Goal: Task Accomplishment & Management: Manage account settings

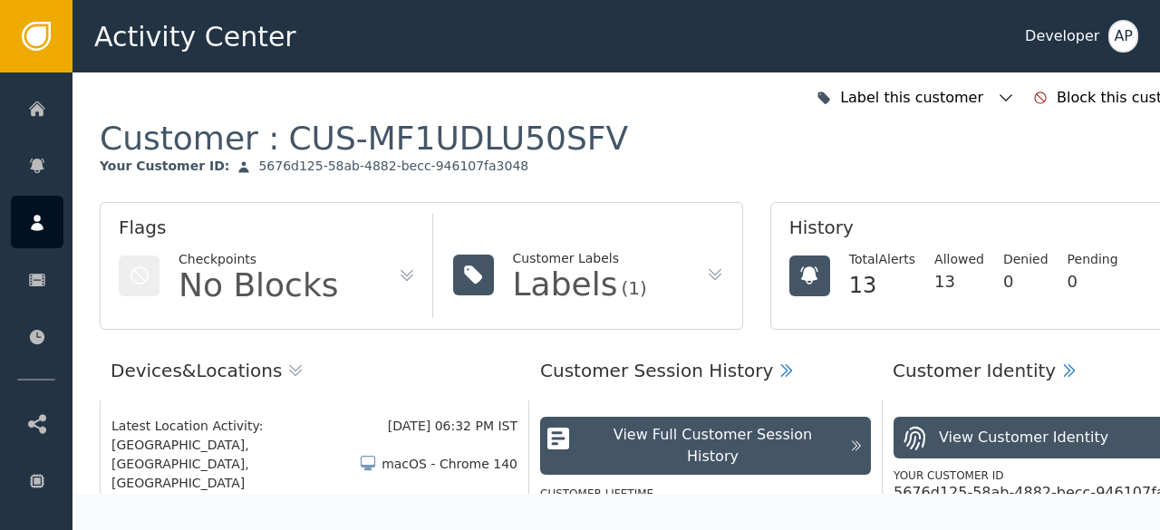
scroll to position [609, 0]
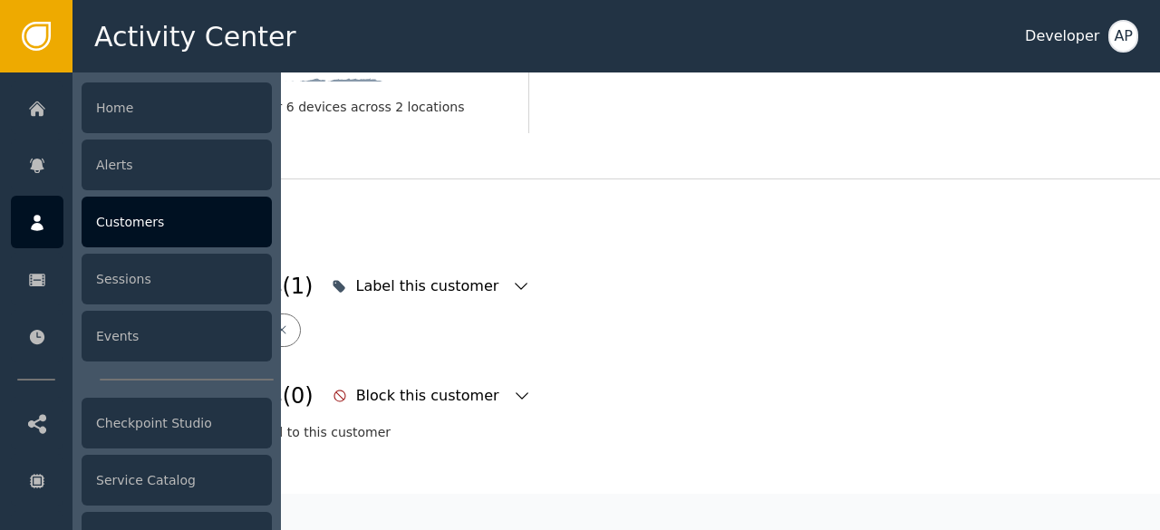
click at [116, 211] on div "Customers" at bounding box center [177, 222] width 190 height 51
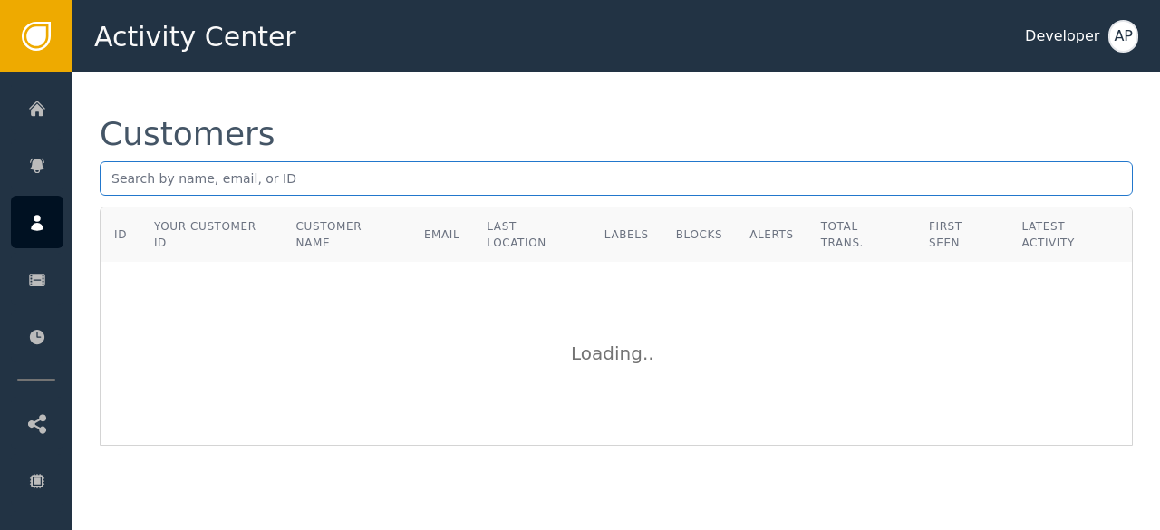
click at [121, 171] on input "text" at bounding box center [616, 178] width 1033 height 34
paste input "[EMAIL_ADDRESS][DOMAIN_NAME]"
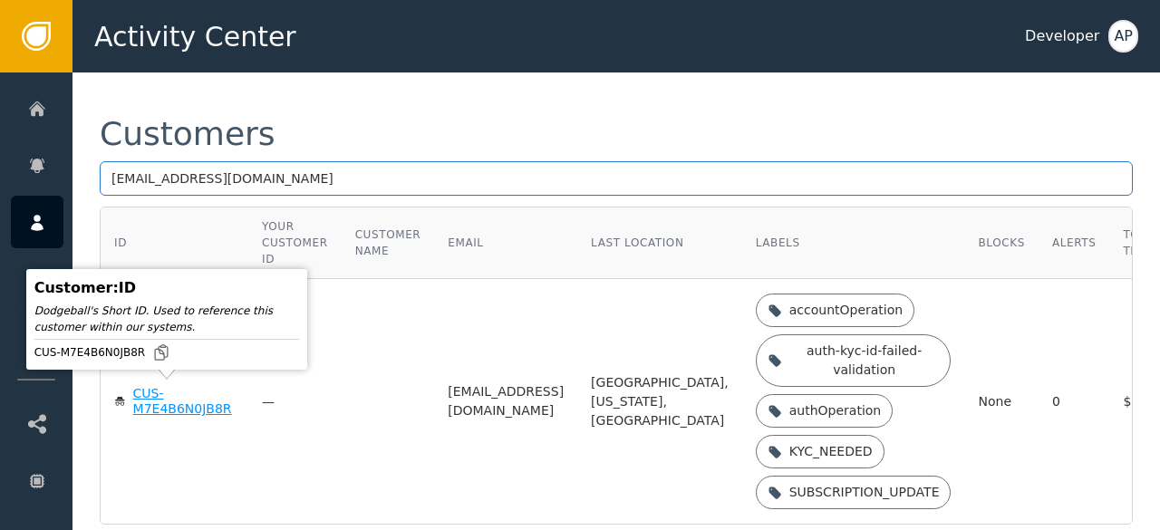
type input "[EMAIL_ADDRESS][DOMAIN_NAME]"
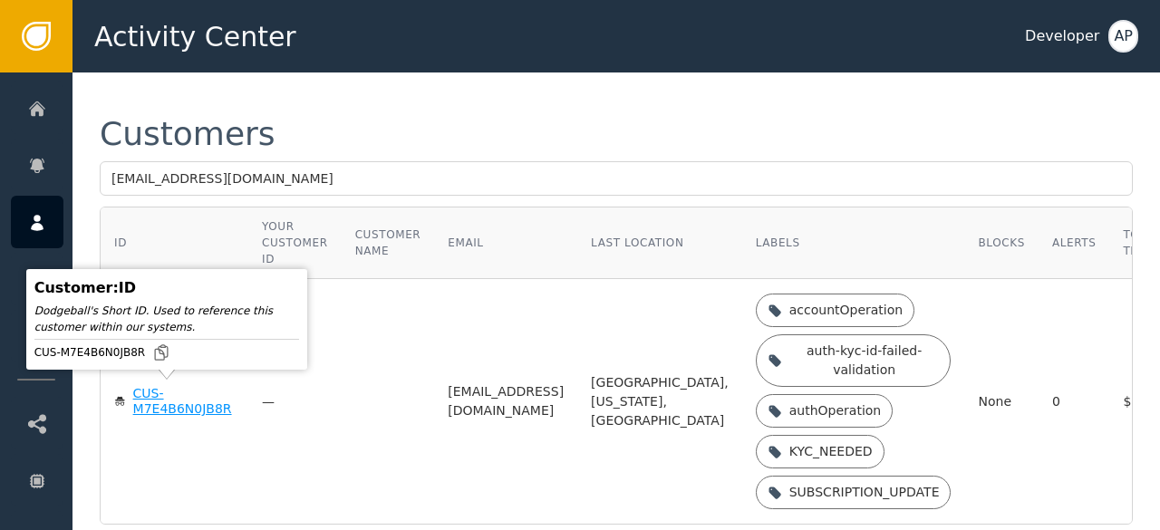
click at [152, 399] on div "CUS-M7E4B6N0JB8R" at bounding box center [184, 402] width 102 height 32
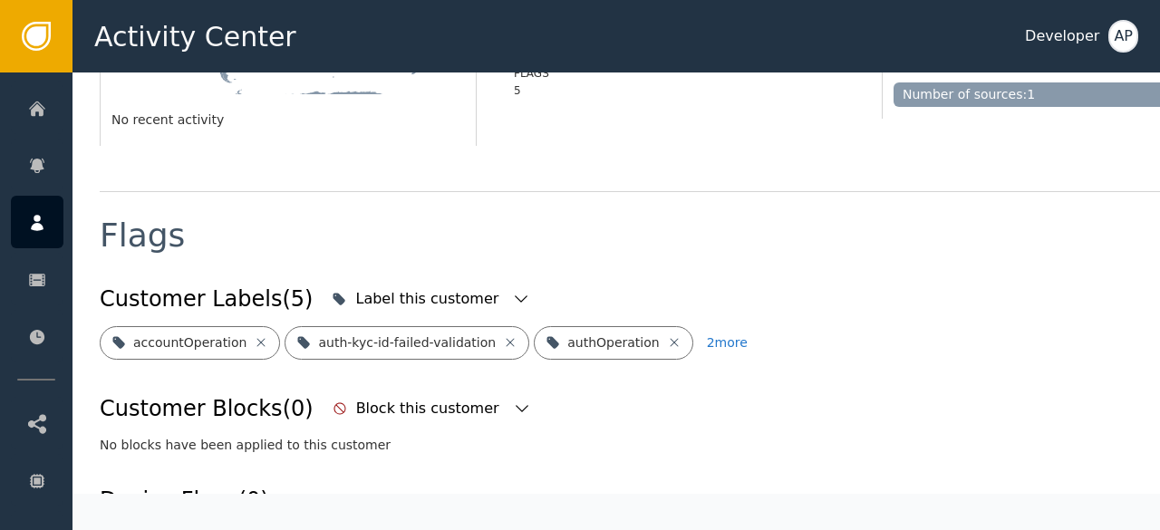
scroll to position [560, 0]
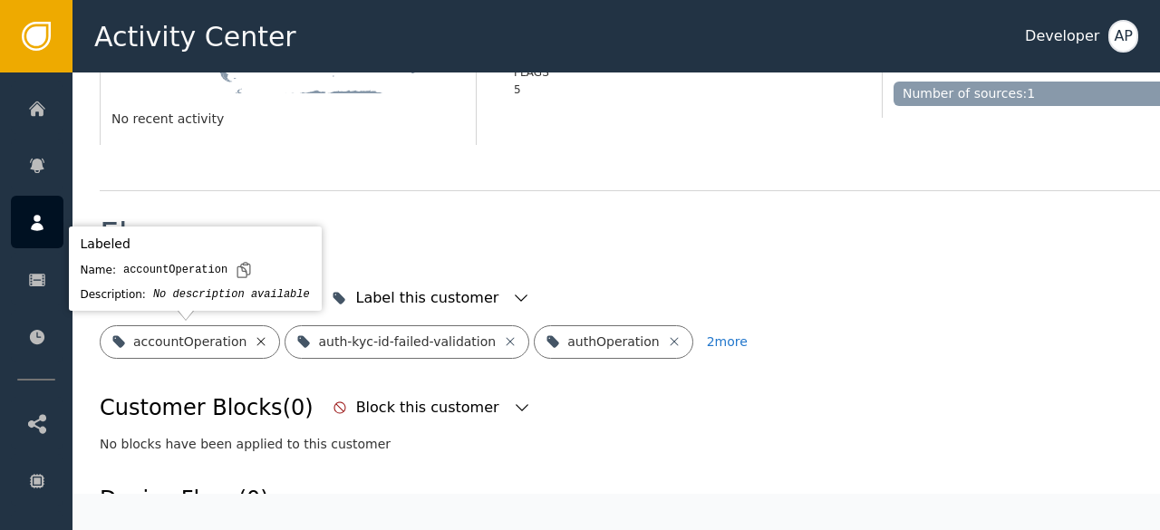
click at [257, 342] on icon at bounding box center [261, 341] width 8 height 8
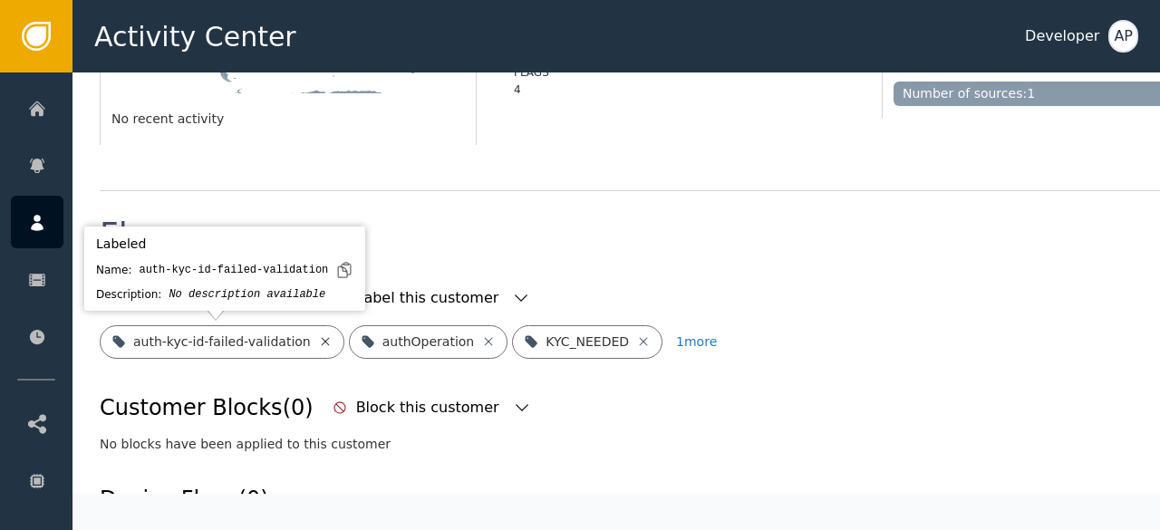
click at [318, 341] on icon at bounding box center [325, 341] width 15 height 15
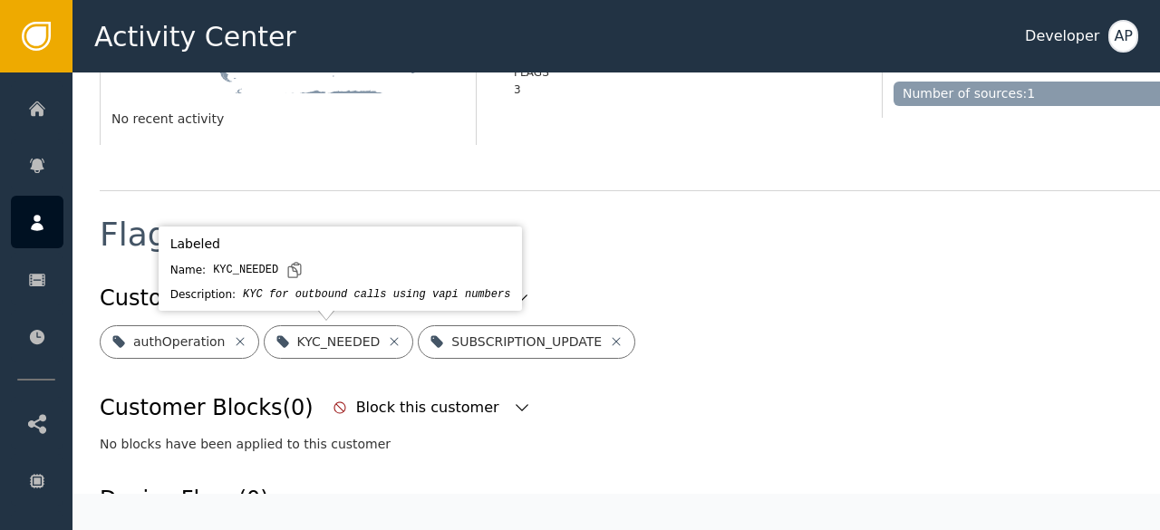
click at [386, 346] on div "KYC_NEEDED" at bounding box center [339, 342] width 150 height 34
click at [387, 342] on icon at bounding box center [394, 341] width 15 height 15
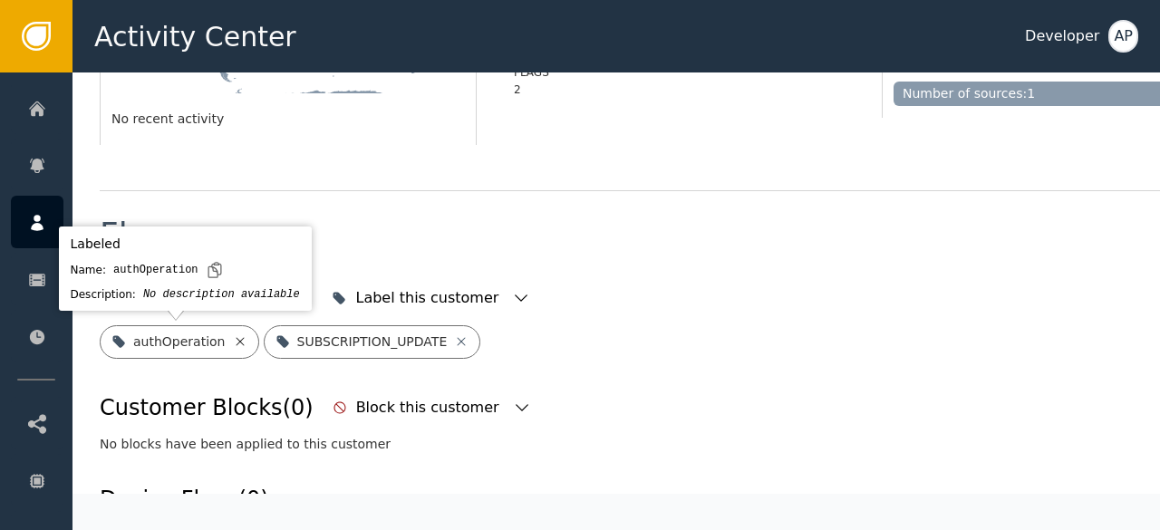
click at [233, 336] on icon at bounding box center [240, 341] width 15 height 15
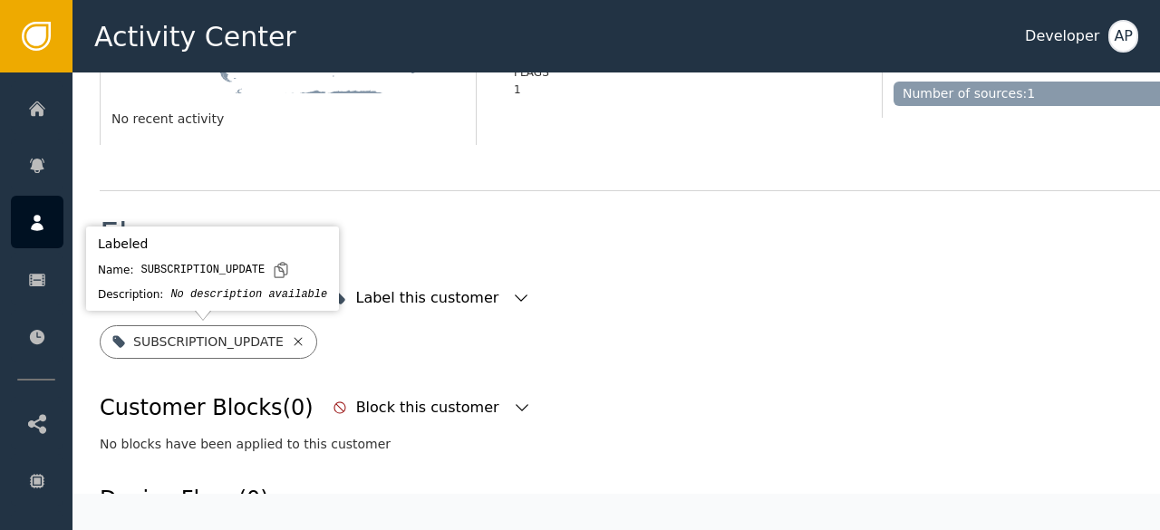
click at [294, 342] on icon at bounding box center [298, 341] width 8 height 8
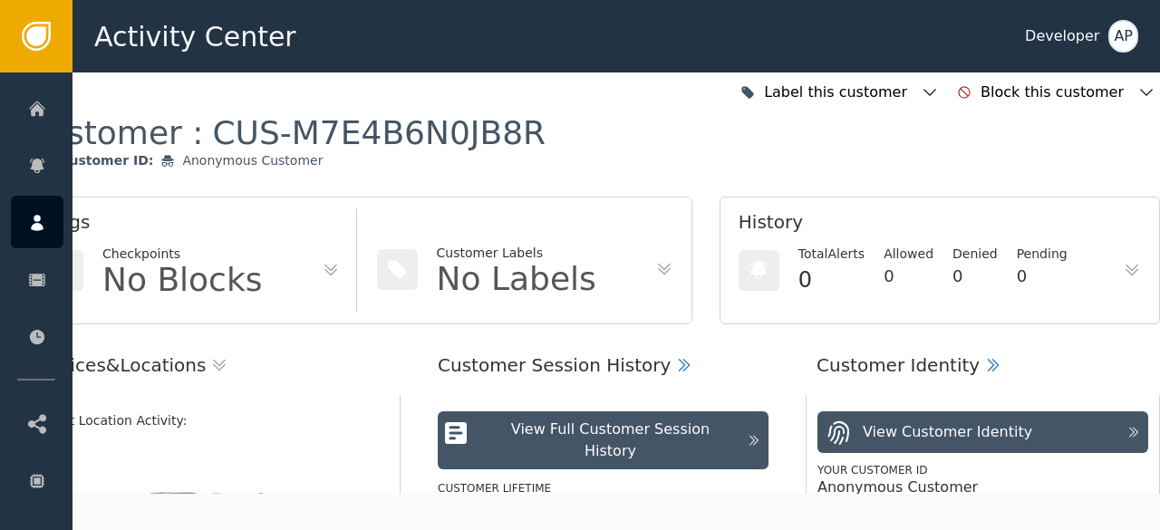
scroll to position [0, 90]
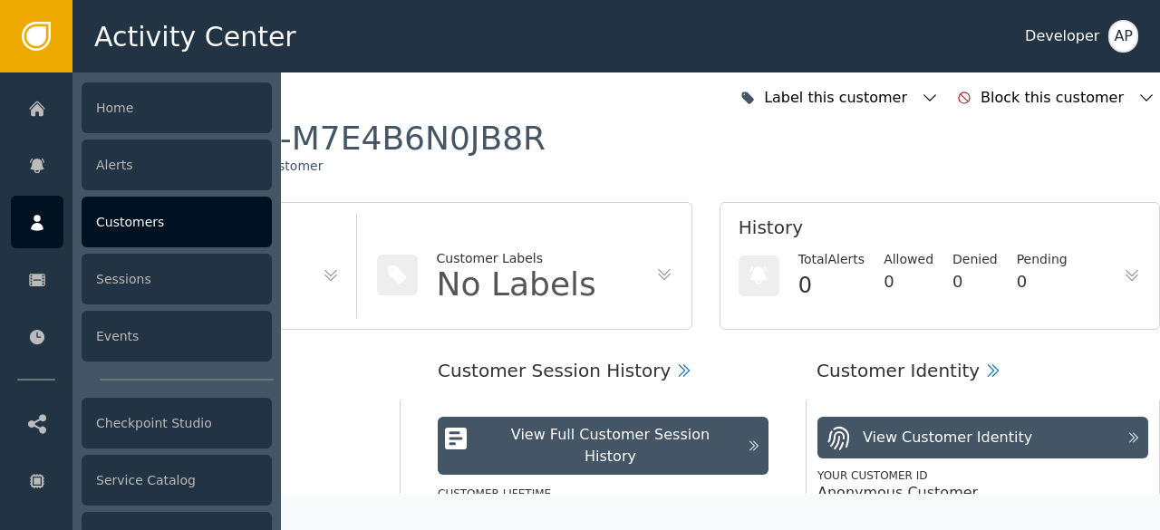
click at [100, 226] on div "Customers" at bounding box center [177, 222] width 190 height 51
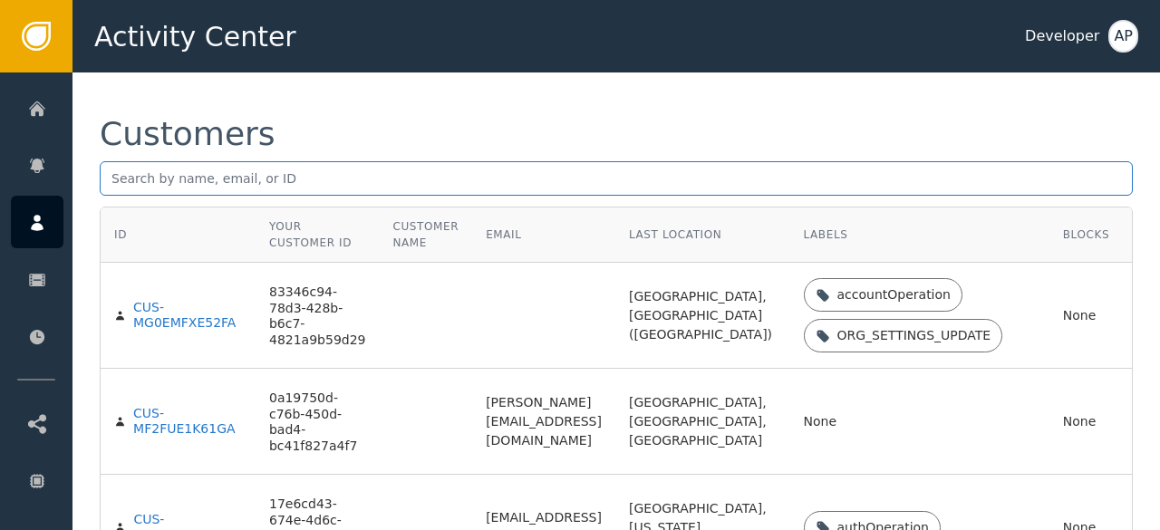
click at [114, 174] on input "text" at bounding box center [616, 178] width 1033 height 34
paste input "[EMAIL_ADDRESS][DOMAIN_NAME]"
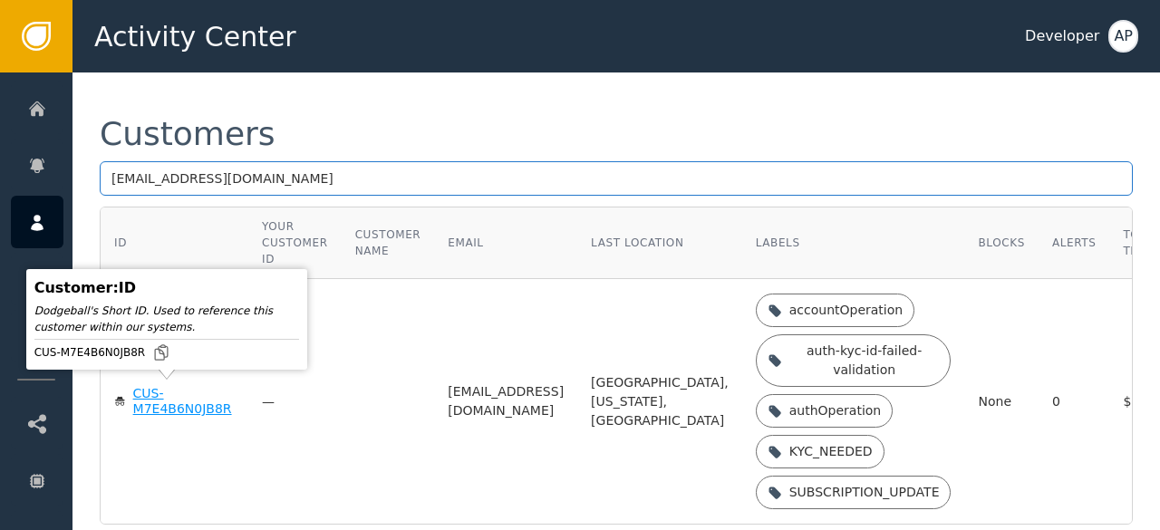
type input "[EMAIL_ADDRESS][DOMAIN_NAME]"
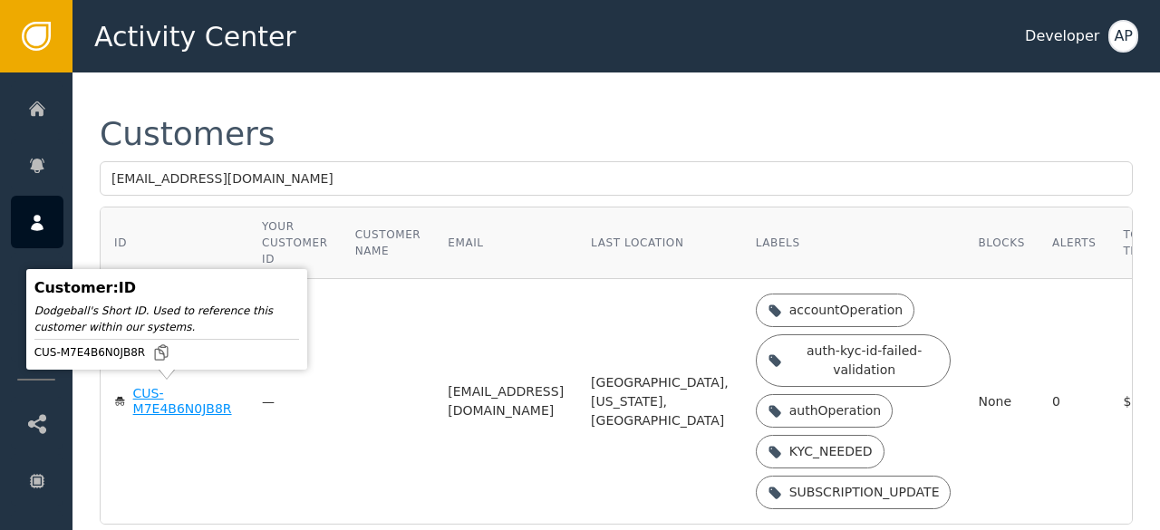
click at [150, 403] on div "CUS-M7E4B6N0JB8R" at bounding box center [184, 402] width 102 height 32
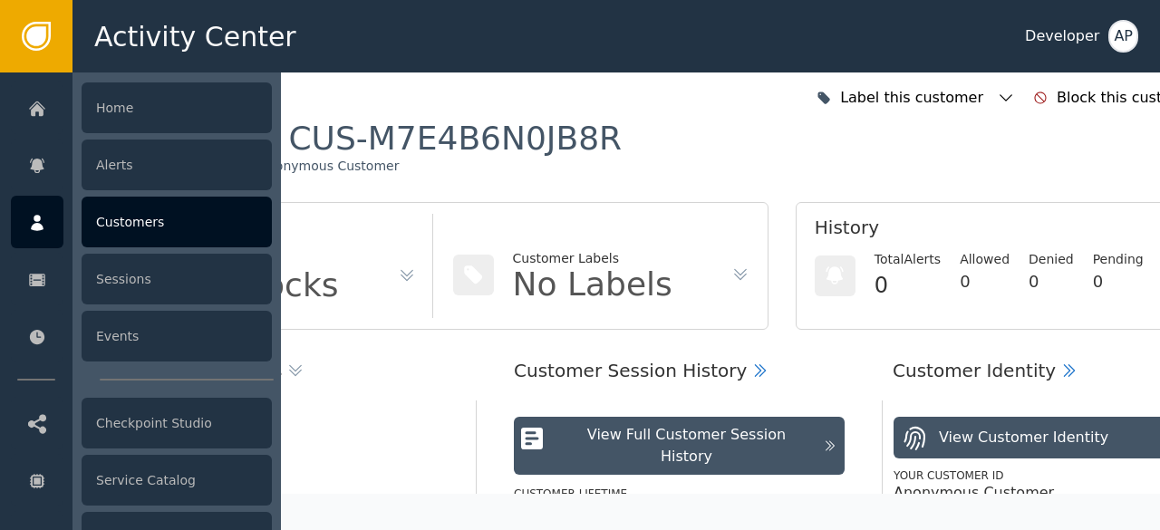
click at [114, 222] on div "Customers" at bounding box center [177, 222] width 190 height 51
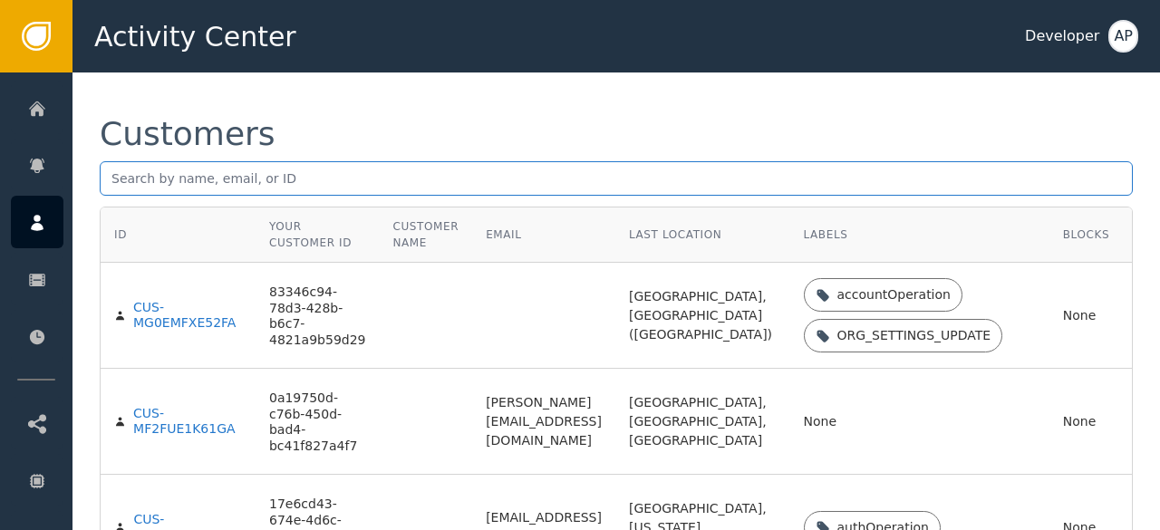
click at [121, 189] on input "text" at bounding box center [616, 178] width 1033 height 34
paste input "[PERSON_NAME][EMAIL_ADDRESS]."
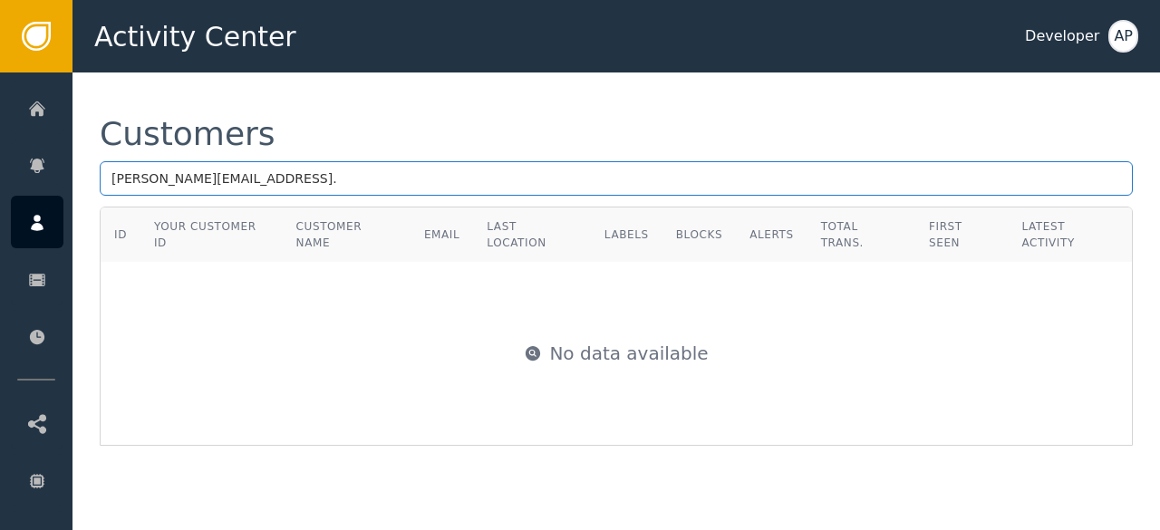
click at [237, 169] on input "[PERSON_NAME][EMAIL_ADDRESS]." at bounding box center [616, 178] width 1033 height 34
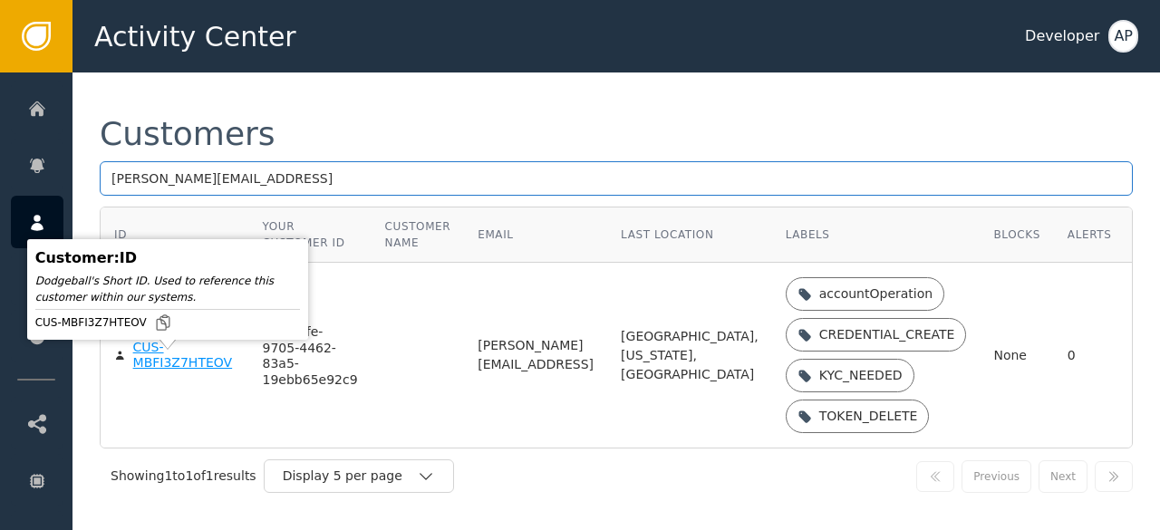
type input "[PERSON_NAME][EMAIL_ADDRESS]"
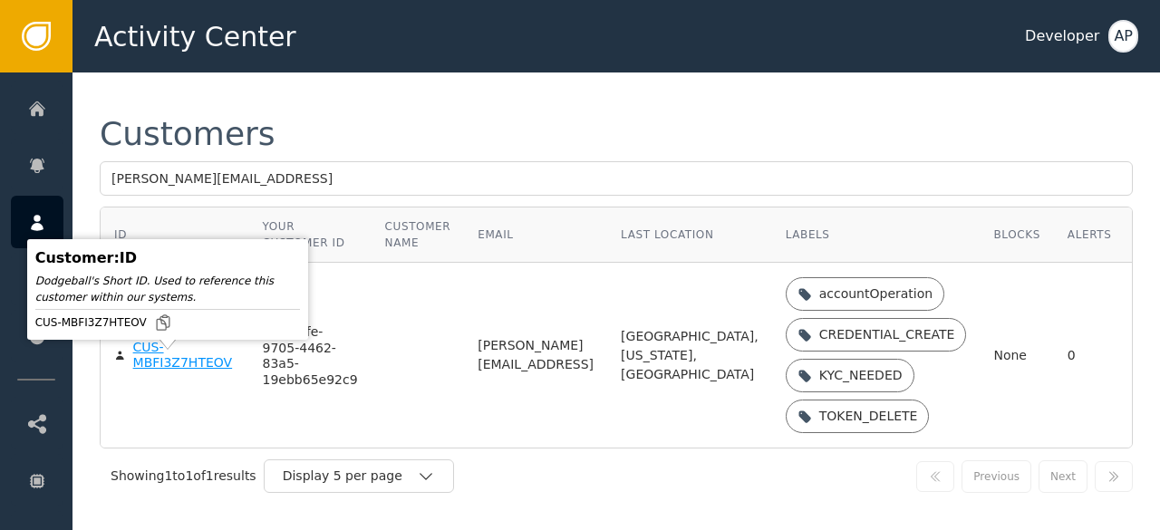
click at [142, 372] on div "CUS-MBFI3Z7HTEOV" at bounding box center [184, 356] width 102 height 32
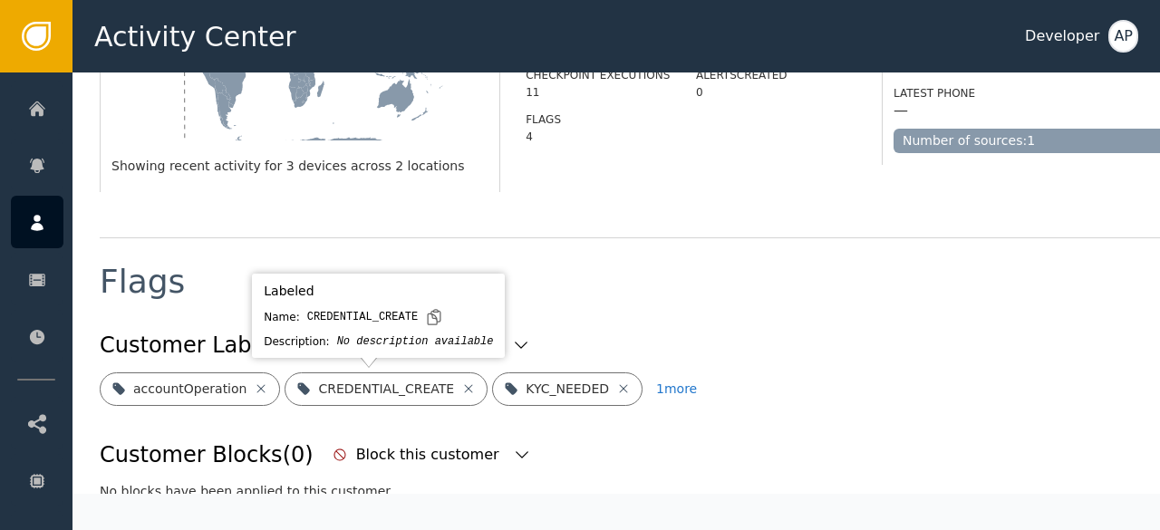
scroll to position [519, 0]
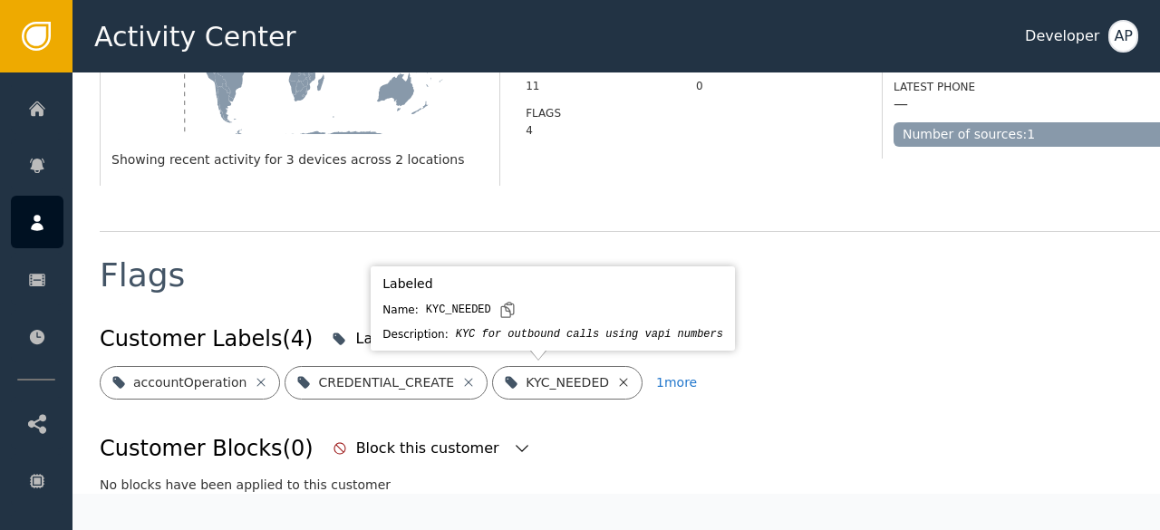
click at [620, 384] on icon at bounding box center [624, 382] width 8 height 8
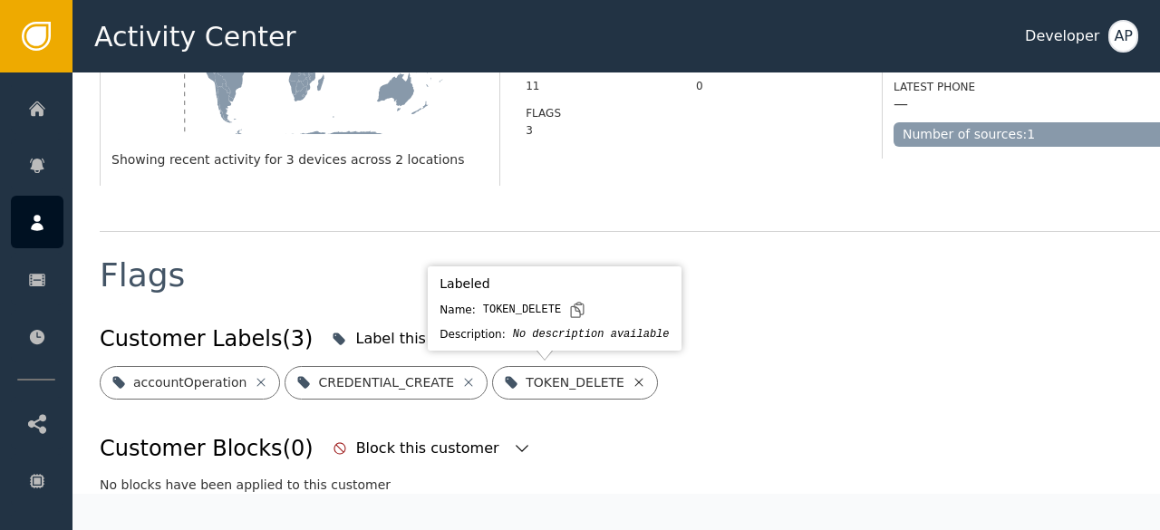
click at [632, 382] on icon at bounding box center [639, 382] width 15 height 15
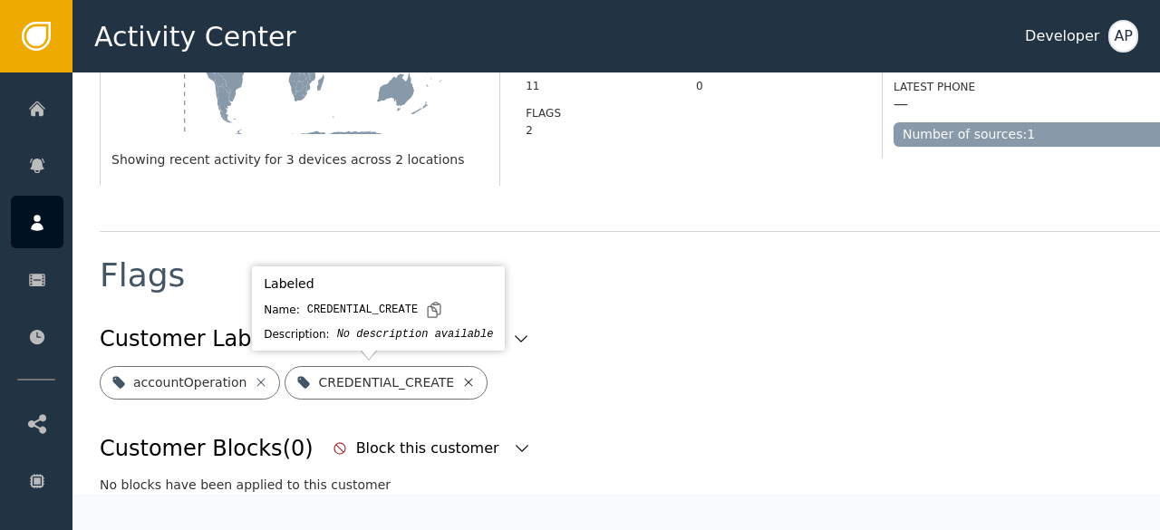
click at [461, 381] on icon at bounding box center [468, 382] width 15 height 15
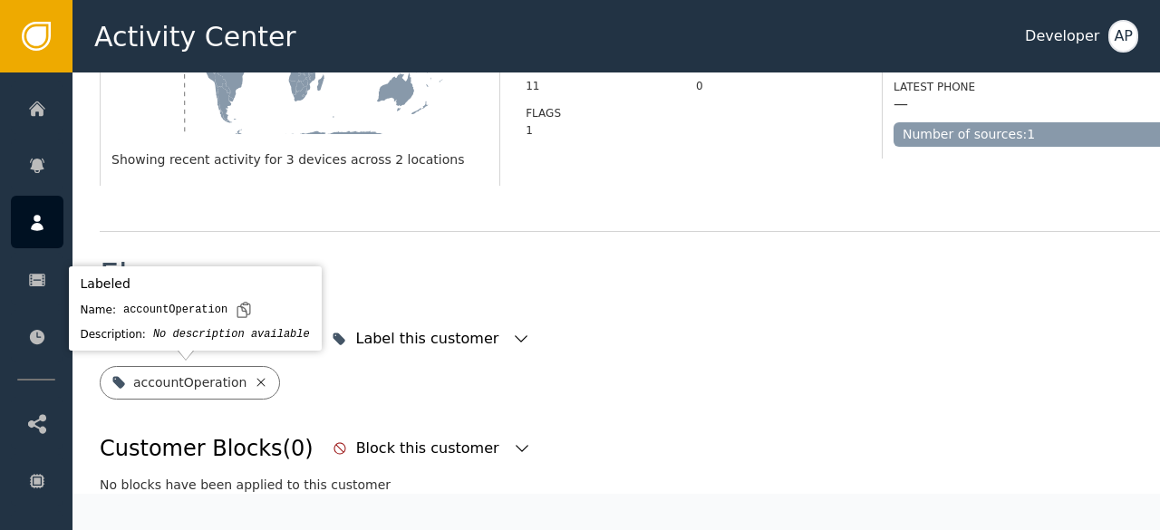
click at [254, 378] on icon at bounding box center [261, 382] width 15 height 15
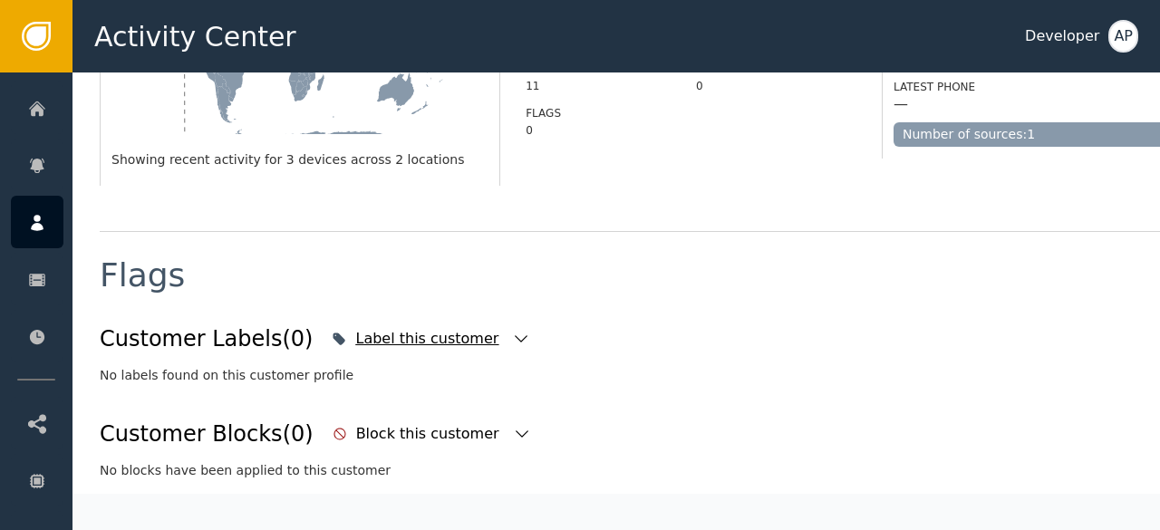
click at [515, 340] on icon "button" at bounding box center [521, 338] width 13 height 7
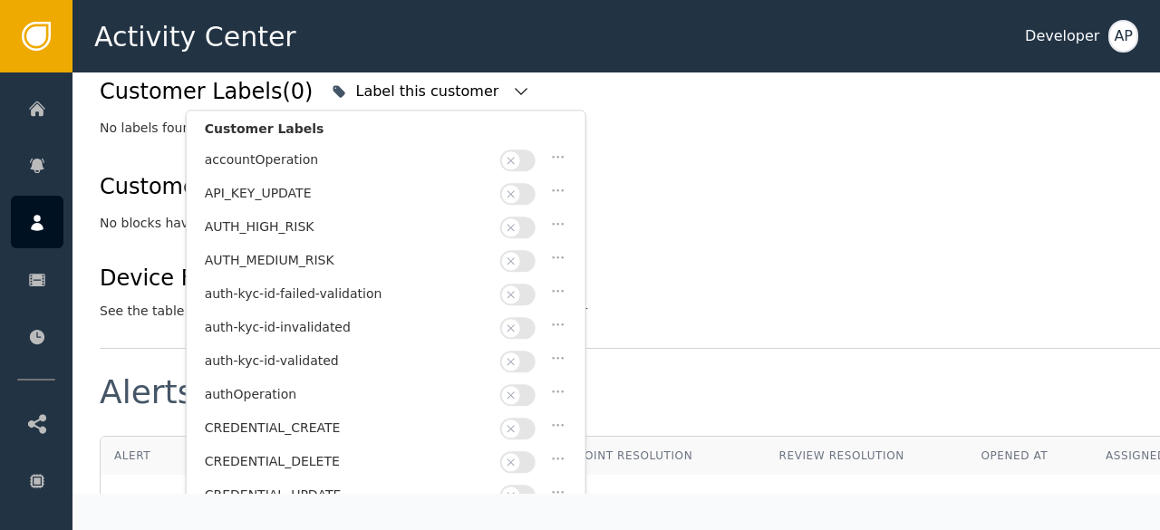
scroll to position [768, 0]
click at [526, 352] on button "button" at bounding box center [517, 361] width 35 height 22
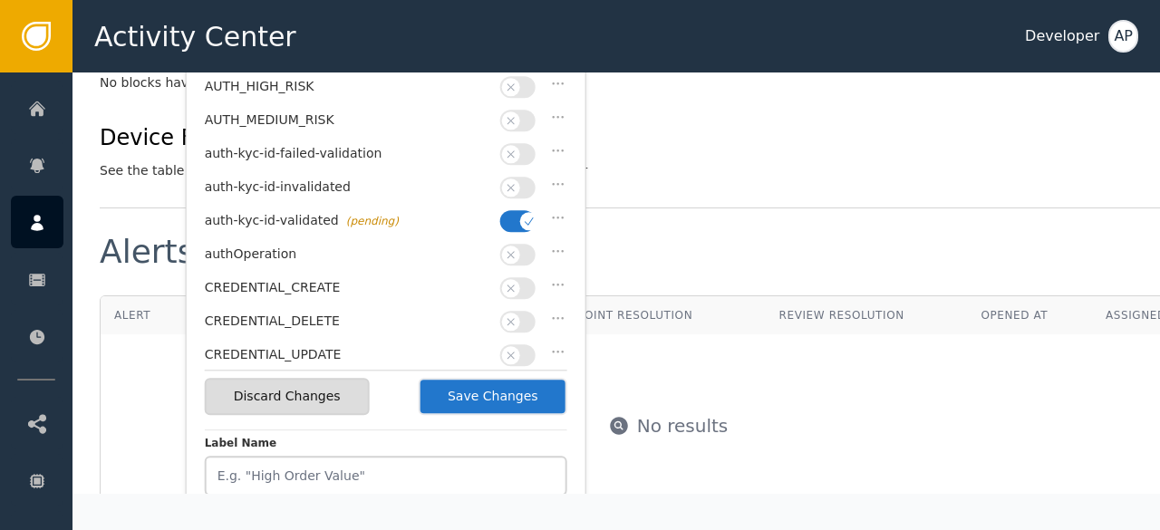
scroll to position [911, 0]
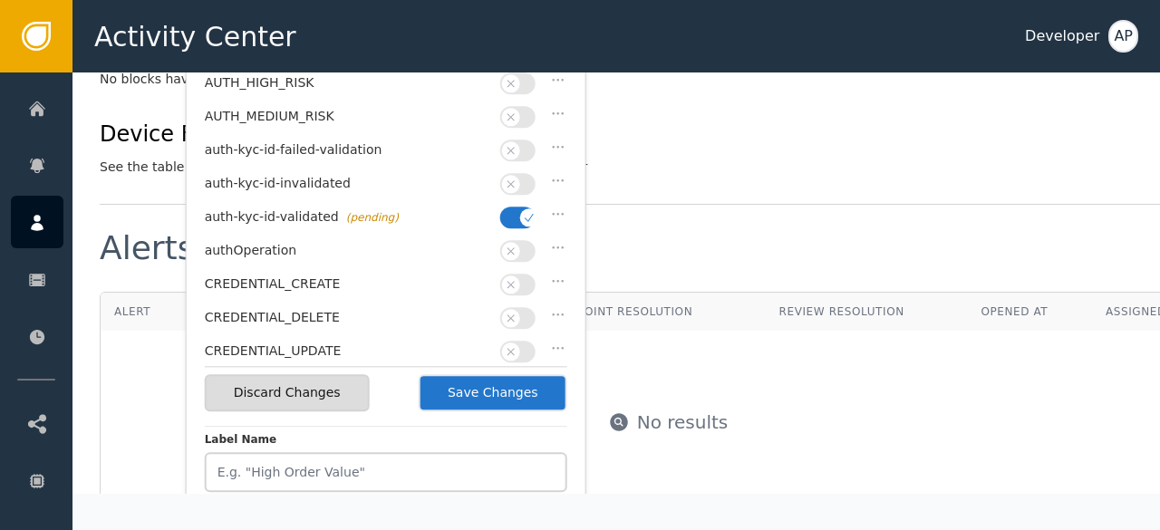
click at [479, 389] on button "Save Changes" at bounding box center [493, 392] width 149 height 37
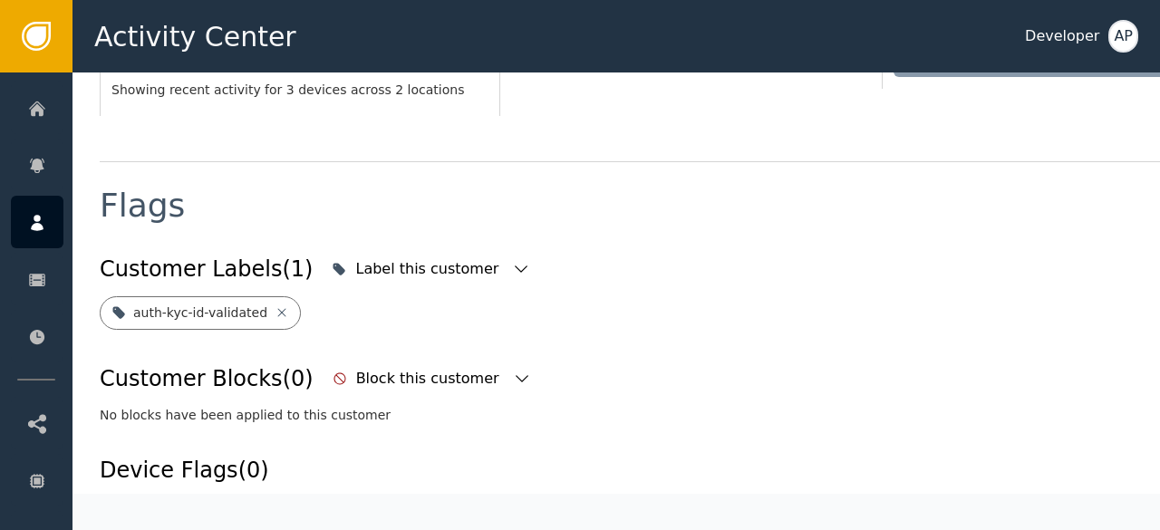
scroll to position [580, 0]
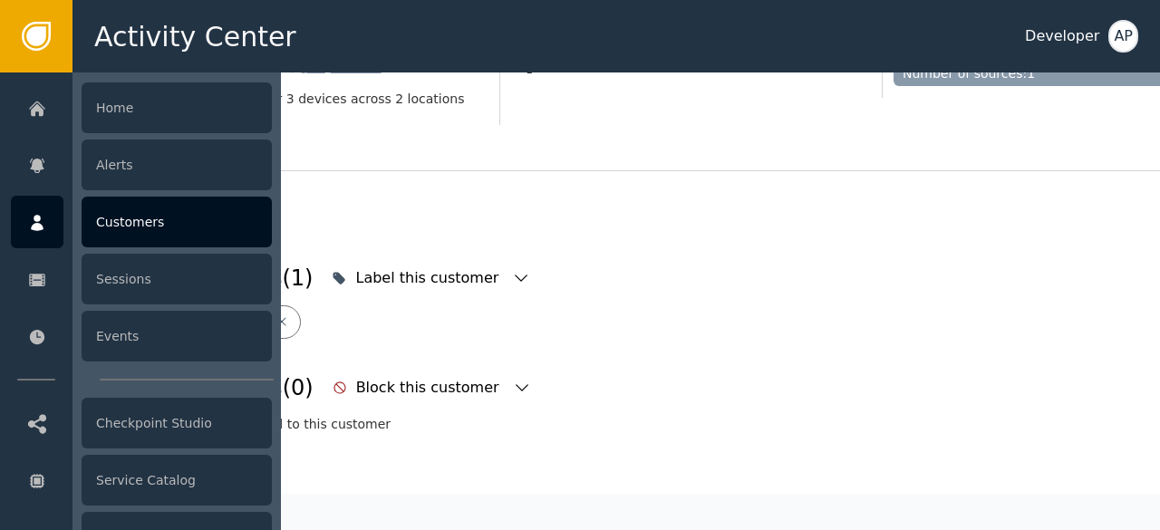
click at [134, 228] on div "Customers" at bounding box center [177, 222] width 190 height 51
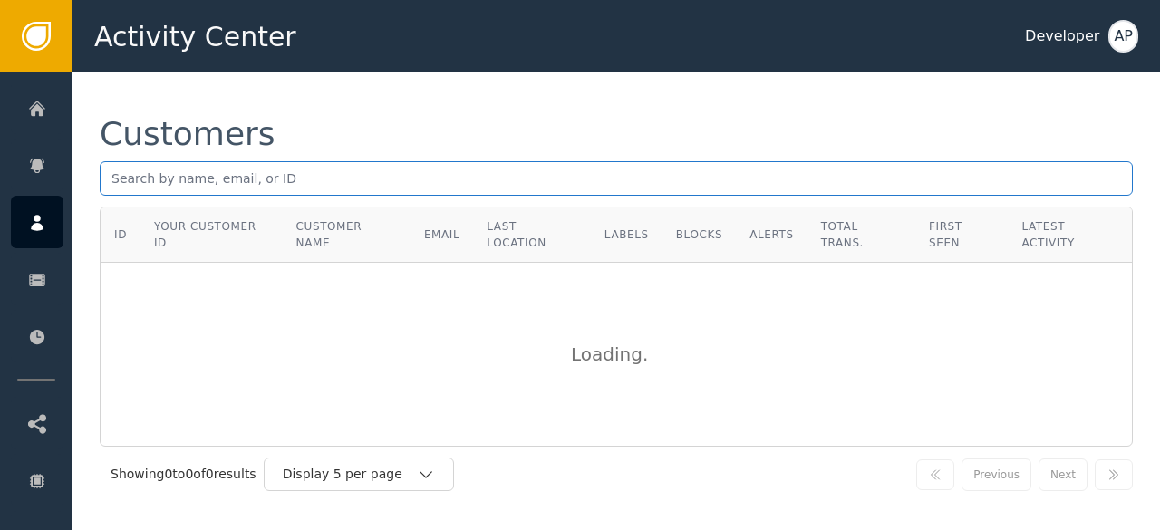
click at [129, 184] on input "text" at bounding box center [616, 178] width 1033 height 34
paste input "[EMAIL_ADDRESS][DOMAIN_NAME]"
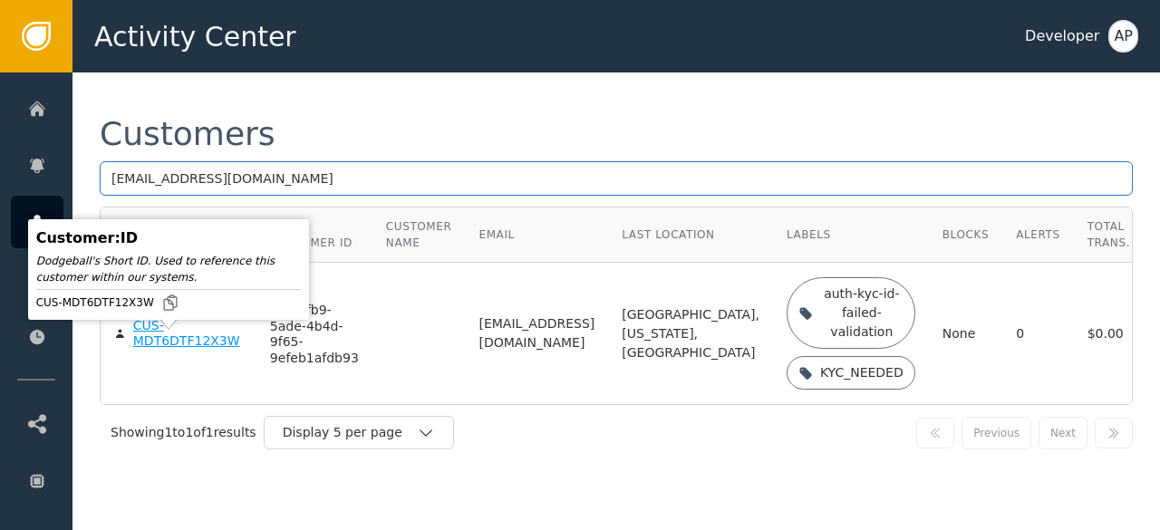
type input "[EMAIL_ADDRESS][DOMAIN_NAME]"
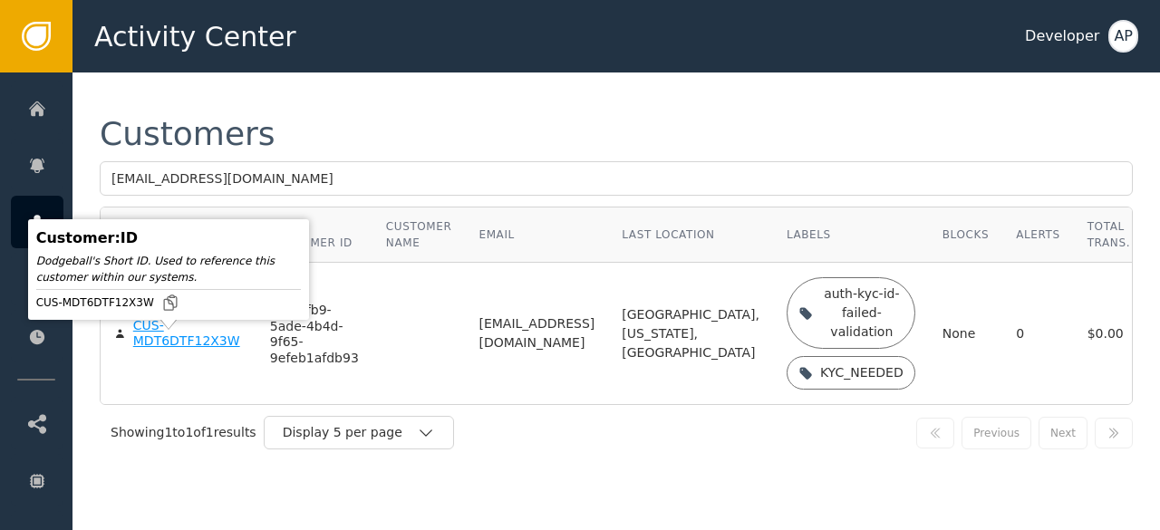
click at [167, 350] on div "CUS-MDT6DTF12X3W" at bounding box center [188, 334] width 110 height 32
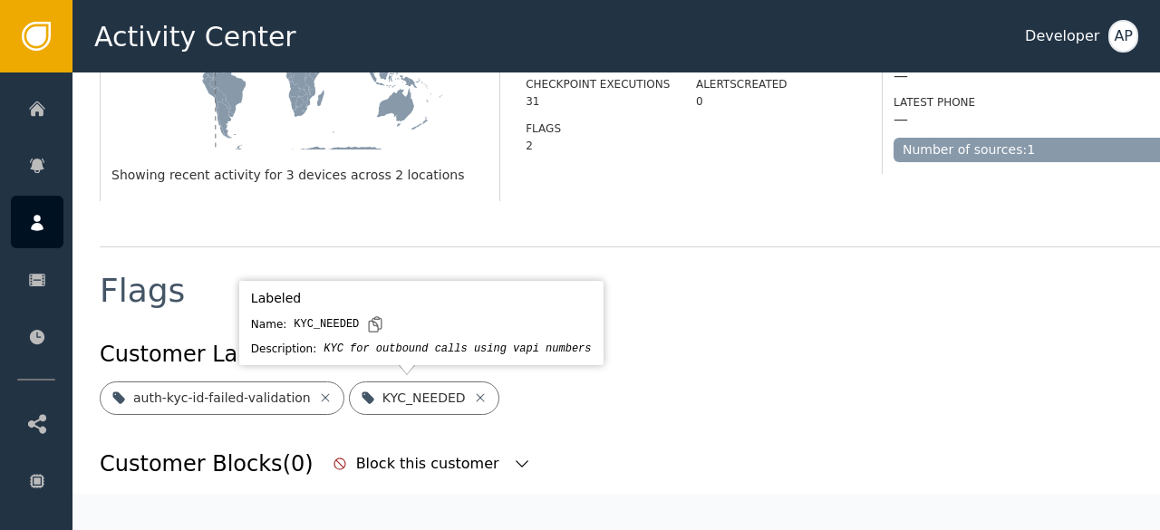
scroll to position [508, 0]
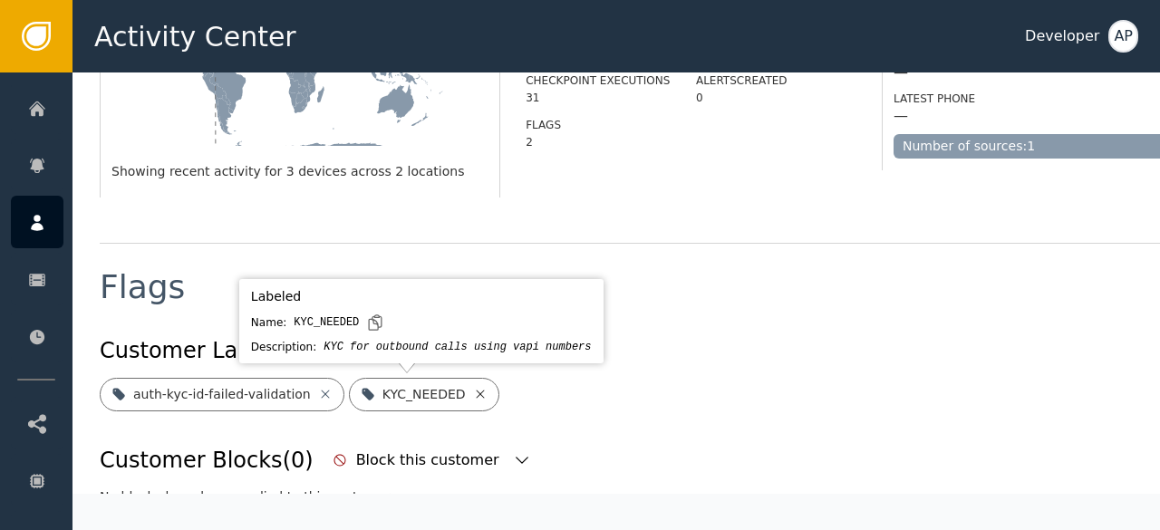
click at [473, 396] on icon at bounding box center [480, 394] width 15 height 15
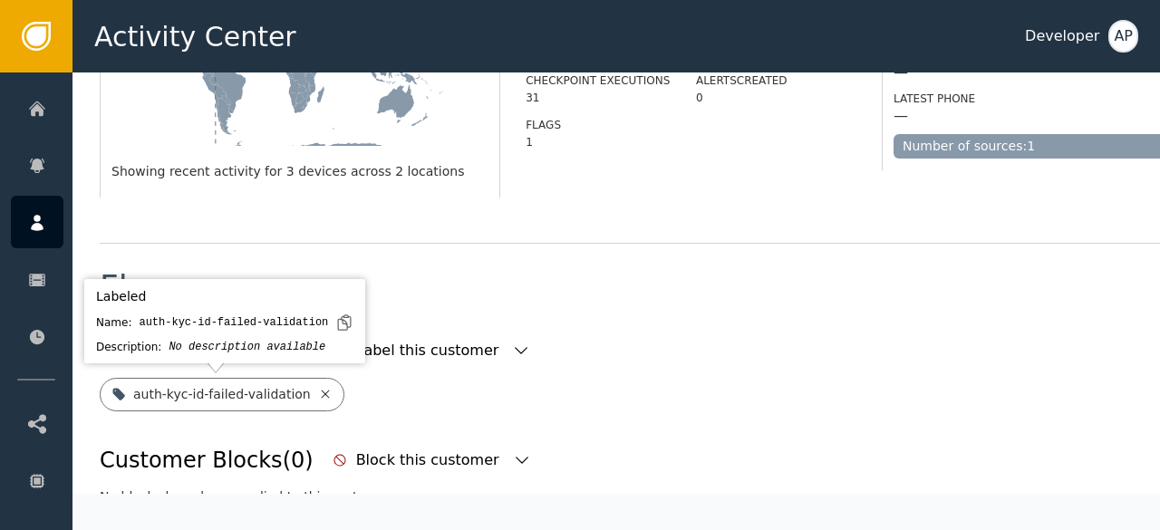
click at [318, 389] on icon at bounding box center [325, 394] width 15 height 15
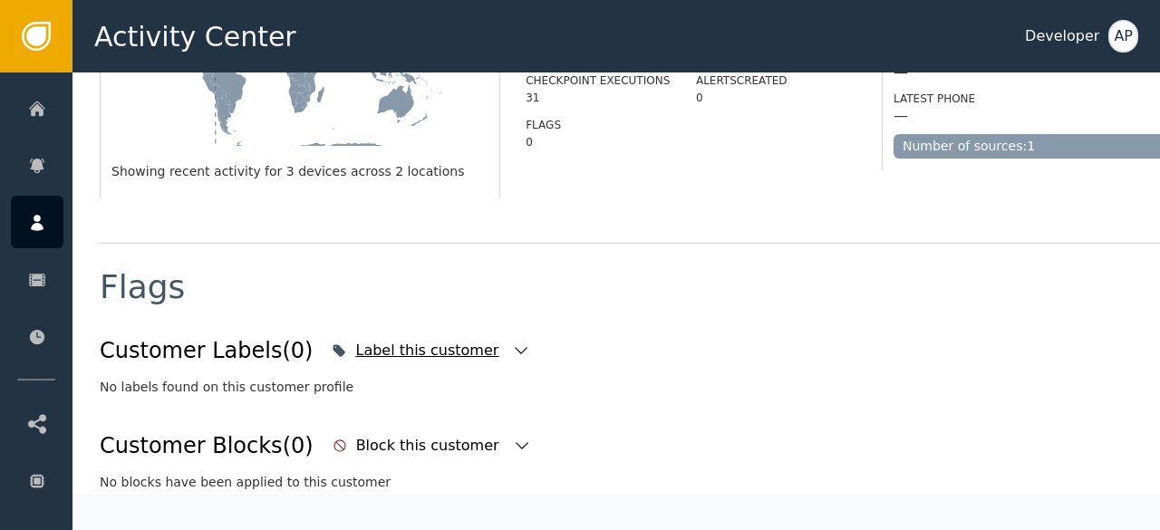
click at [512, 352] on icon "button" at bounding box center [521, 351] width 18 height 18
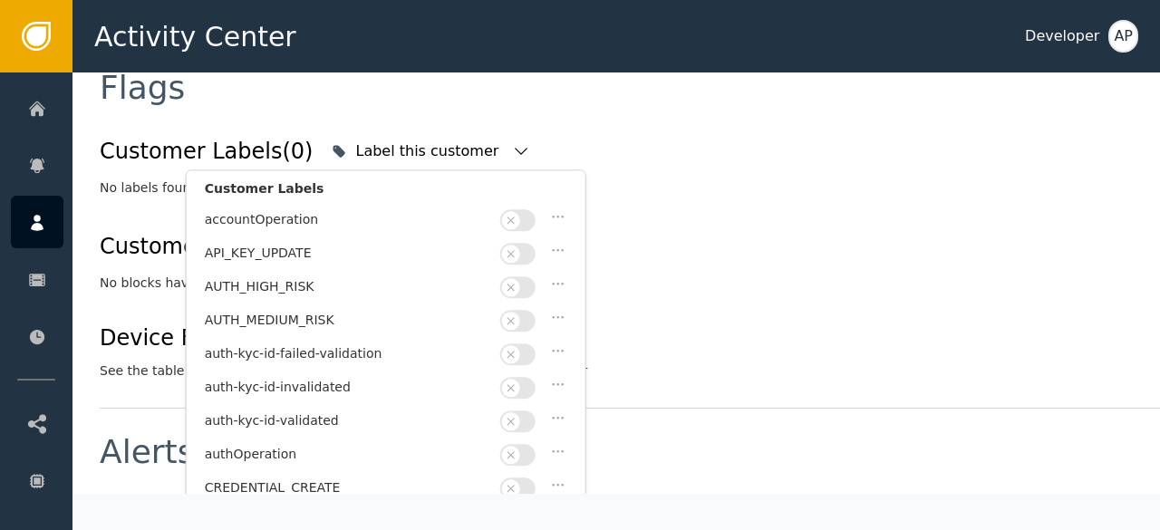
scroll to position [709, 0]
click at [531, 411] on button "button" at bounding box center [517, 420] width 35 height 22
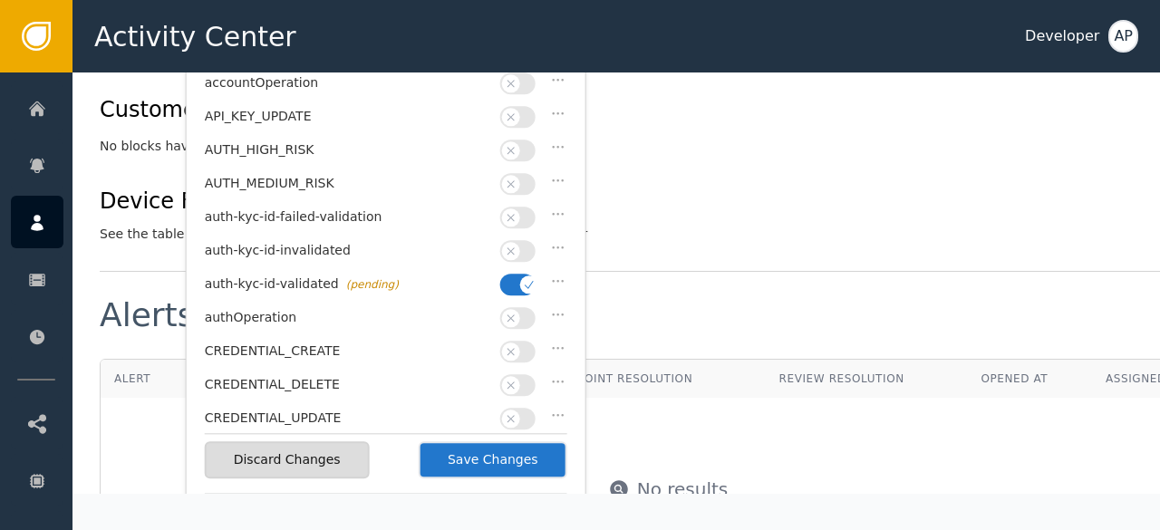
scroll to position [847, 0]
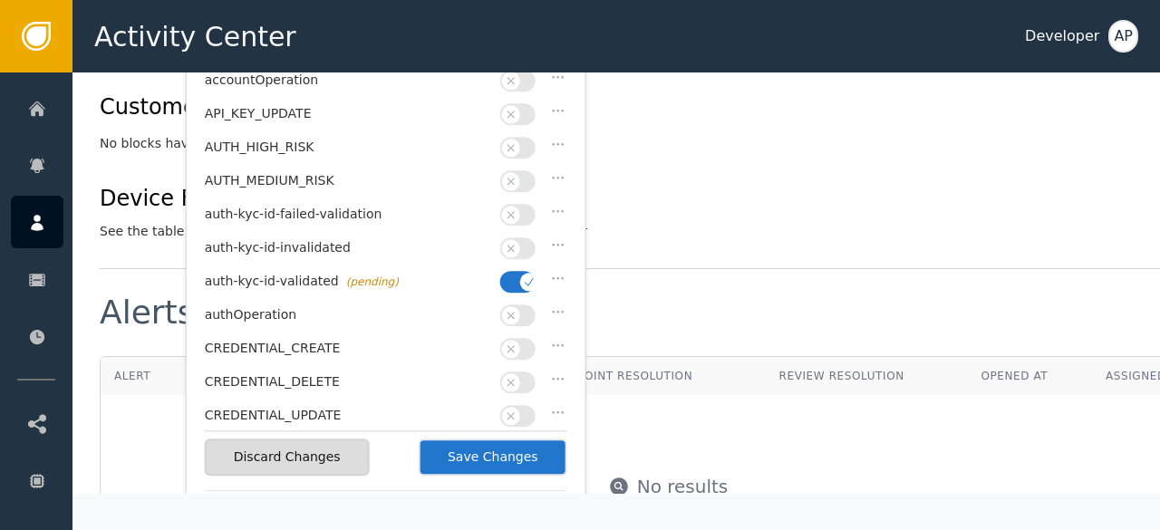
click at [513, 456] on button "Save Changes" at bounding box center [493, 457] width 149 height 37
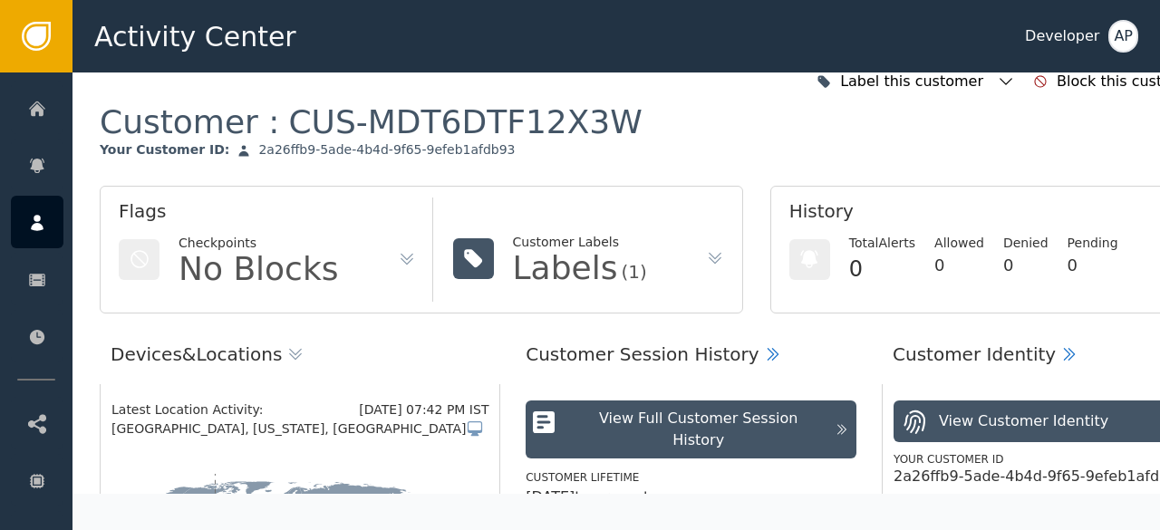
scroll to position [0, 0]
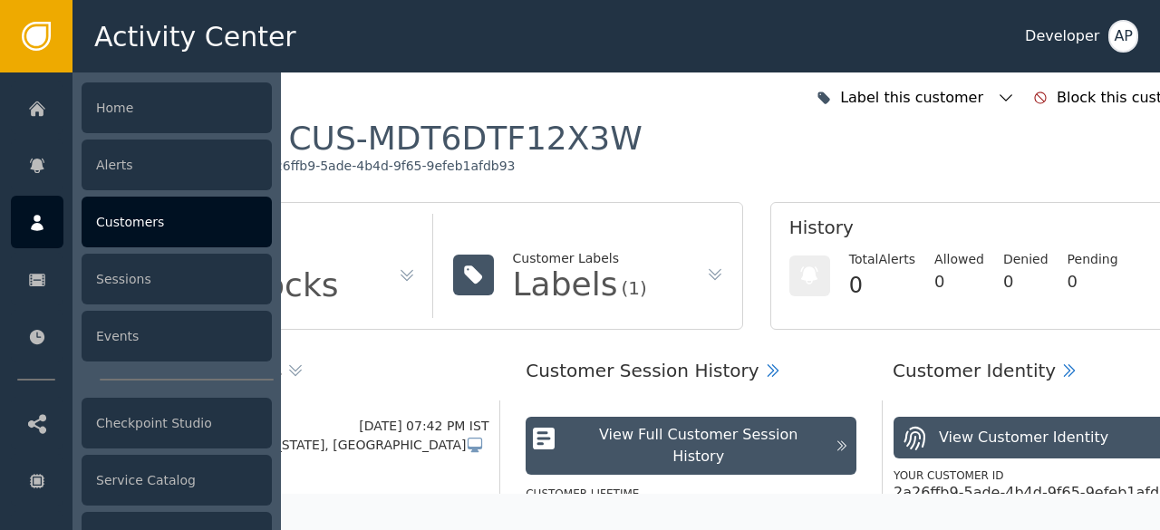
click at [112, 218] on div "Customers" at bounding box center [177, 222] width 190 height 51
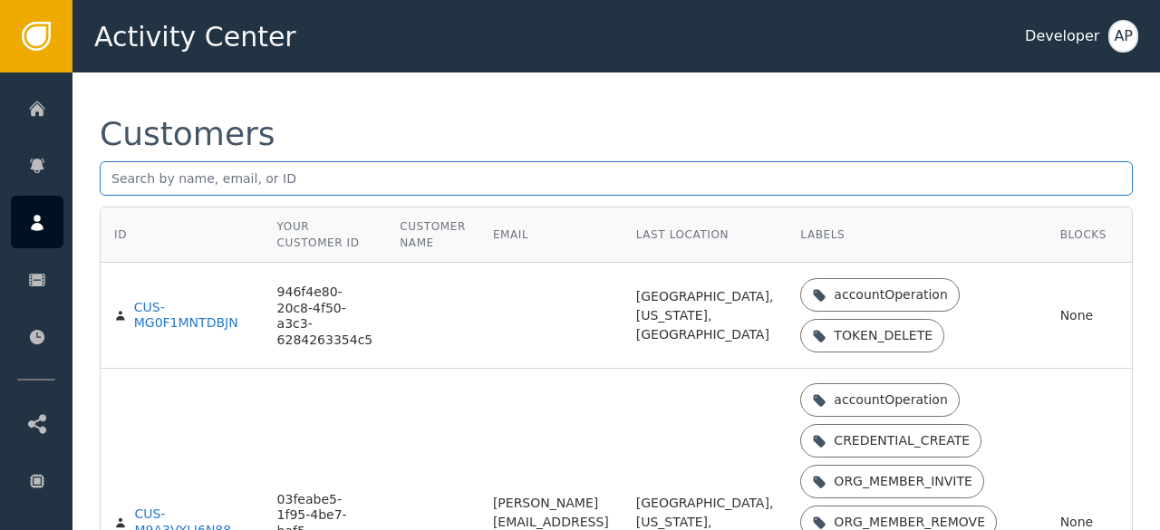
click at [134, 171] on input "text" at bounding box center [616, 178] width 1033 height 34
paste input "[EMAIL_ADDRESS][DOMAIN_NAME]"
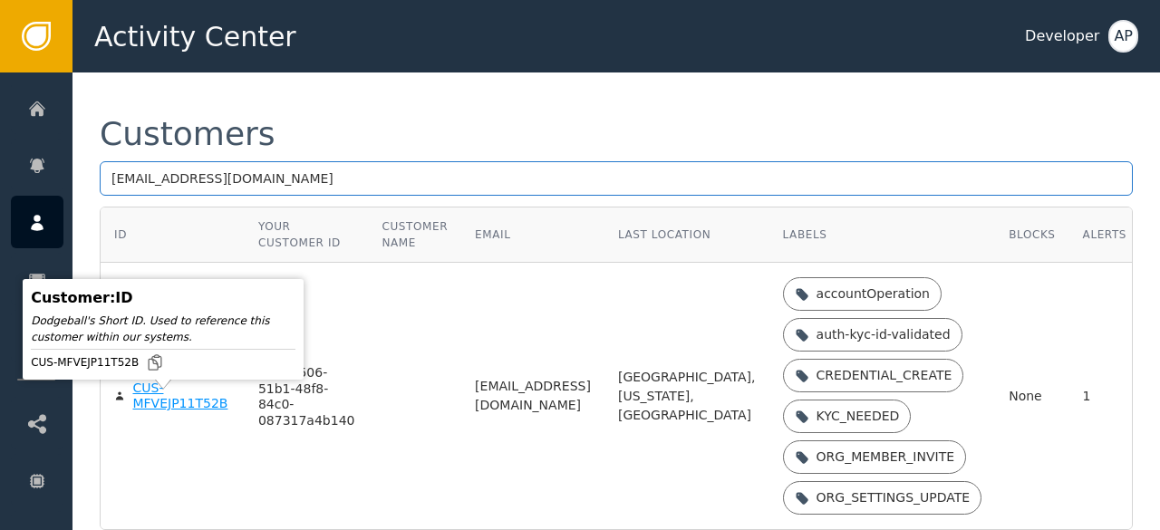
type input "[EMAIL_ADDRESS][DOMAIN_NAME]"
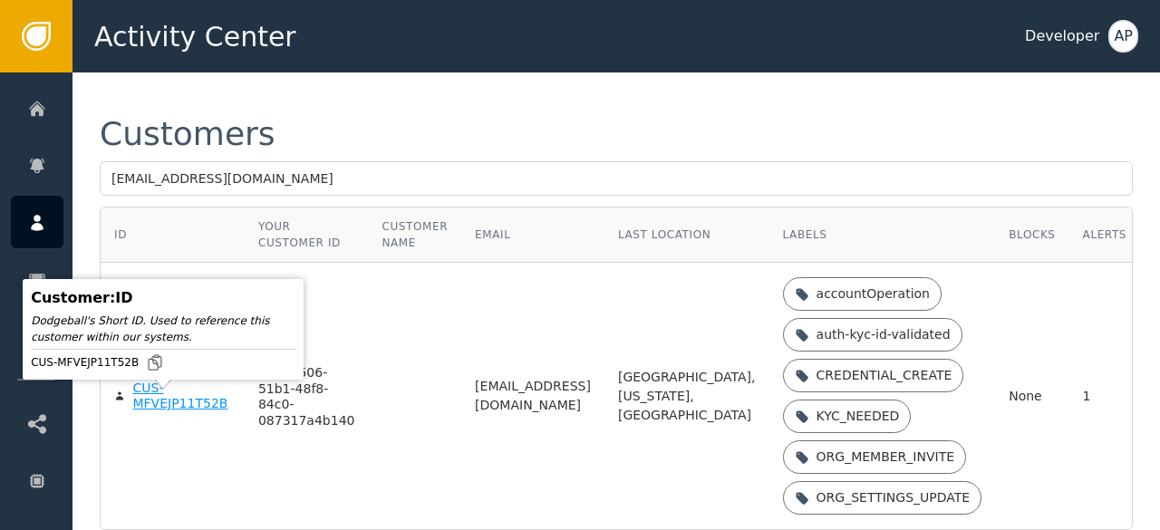
click at [149, 409] on div "CUS-MFVEJP11T52B" at bounding box center [181, 397] width 98 height 32
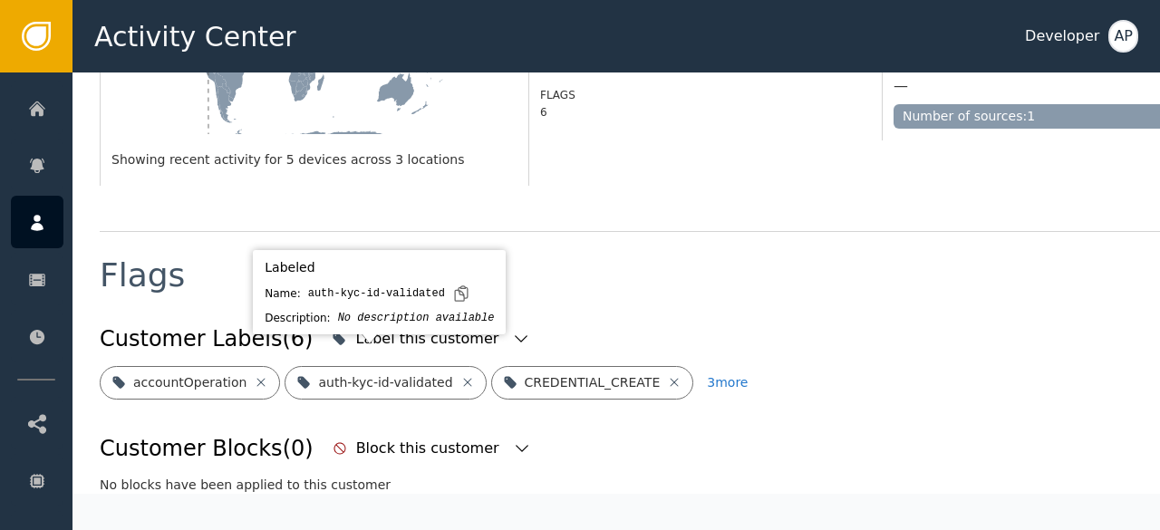
scroll to position [538, 0]
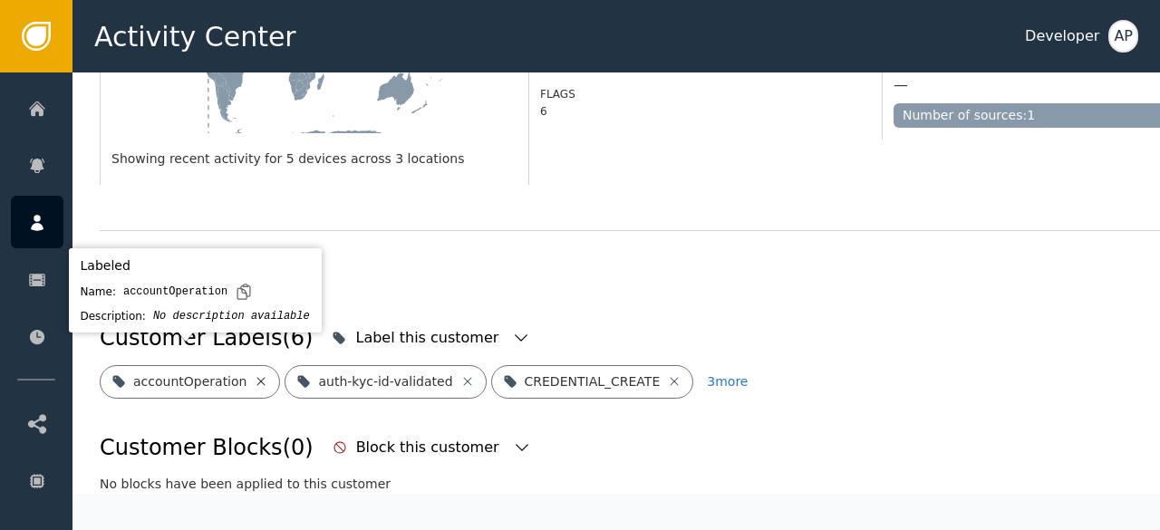
click at [257, 377] on icon at bounding box center [261, 381] width 8 height 8
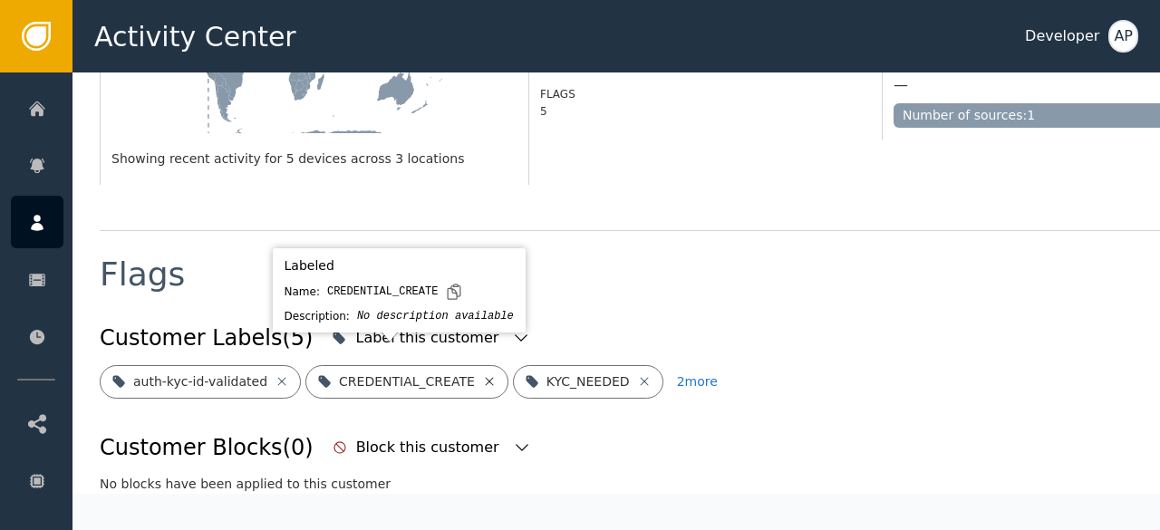
click at [482, 374] on icon at bounding box center [489, 381] width 15 height 15
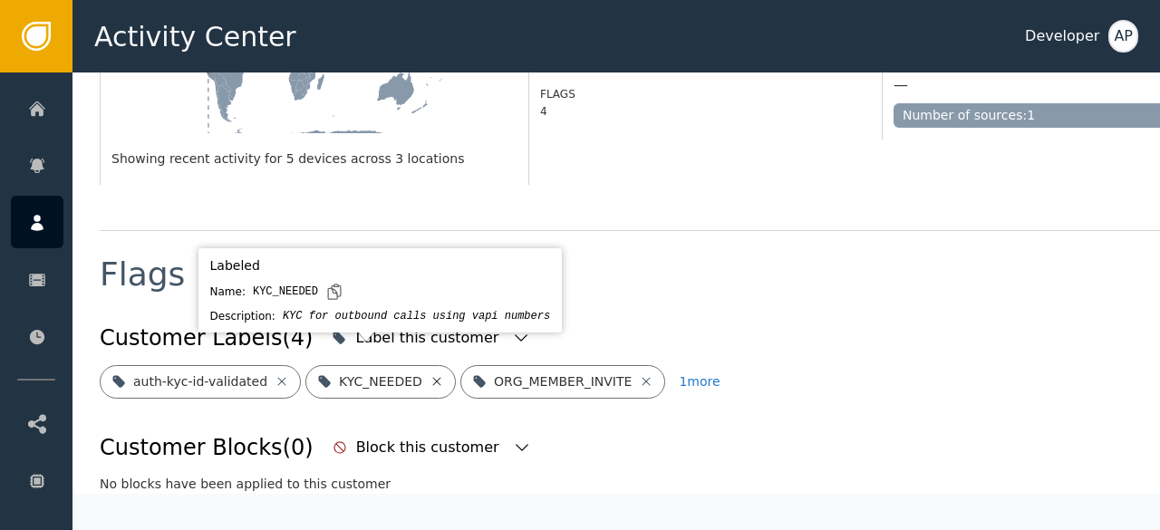
click at [432, 377] on icon at bounding box center [436, 381] width 8 height 8
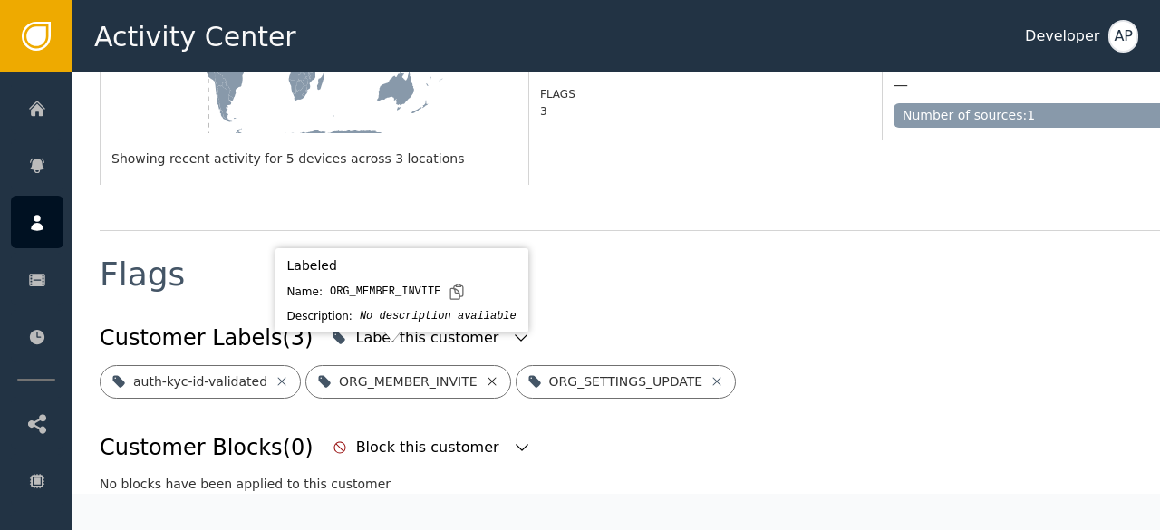
click at [485, 374] on icon at bounding box center [492, 381] width 15 height 15
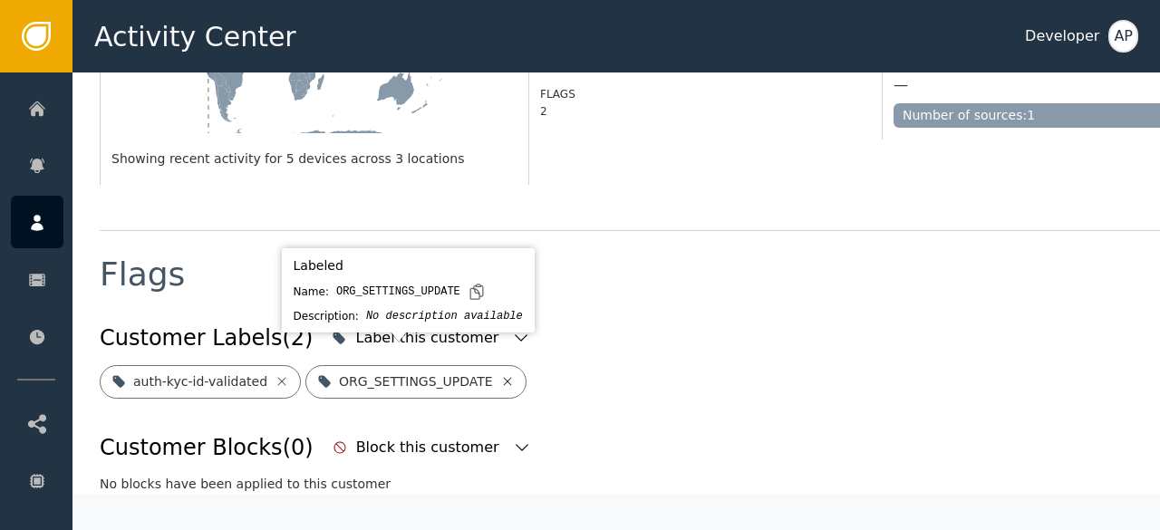
click at [503, 377] on icon at bounding box center [507, 381] width 8 height 8
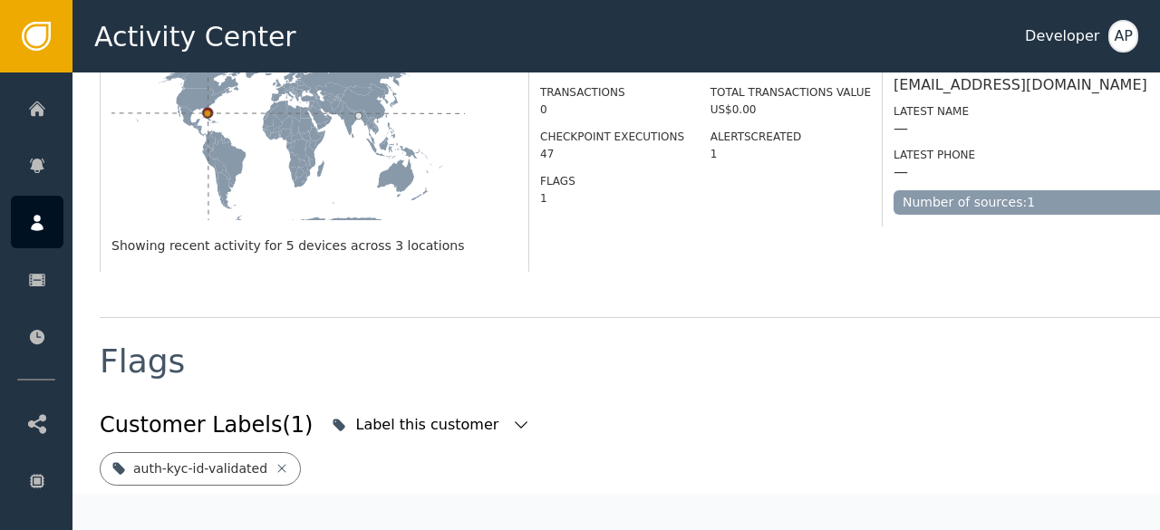
scroll to position [0, 0]
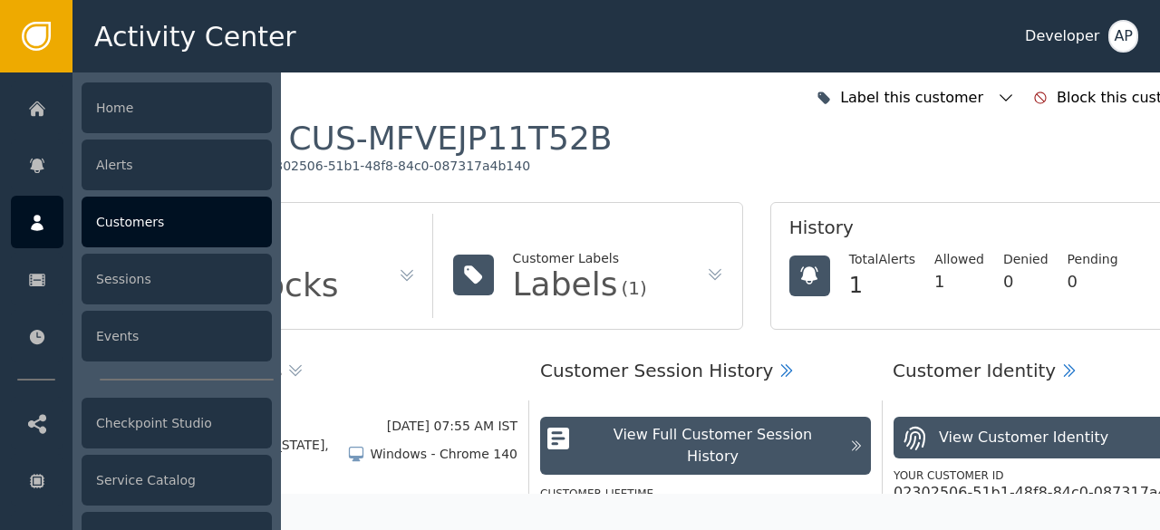
click at [127, 217] on div "Customers" at bounding box center [177, 222] width 190 height 51
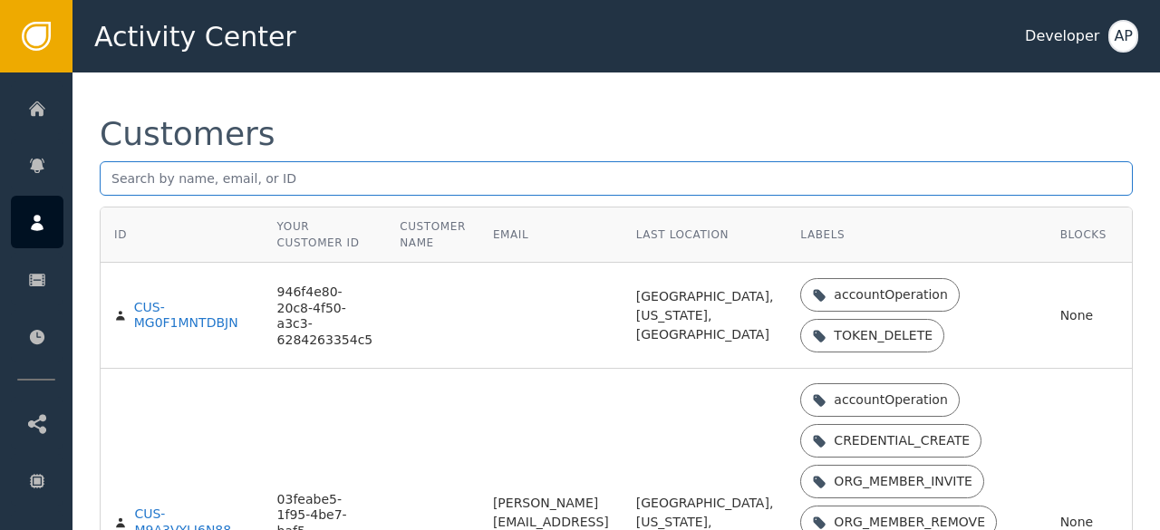
click at [138, 178] on input "text" at bounding box center [616, 178] width 1033 height 34
paste input "[EMAIL_ADDRESS][DOMAIN_NAME]"
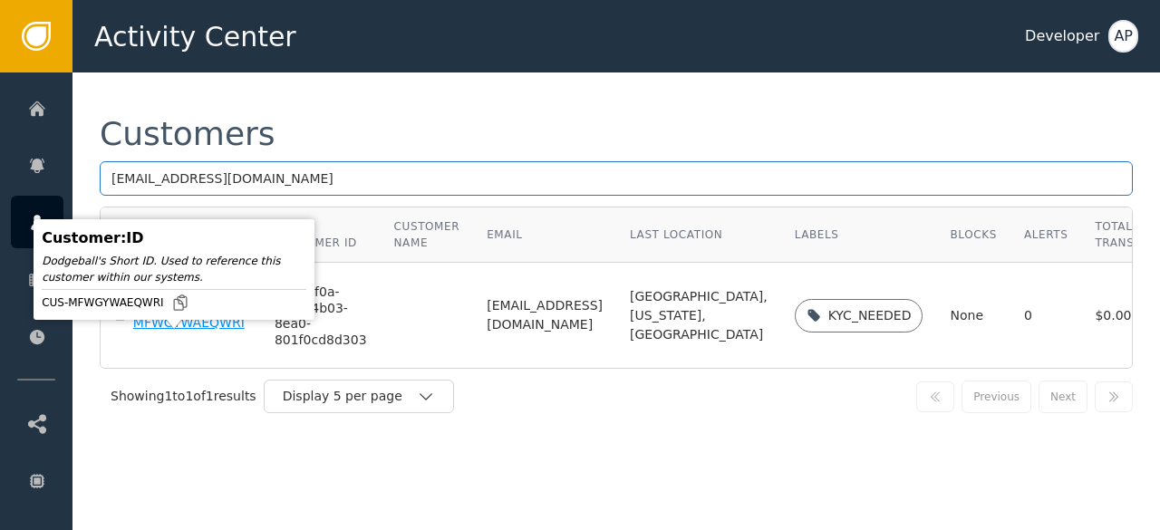
type input "[EMAIL_ADDRESS][DOMAIN_NAME]"
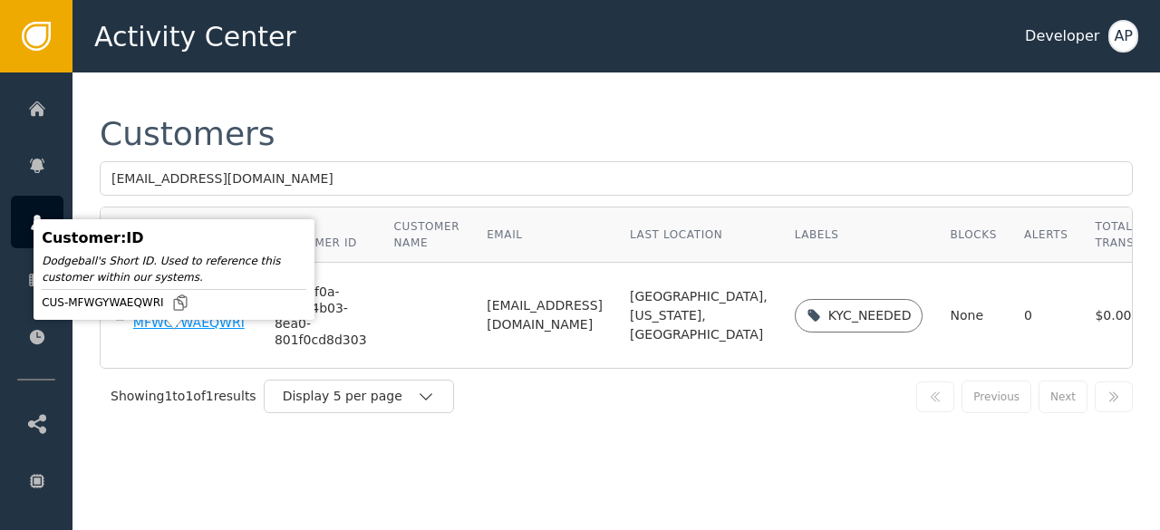
click at [139, 332] on div "CUS-MFWGYWAEQWRI" at bounding box center [190, 316] width 114 height 32
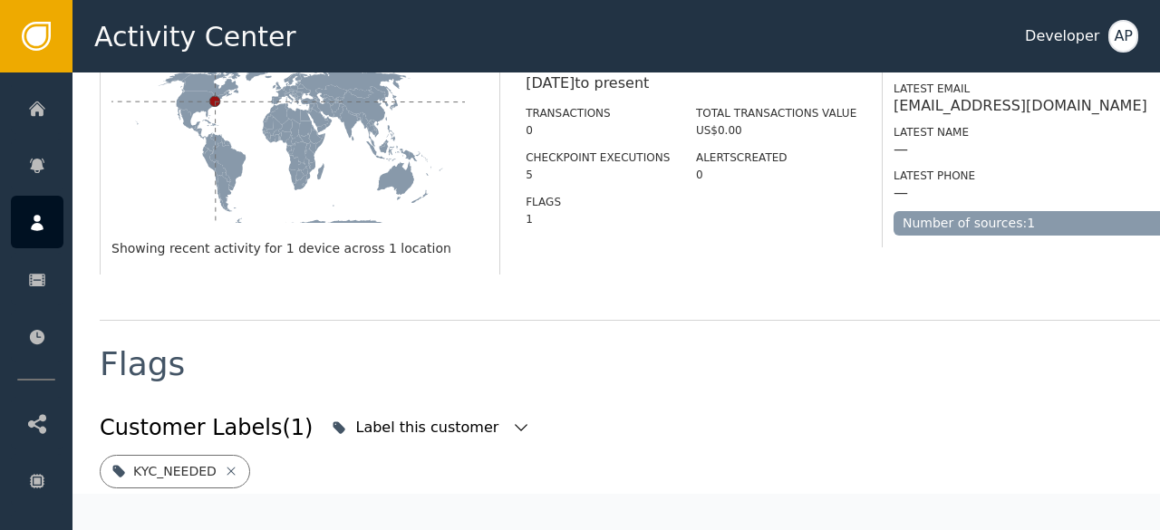
scroll to position [533, 0]
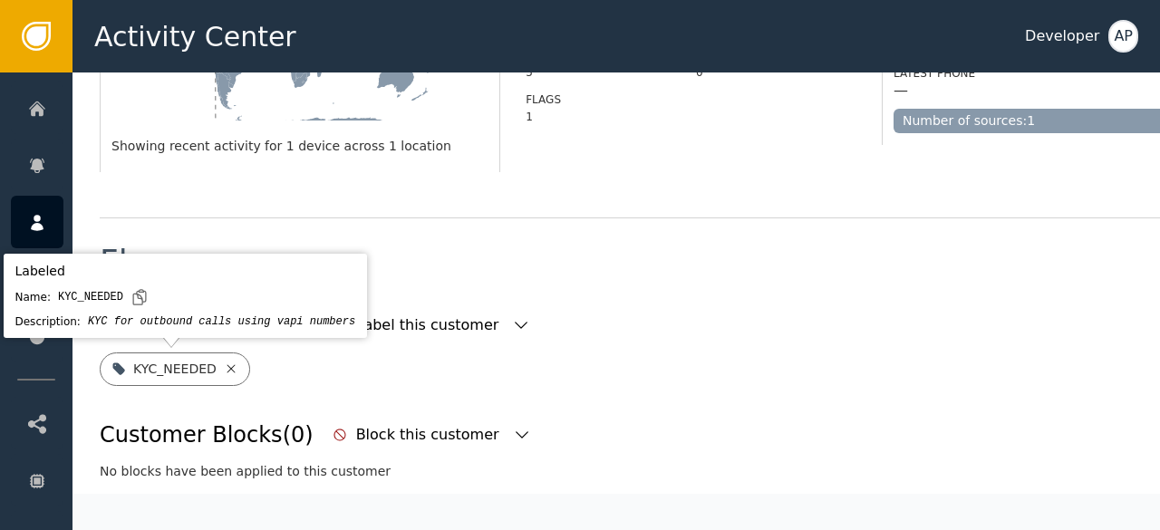
click at [224, 372] on icon at bounding box center [231, 369] width 15 height 15
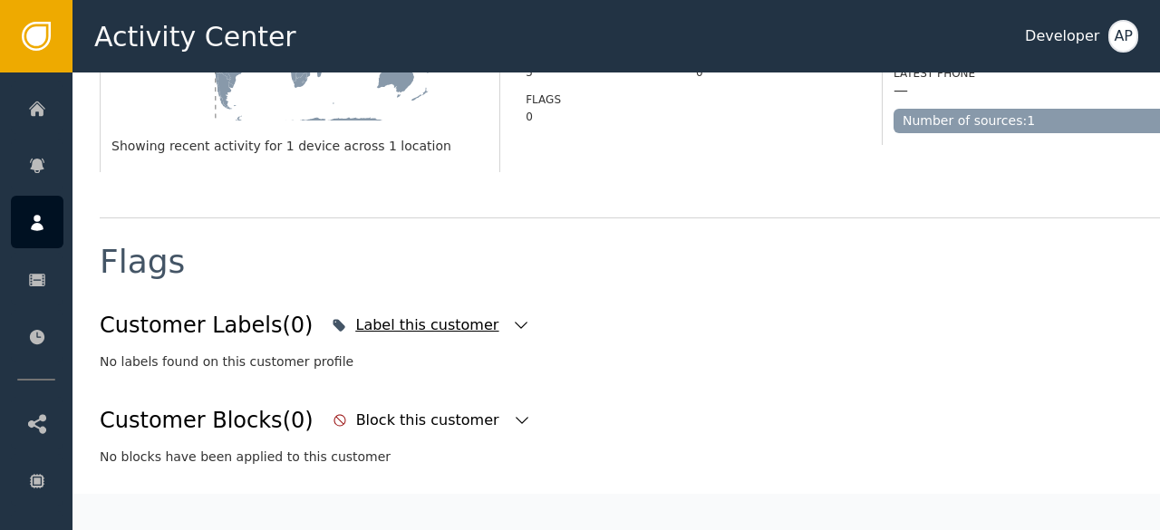
click at [512, 324] on icon "button" at bounding box center [521, 325] width 18 height 18
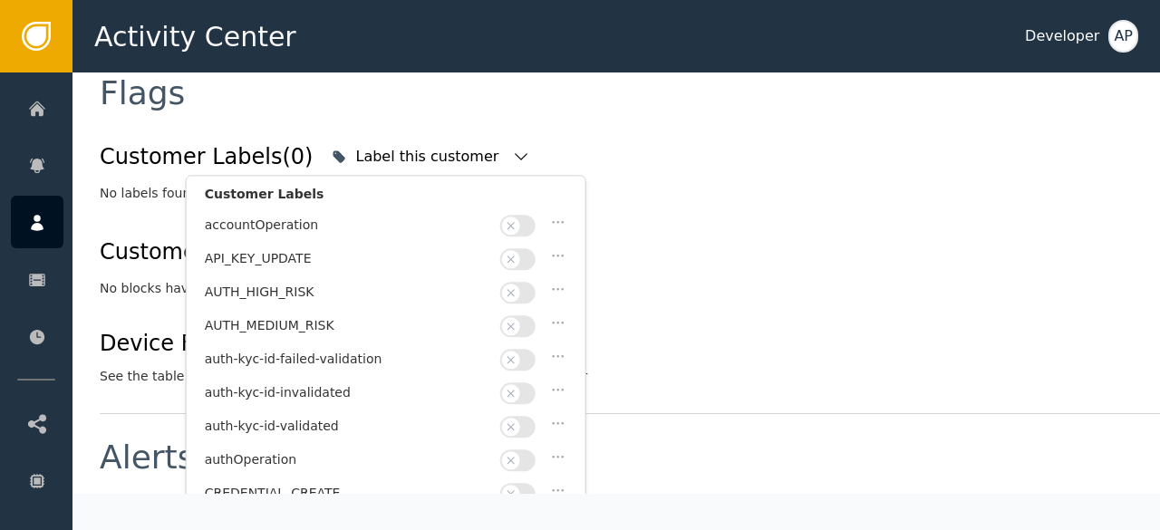
scroll to position [785, 0]
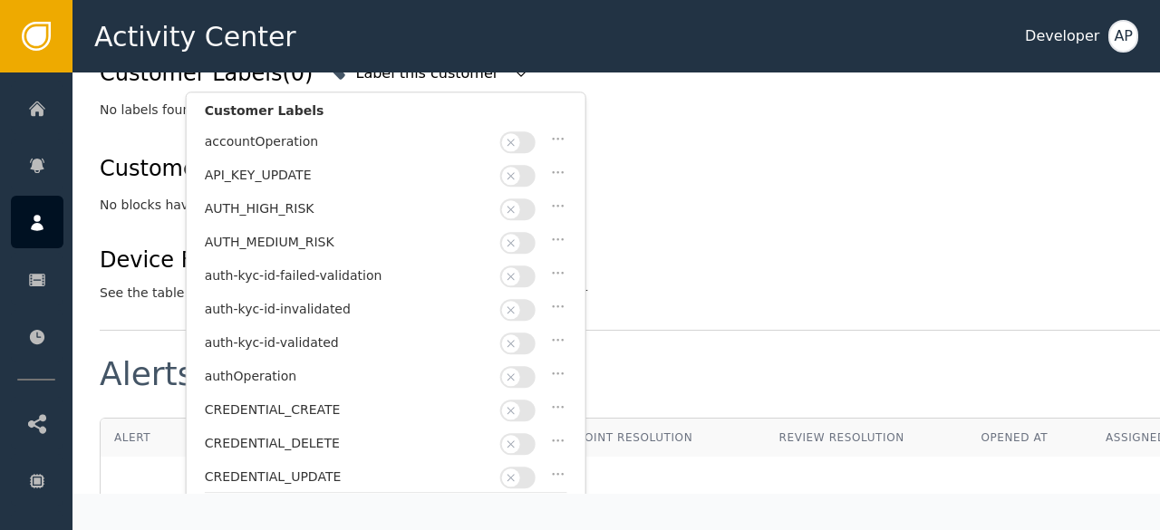
click at [527, 336] on button "button" at bounding box center [517, 344] width 35 height 22
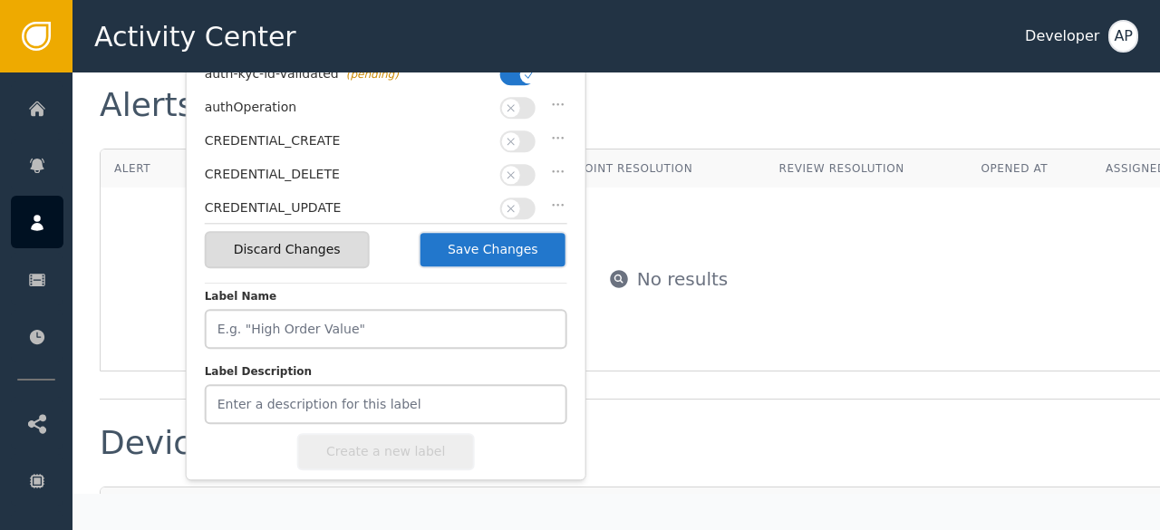
scroll to position [1056, 0]
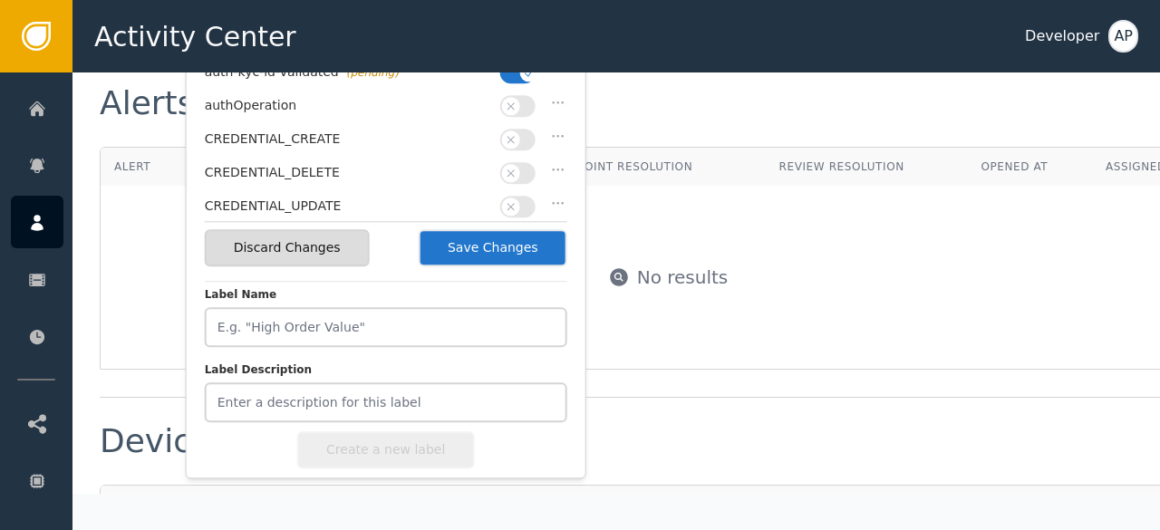
click at [516, 244] on button "Save Changes" at bounding box center [493, 247] width 149 height 37
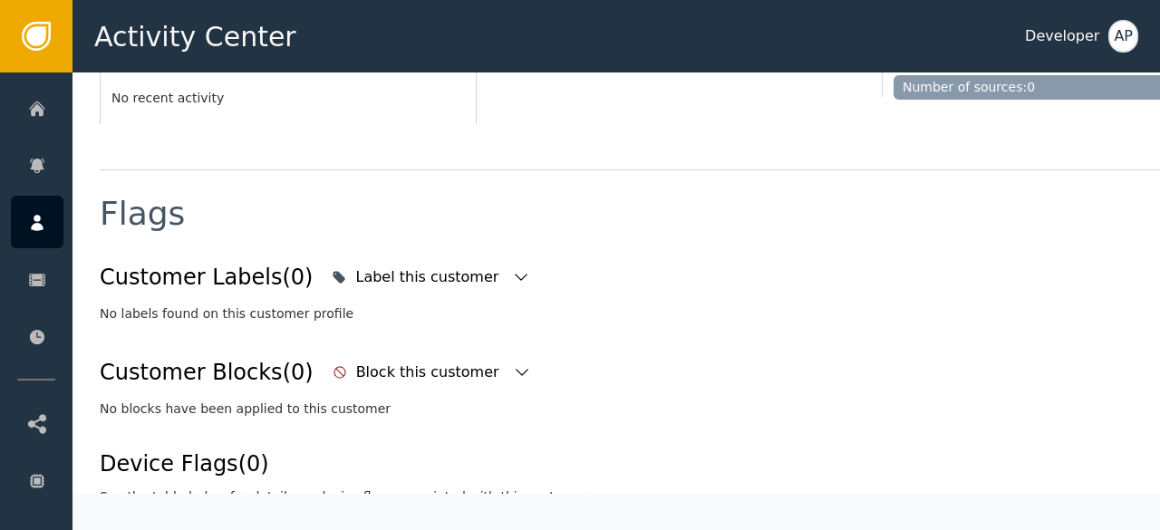
scroll to position [580, 0]
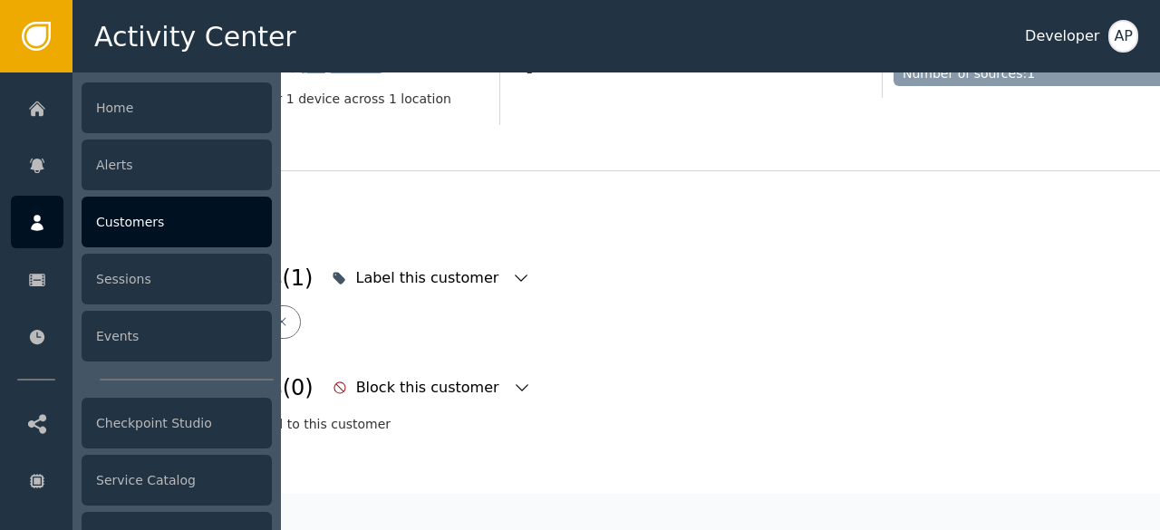
click at [105, 220] on div "Customers" at bounding box center [177, 222] width 190 height 51
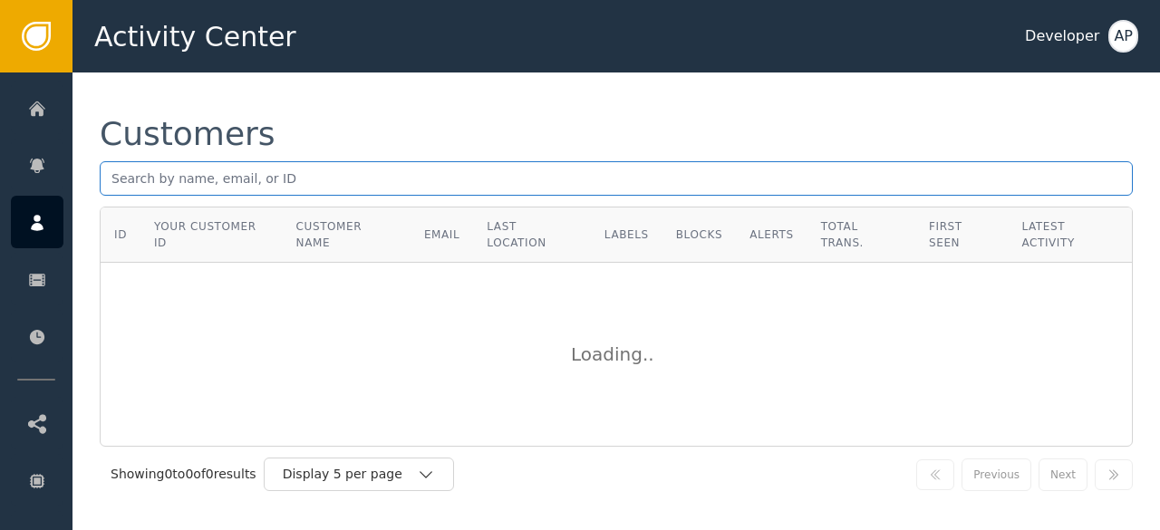
click at [113, 187] on input "text" at bounding box center [616, 178] width 1033 height 34
paste input "[EMAIL_ADDRESS][DOMAIN_NAME]"
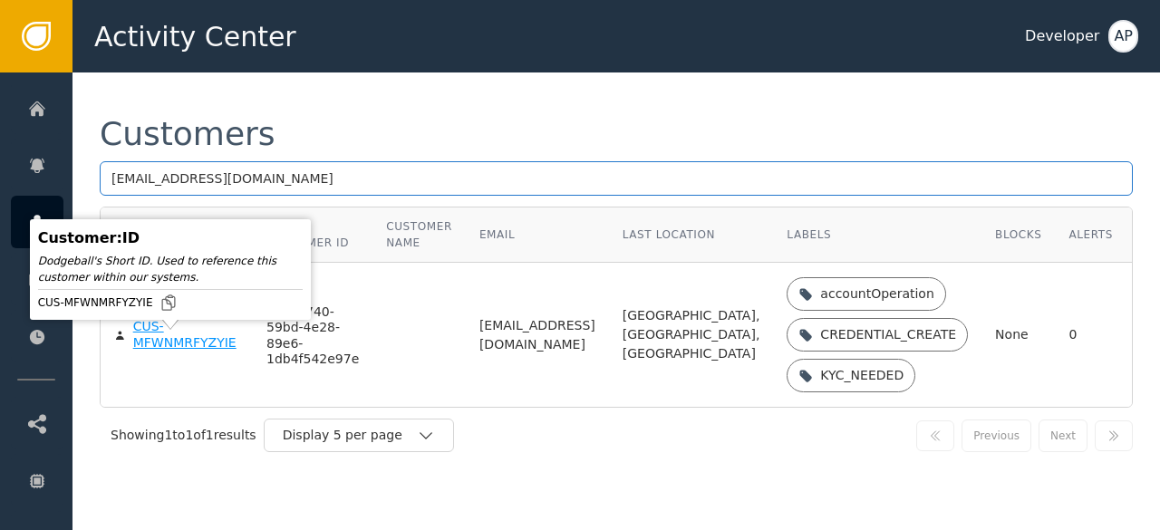
type input "[EMAIL_ADDRESS][DOMAIN_NAME]"
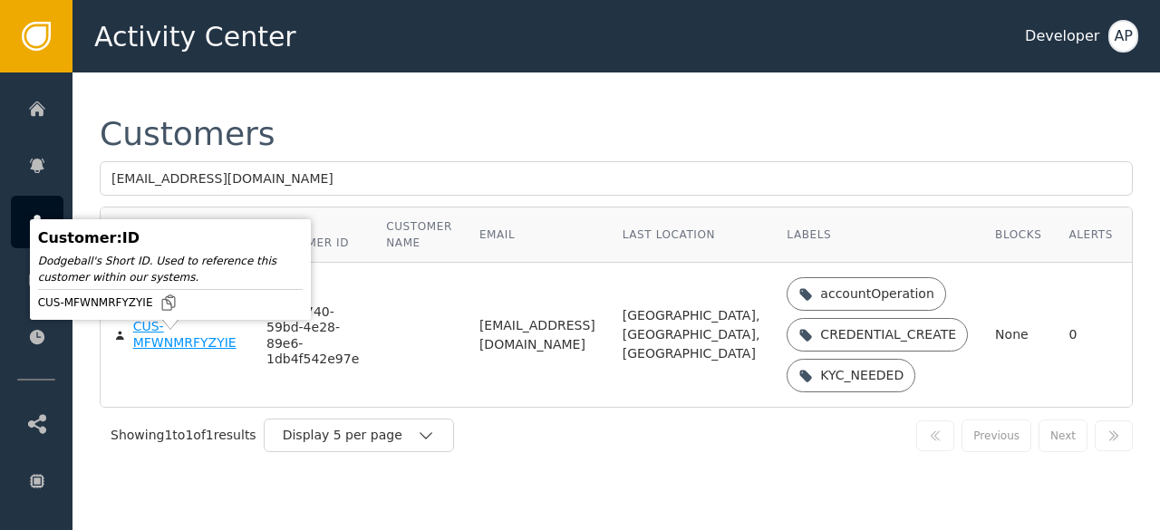
click at [151, 349] on div "CUS-MFWNMRFYZYIE" at bounding box center [186, 335] width 106 height 32
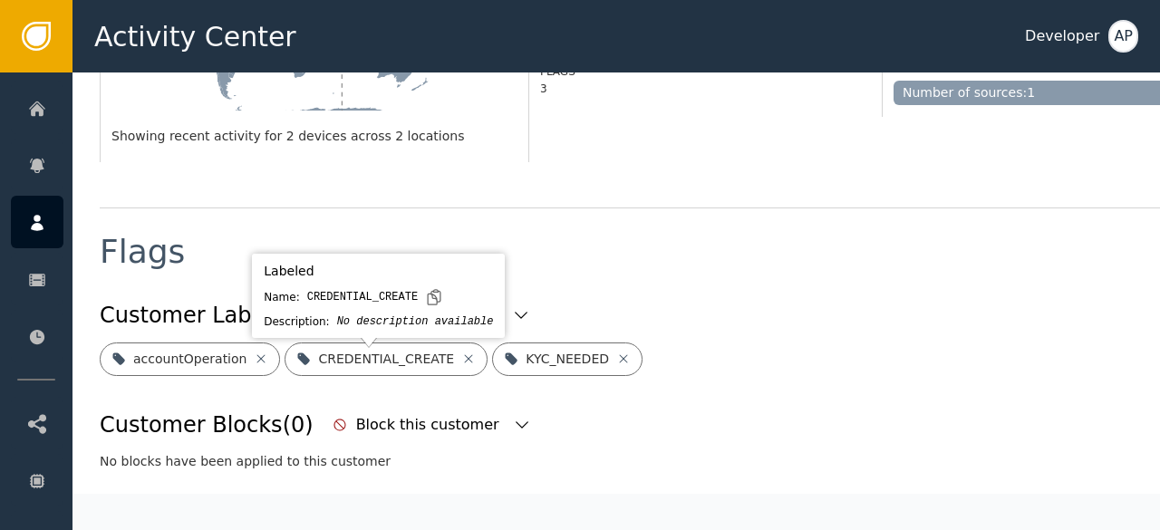
scroll to position [562, 0]
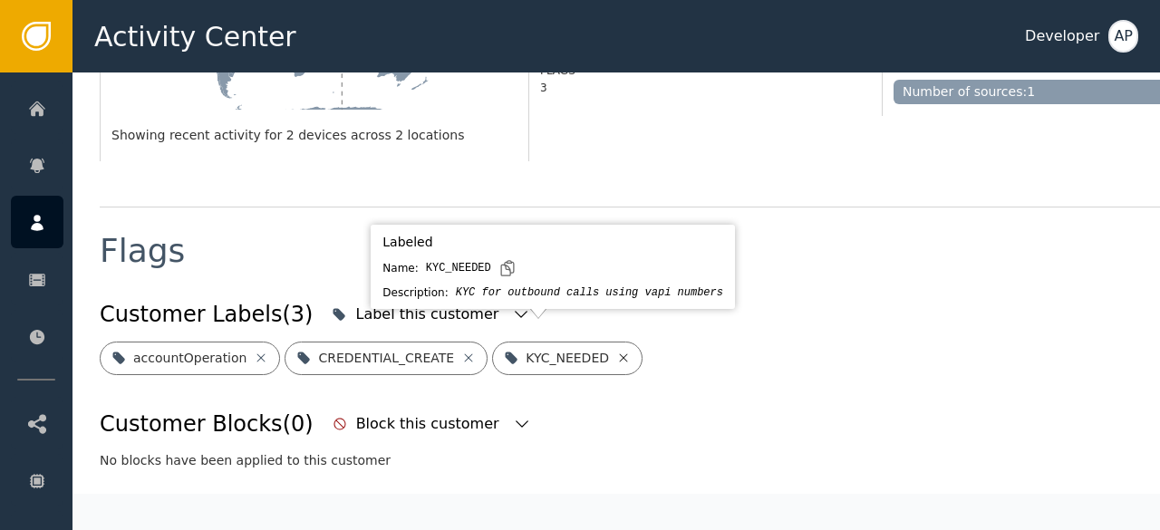
click at [620, 353] on icon at bounding box center [624, 357] width 8 height 8
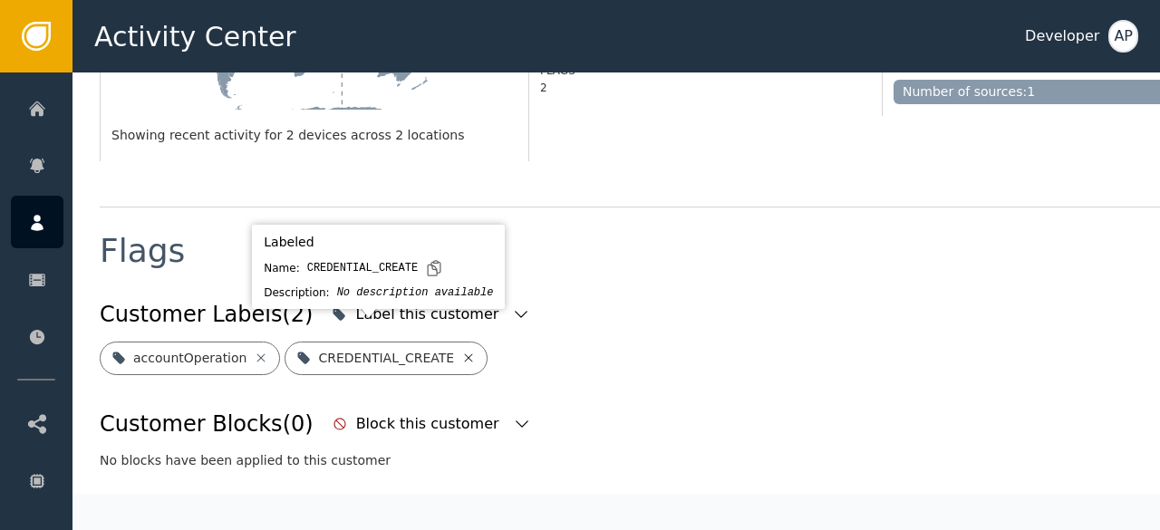
click at [461, 351] on icon at bounding box center [468, 358] width 15 height 15
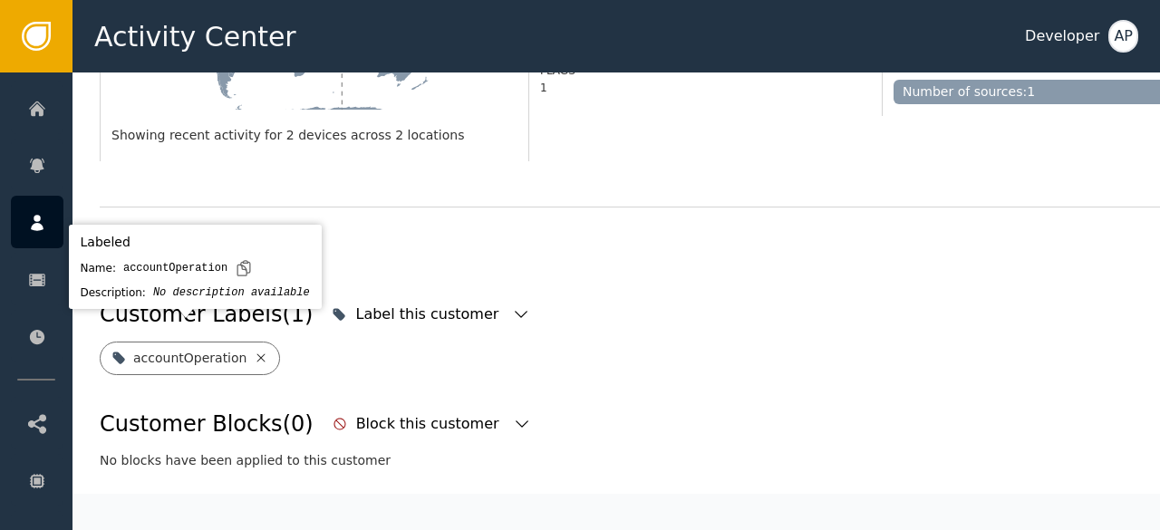
click at [254, 351] on icon at bounding box center [261, 358] width 15 height 15
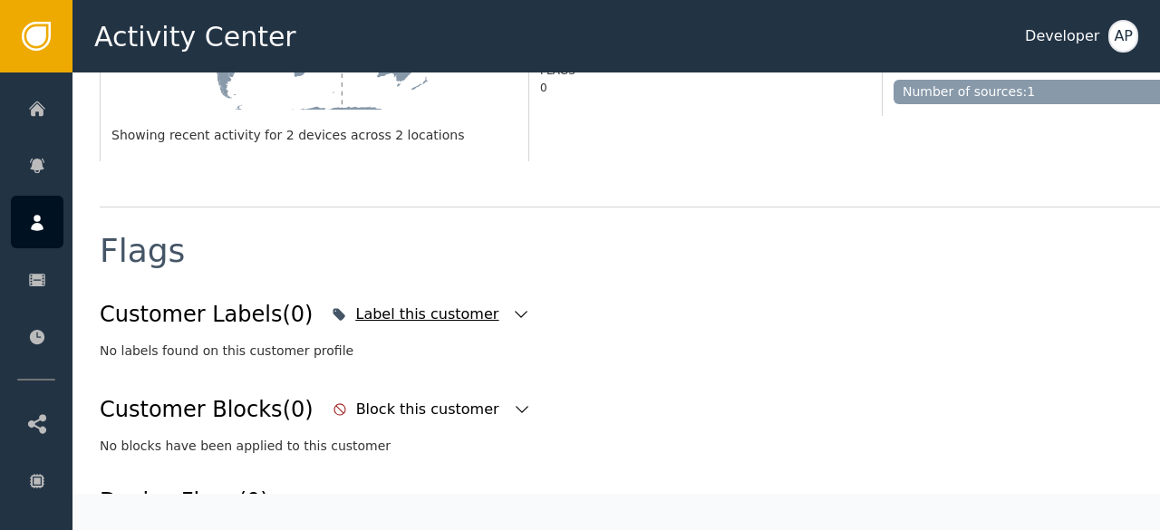
click at [512, 305] on icon "button" at bounding box center [521, 314] width 18 height 18
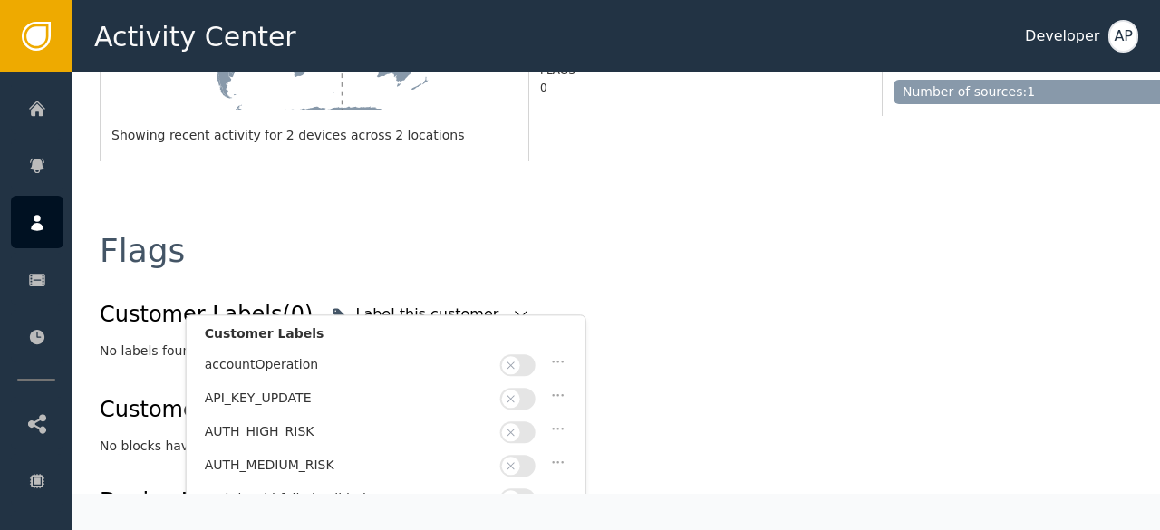
scroll to position [792, 0]
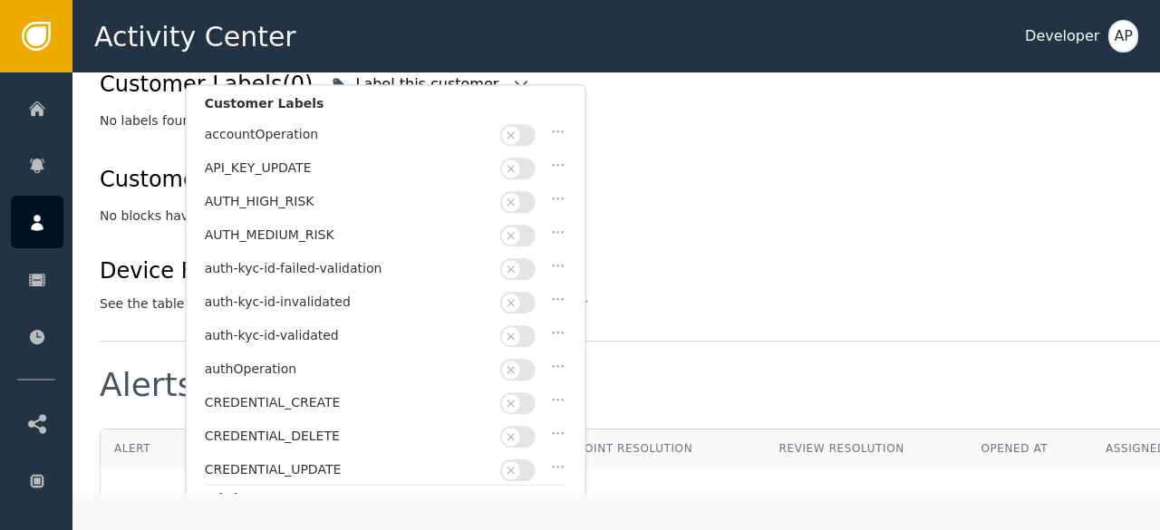
click at [530, 327] on button "button" at bounding box center [517, 336] width 35 height 22
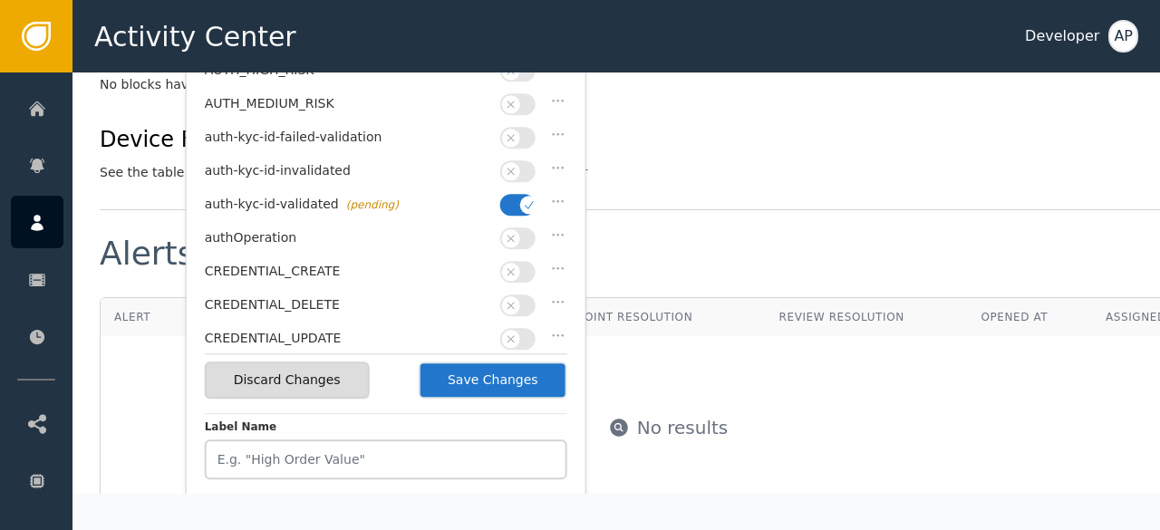
scroll to position [925, 0]
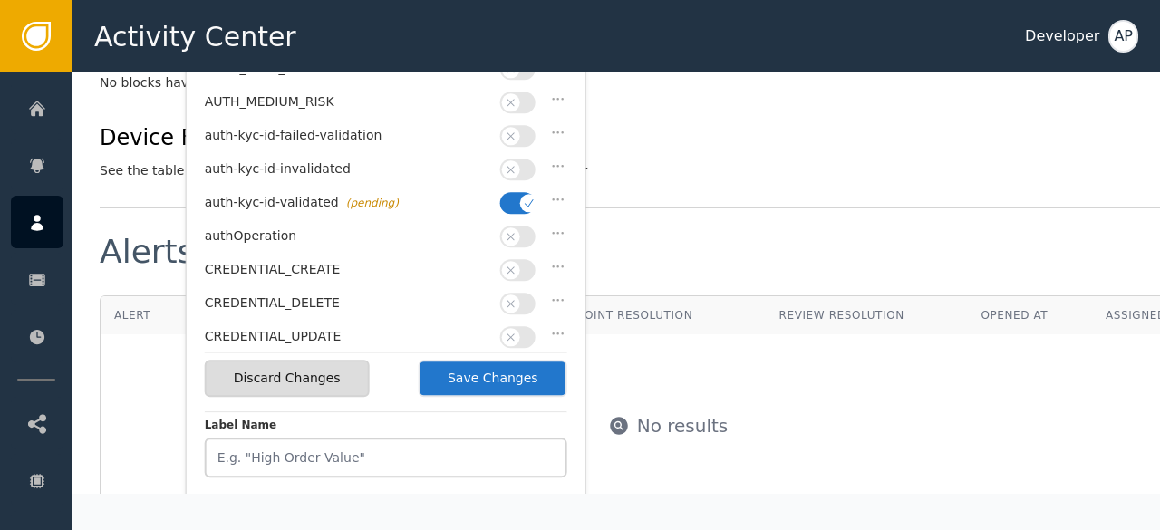
click at [510, 365] on button "Save Changes" at bounding box center [493, 378] width 149 height 37
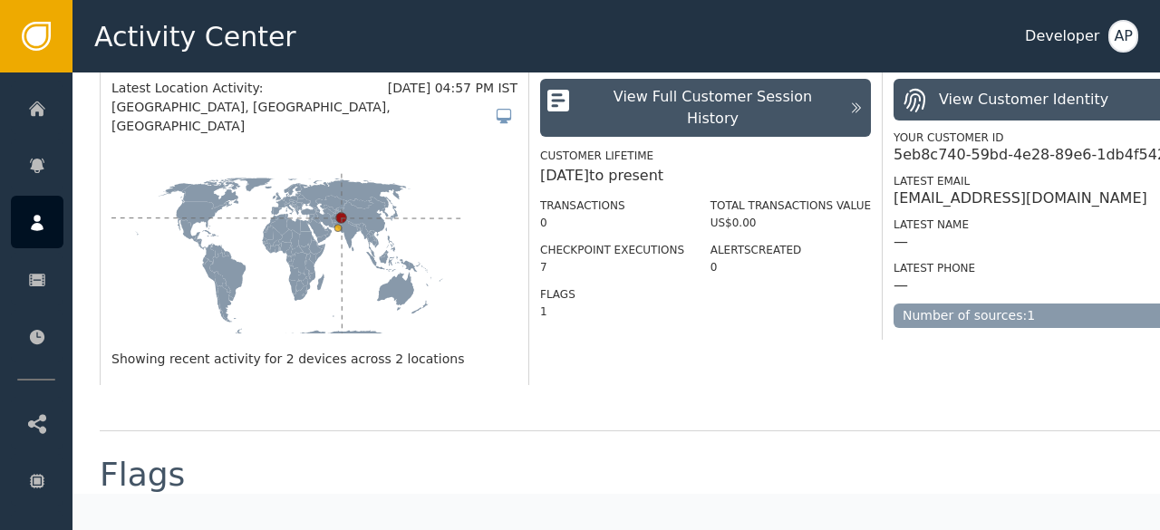
scroll to position [0, 0]
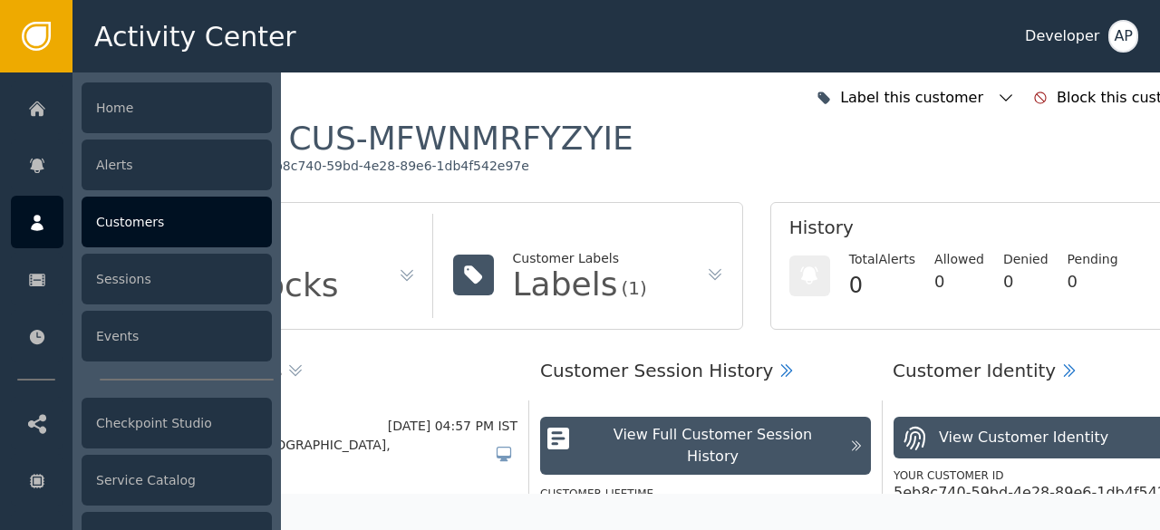
click at [138, 219] on div "Customers" at bounding box center [177, 222] width 190 height 51
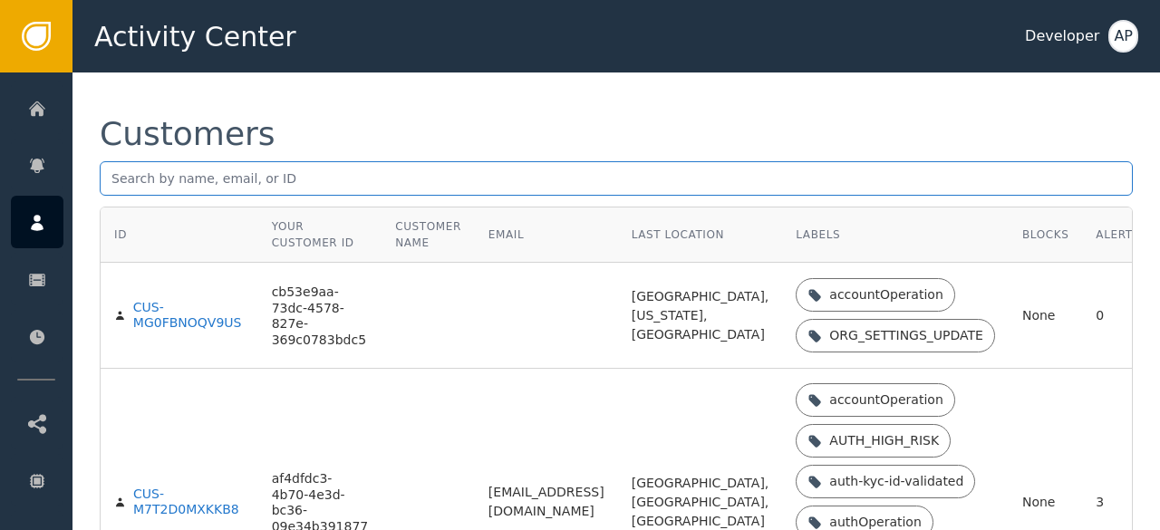
click at [118, 179] on input "text" at bounding box center [616, 178] width 1033 height 34
paste input "[EMAIL_ADDRESS][DOMAIN_NAME]"
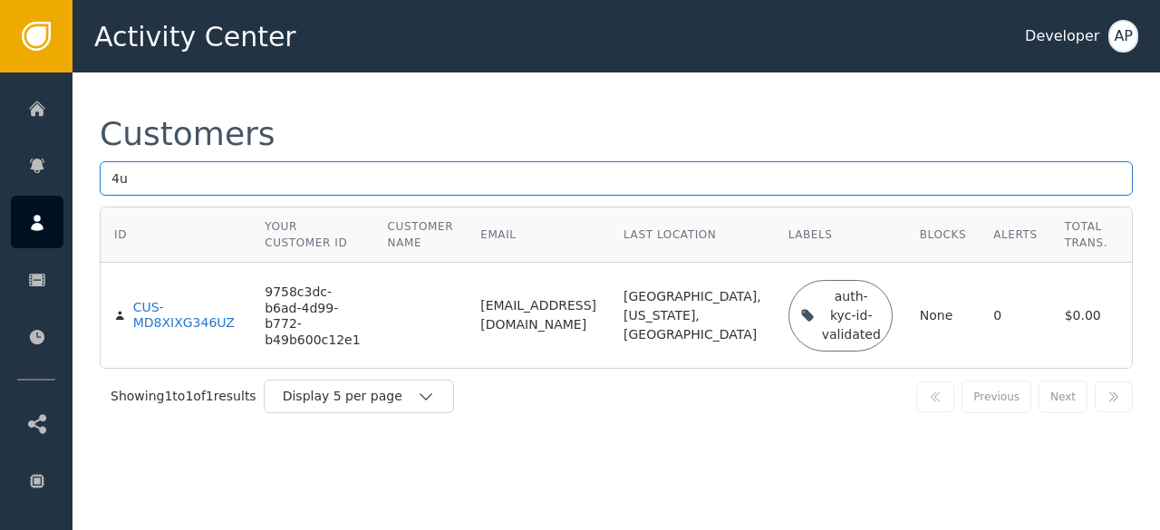
type input "4"
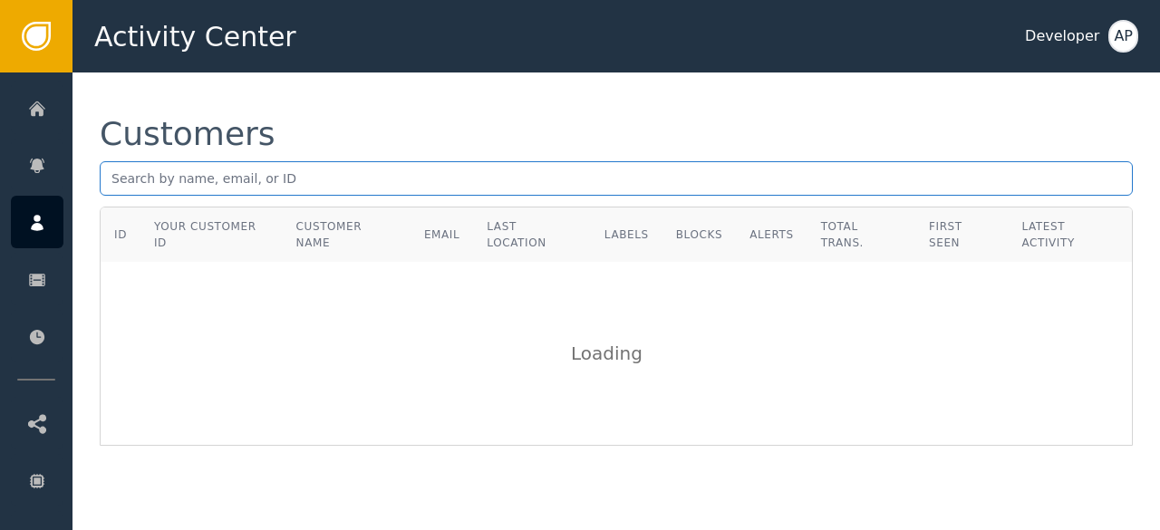
paste input "[EMAIL_ADDRESS][DOMAIN_NAME]"
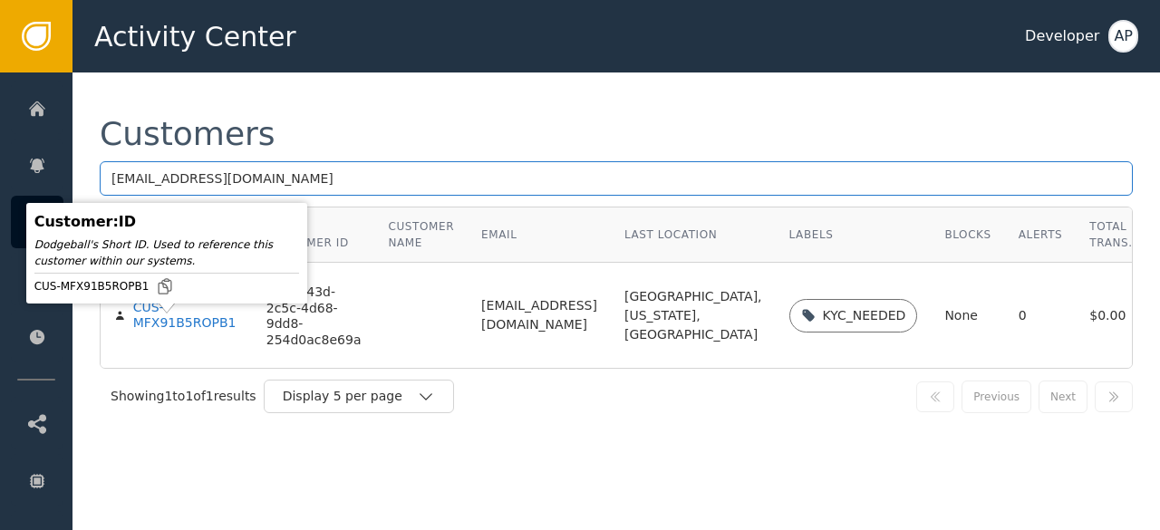
type input "[EMAIL_ADDRESS][DOMAIN_NAME]"
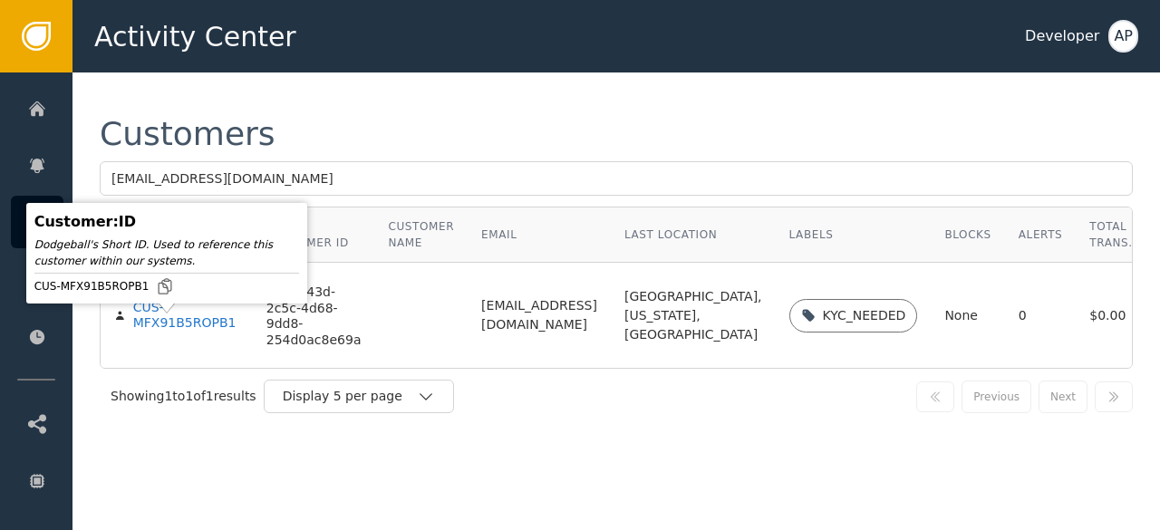
click at [156, 332] on div "CUS-MFX91B5ROPB1" at bounding box center [186, 316] width 106 height 32
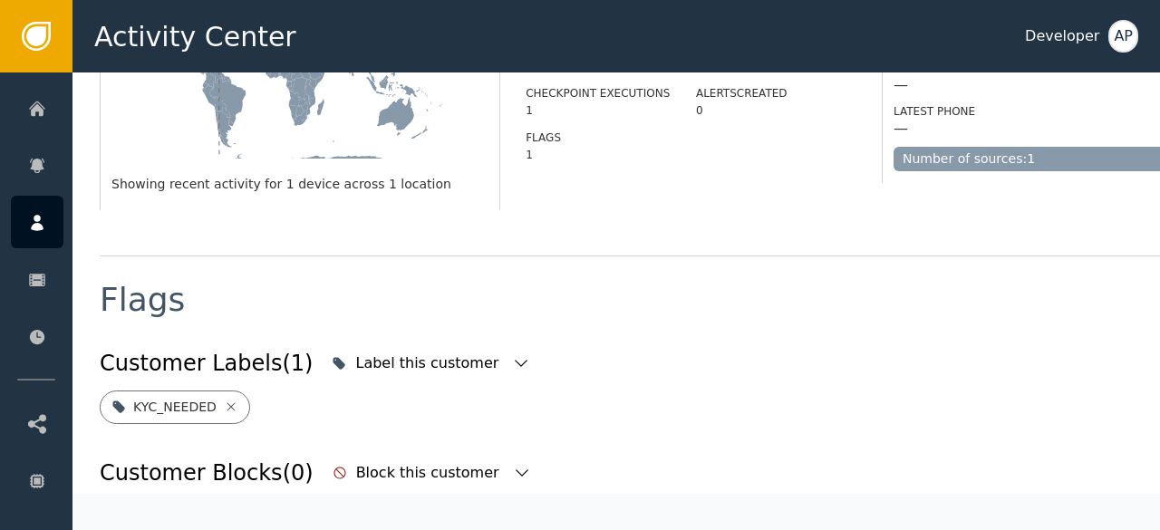
scroll to position [585, 0]
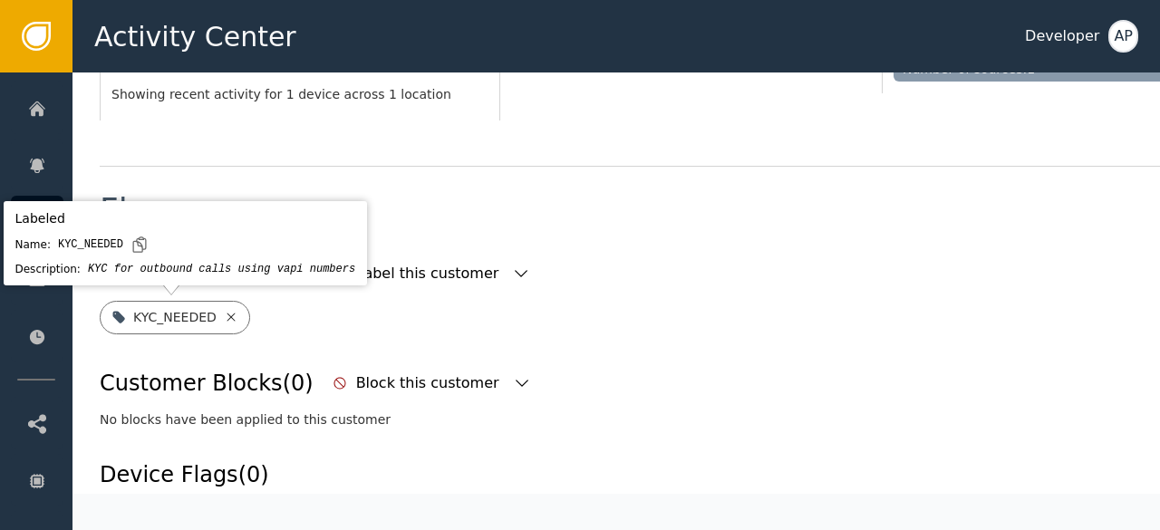
click at [227, 318] on icon at bounding box center [231, 317] width 8 height 8
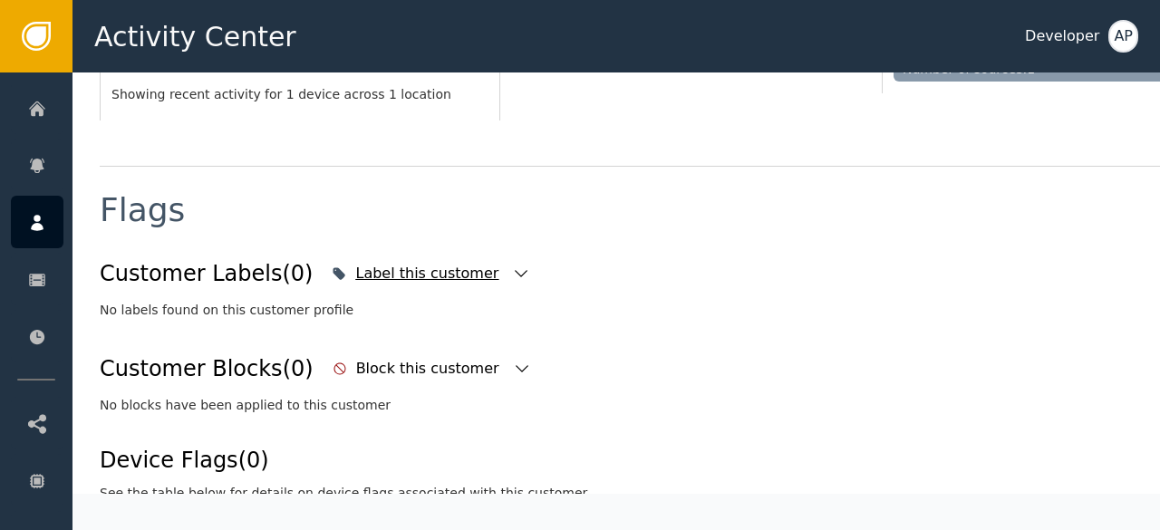
click at [512, 271] on icon "button" at bounding box center [521, 274] width 18 height 18
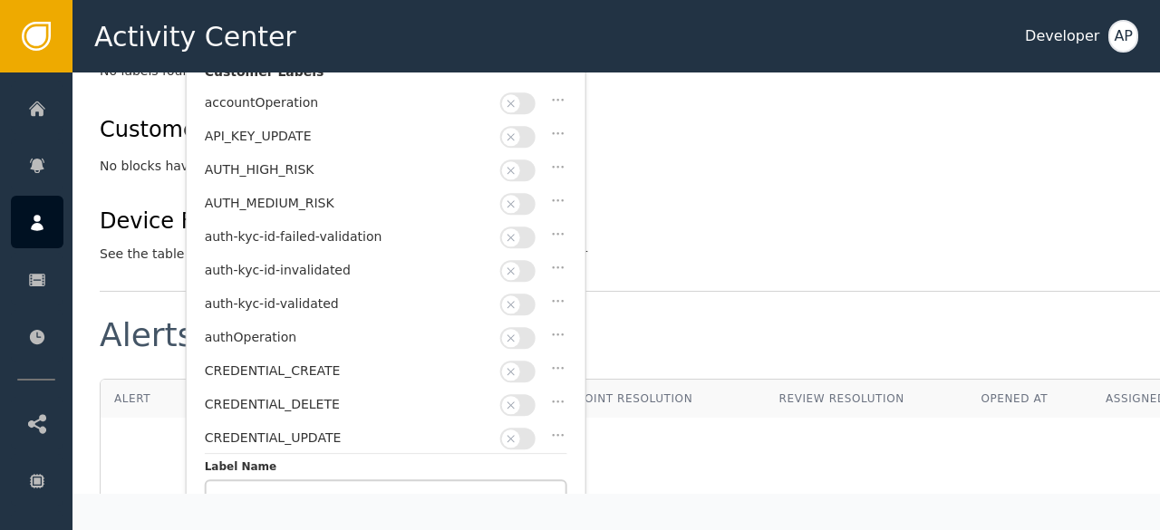
scroll to position [825, 0]
click at [527, 293] on button "button" at bounding box center [517, 304] width 35 height 22
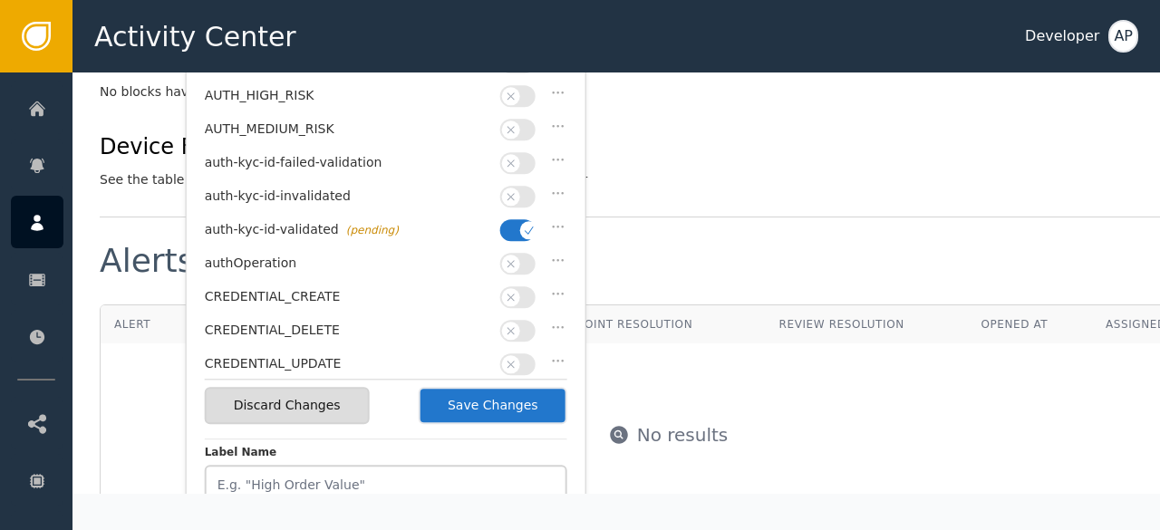
scroll to position [899, 0]
click at [507, 397] on button "Save Changes" at bounding box center [493, 404] width 149 height 37
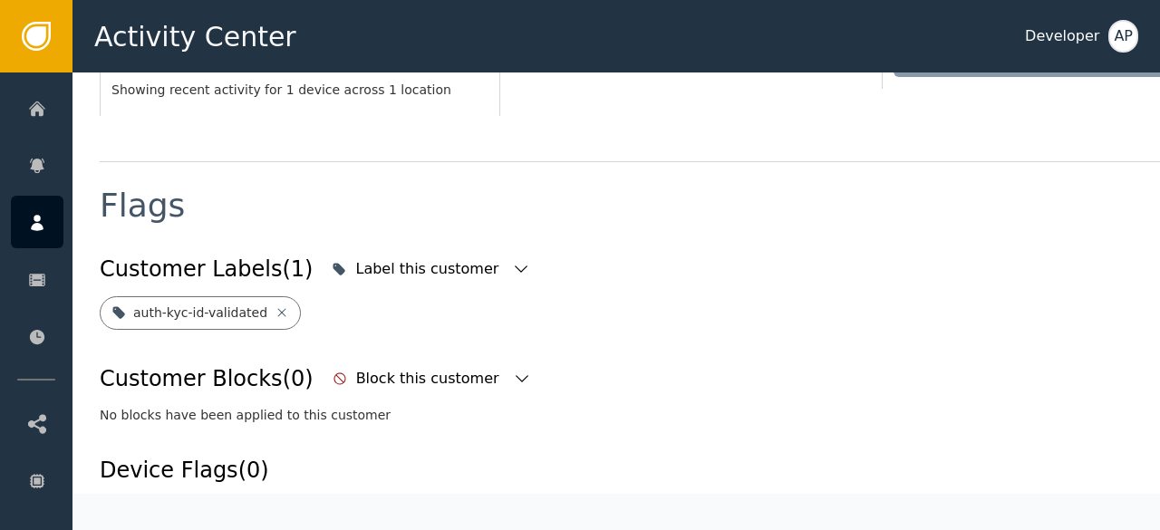
scroll to position [580, 0]
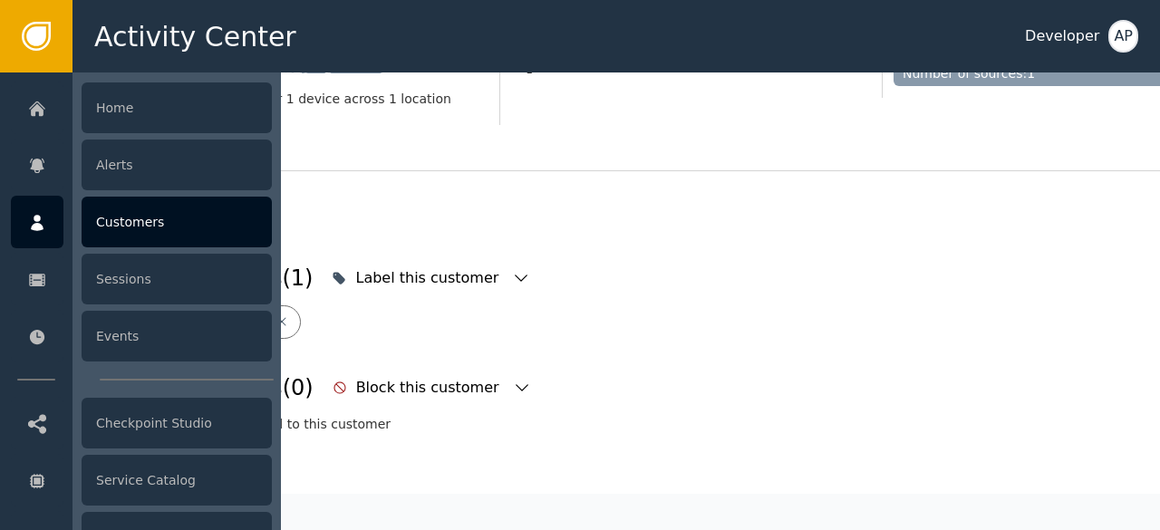
click at [124, 209] on div "Customers" at bounding box center [177, 222] width 190 height 51
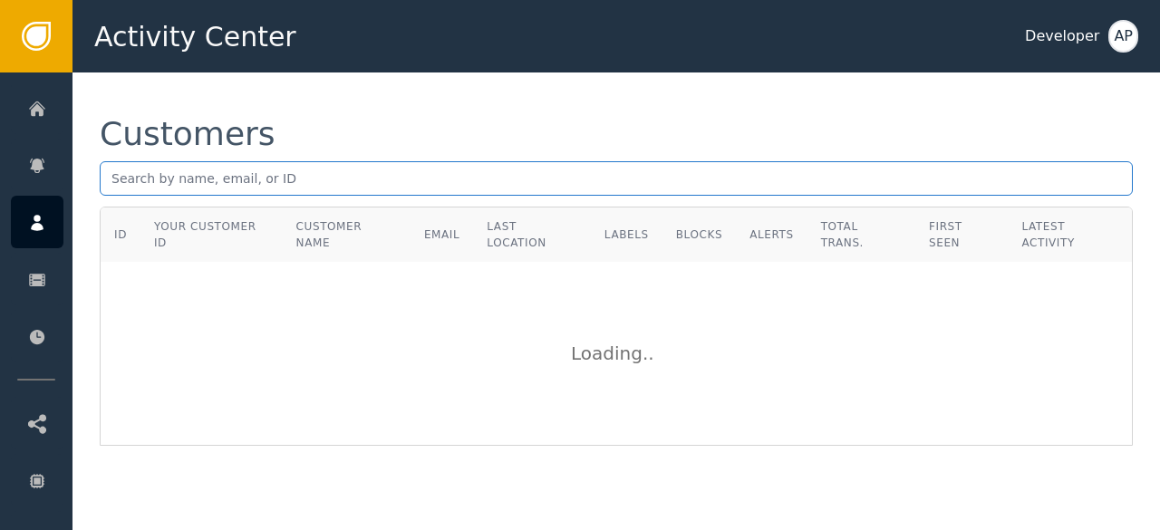
click at [116, 184] on input "text" at bounding box center [616, 178] width 1033 height 34
paste input "[EMAIL_ADDRESS][DOMAIN_NAME]"
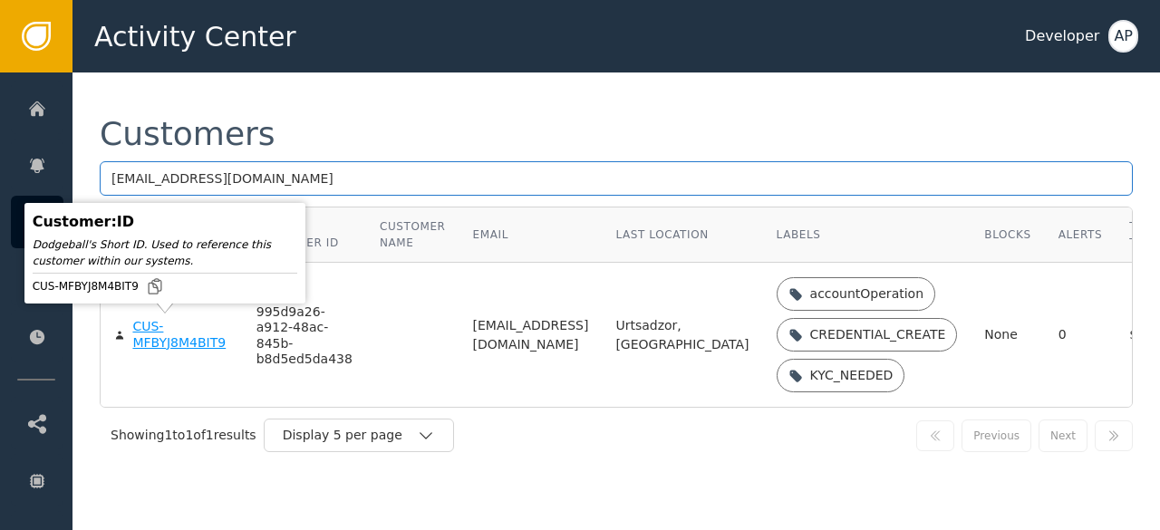
type input "[EMAIL_ADDRESS][DOMAIN_NAME]"
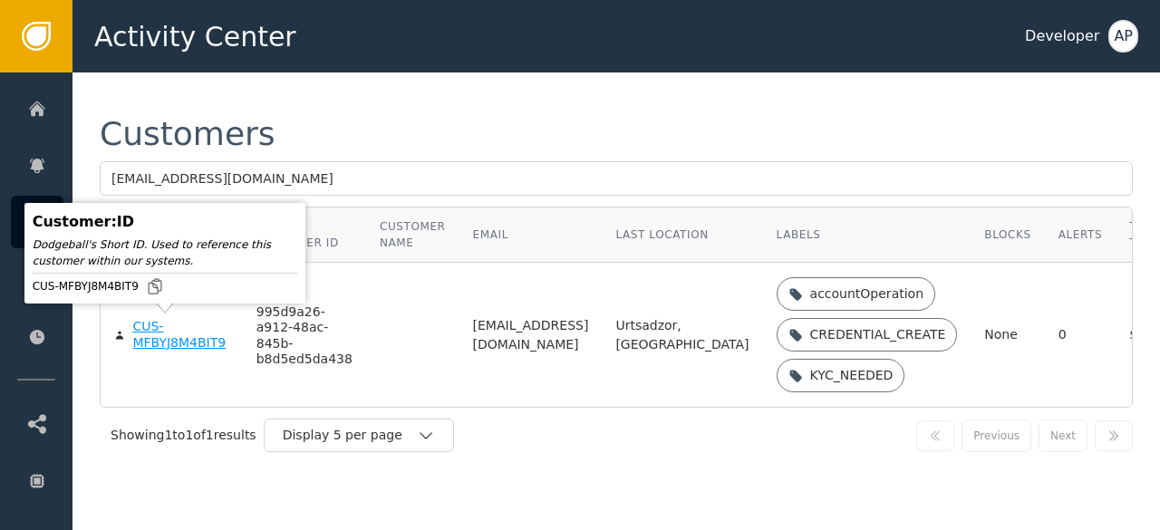
click at [159, 333] on div "CUS-MFBYJ8M4BIT9" at bounding box center [180, 335] width 96 height 32
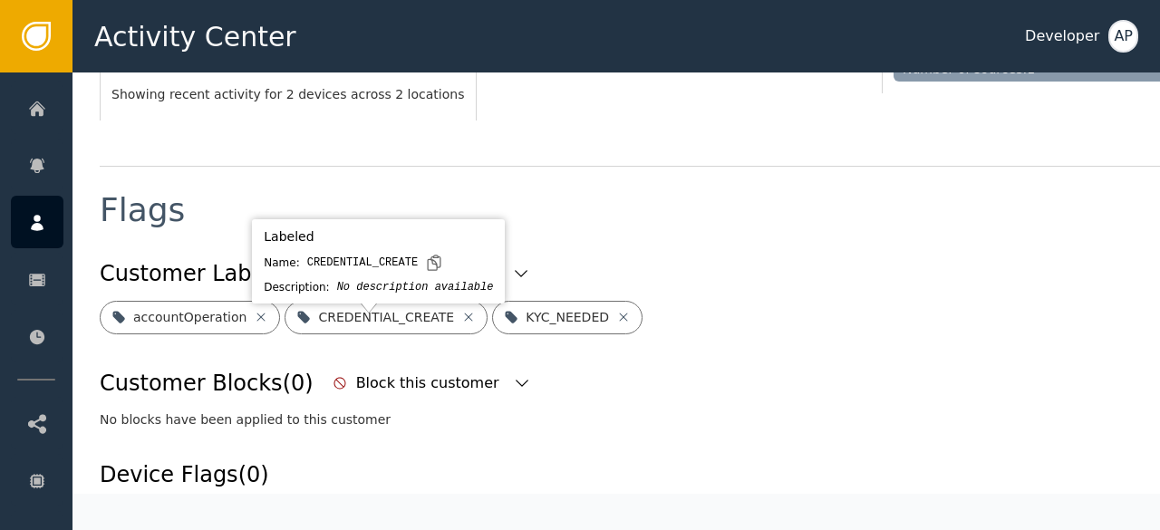
scroll to position [589, 0]
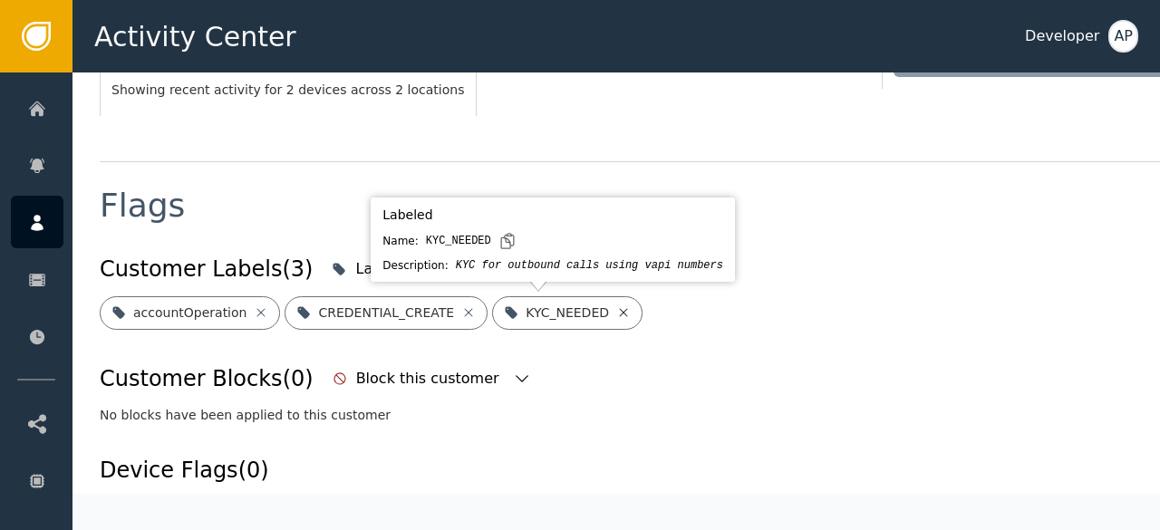
click at [616, 313] on icon at bounding box center [623, 312] width 15 height 15
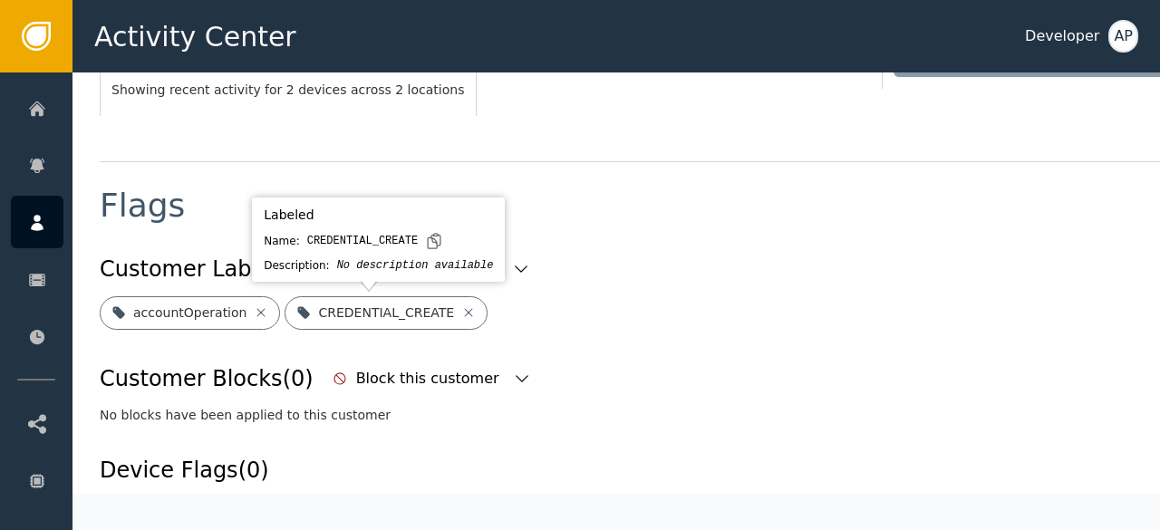
click at [465, 315] on icon at bounding box center [469, 312] width 8 height 8
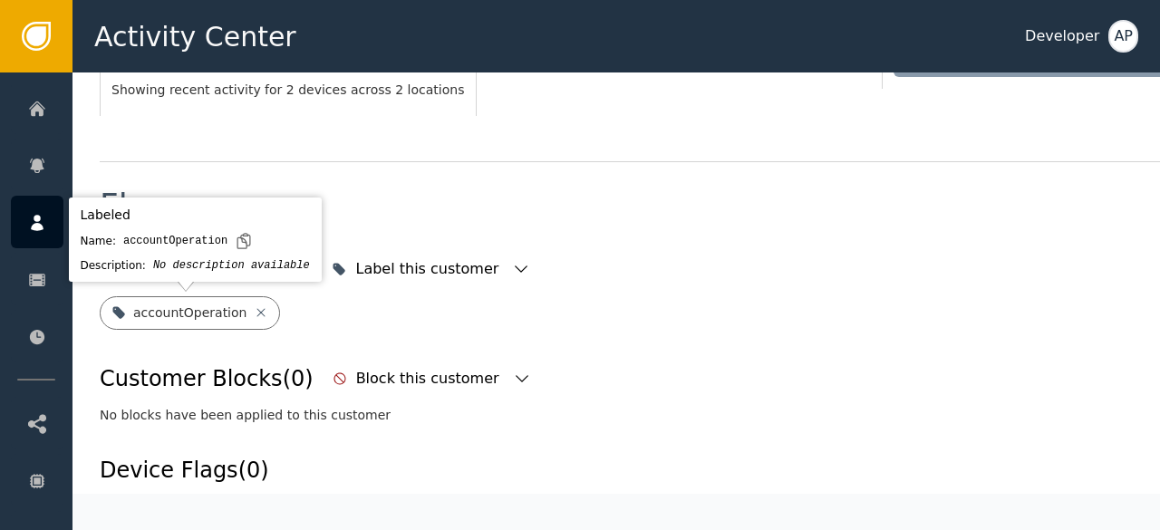
click at [254, 311] on icon at bounding box center [261, 312] width 15 height 15
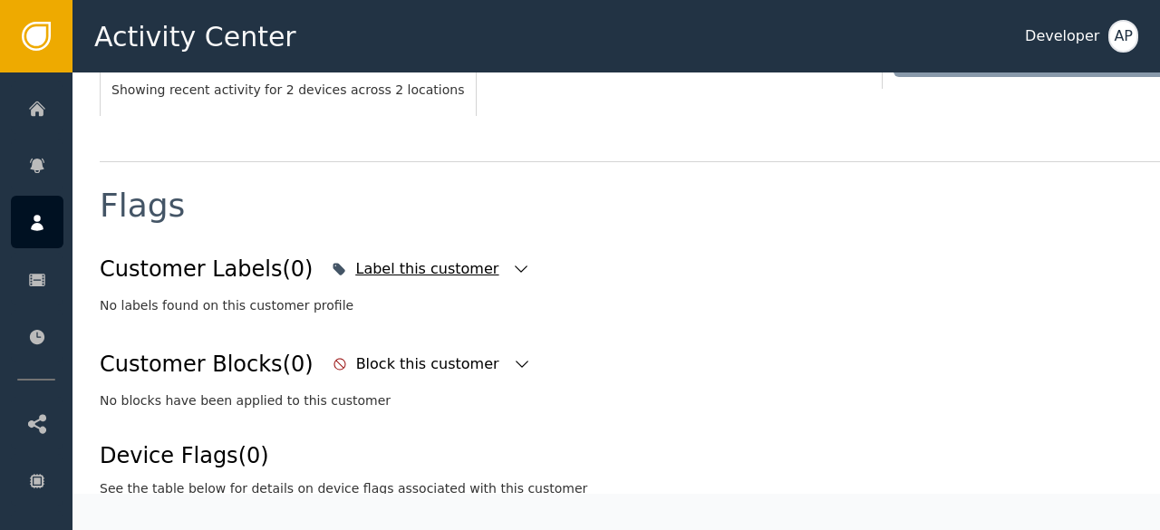
click at [515, 270] on icon "button" at bounding box center [521, 269] width 13 height 7
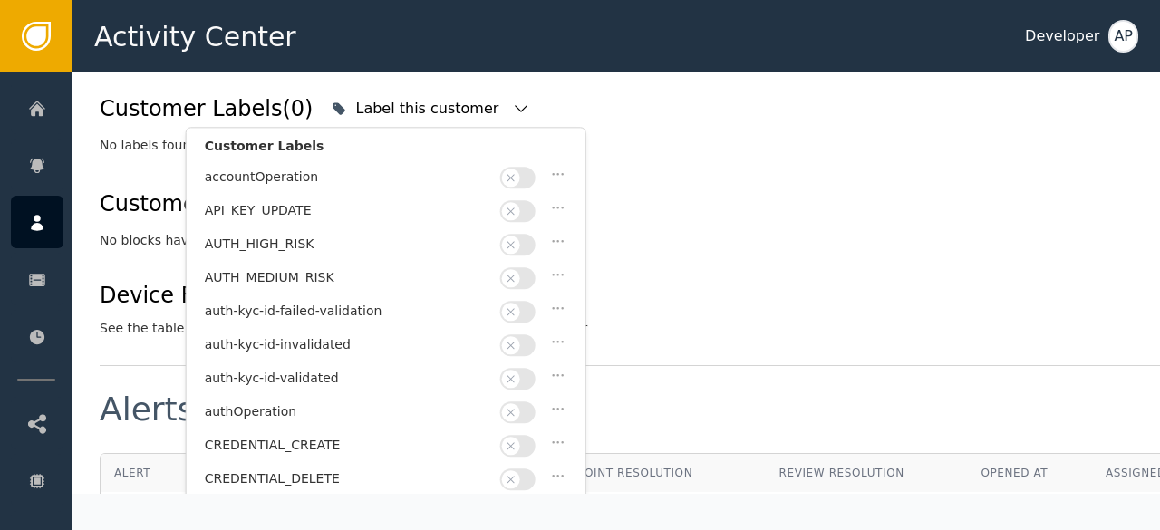
scroll to position [750, 0]
click at [527, 368] on button "button" at bounding box center [517, 378] width 35 height 22
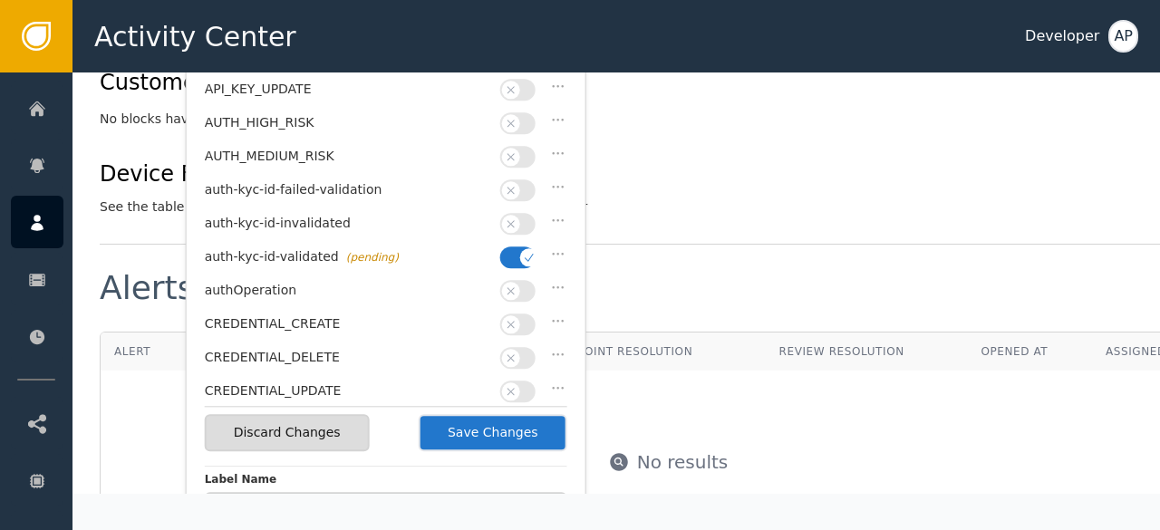
scroll to position [872, 0]
click at [494, 432] on button "Save Changes" at bounding box center [493, 431] width 149 height 37
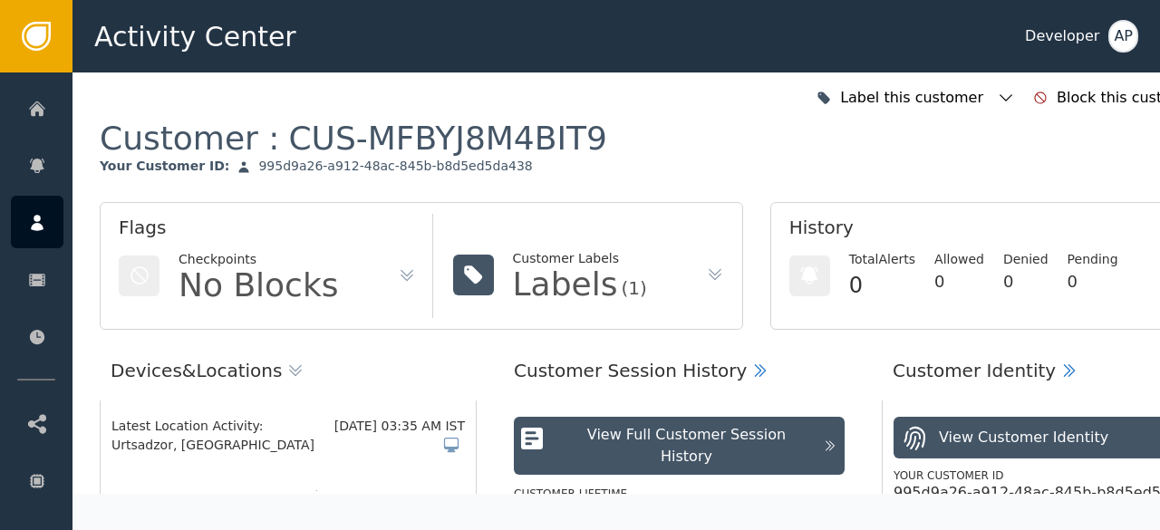
scroll to position [0, 90]
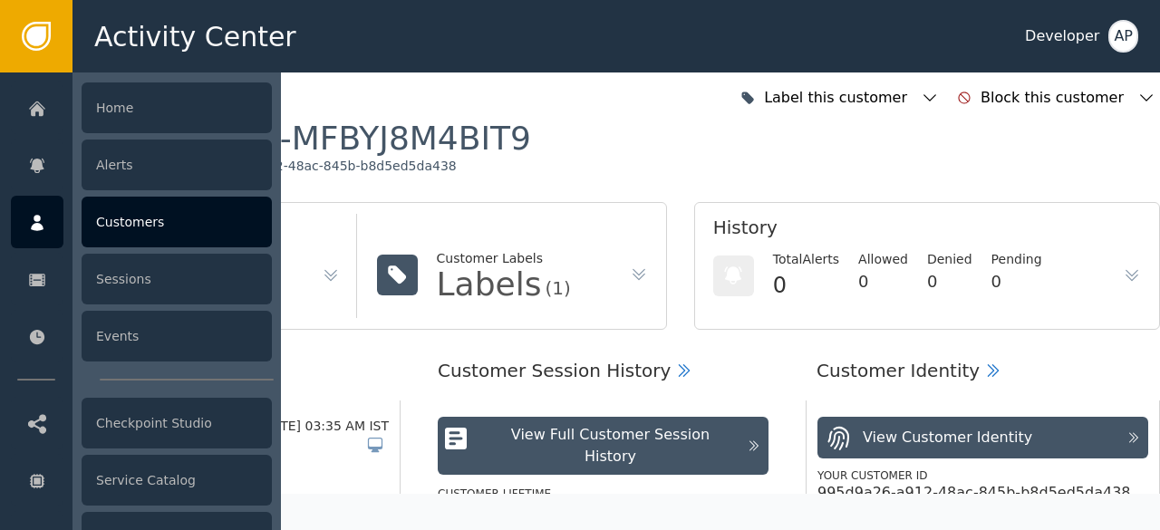
click at [131, 224] on div "Customers" at bounding box center [177, 222] width 190 height 51
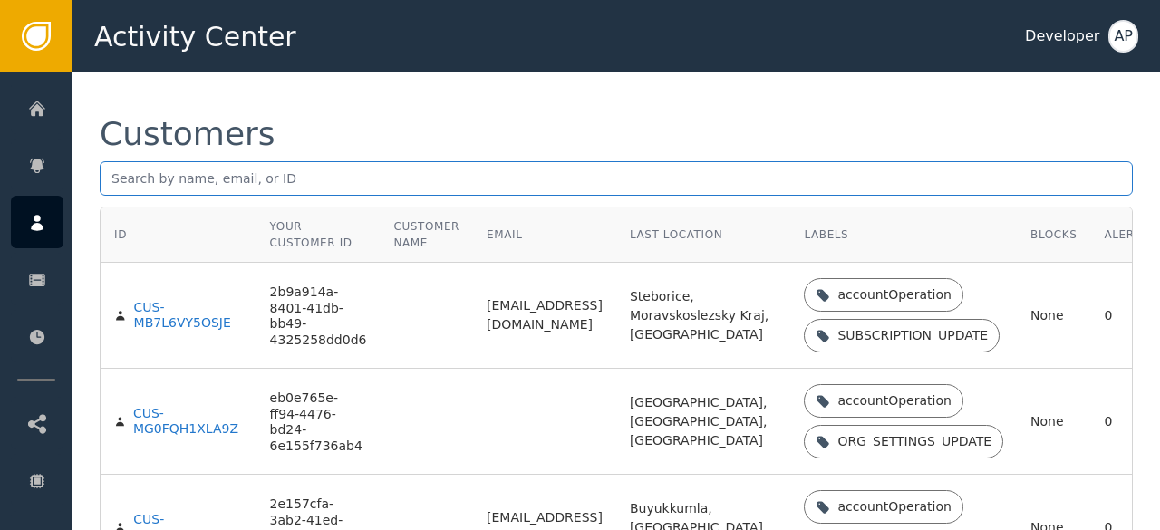
click at [112, 176] on input "text" at bounding box center [616, 178] width 1033 height 34
paste input "[EMAIL_ADDRESS][DOMAIN_NAME]"
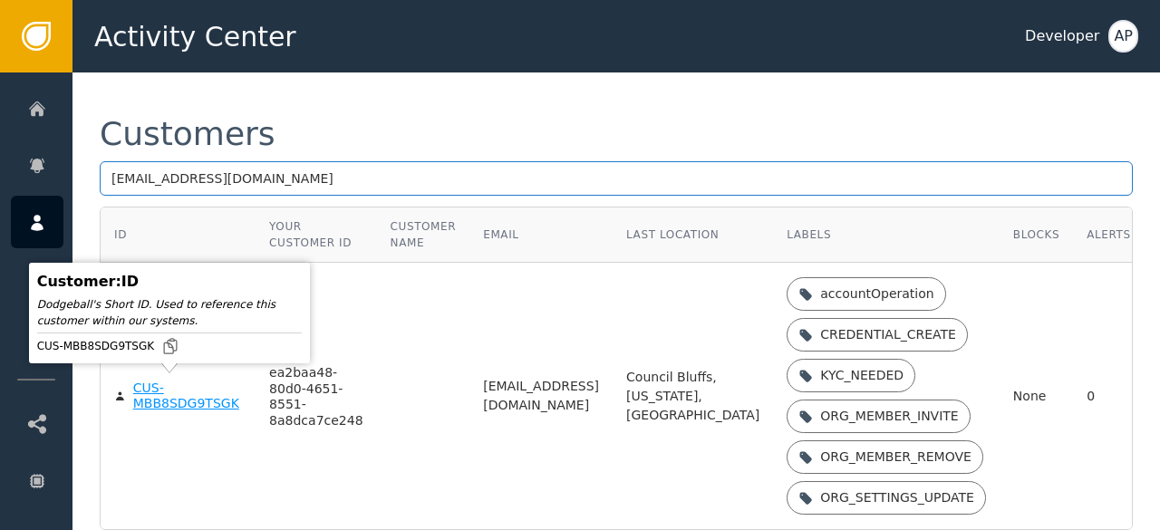
type input "[EMAIL_ADDRESS][DOMAIN_NAME]"
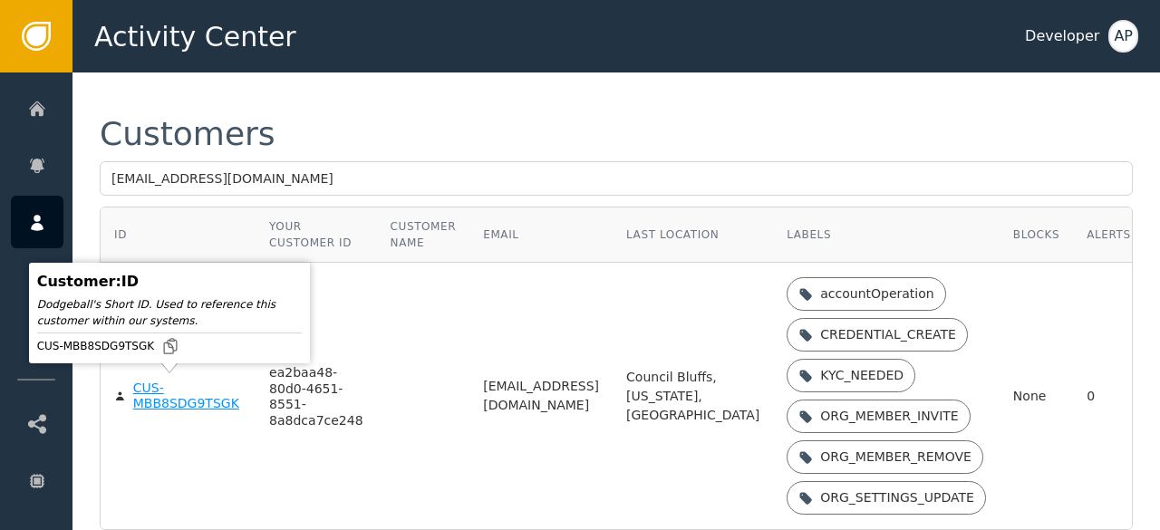
click at [156, 401] on div "CUS-MBB8SDG9TSGK" at bounding box center [187, 397] width 109 height 32
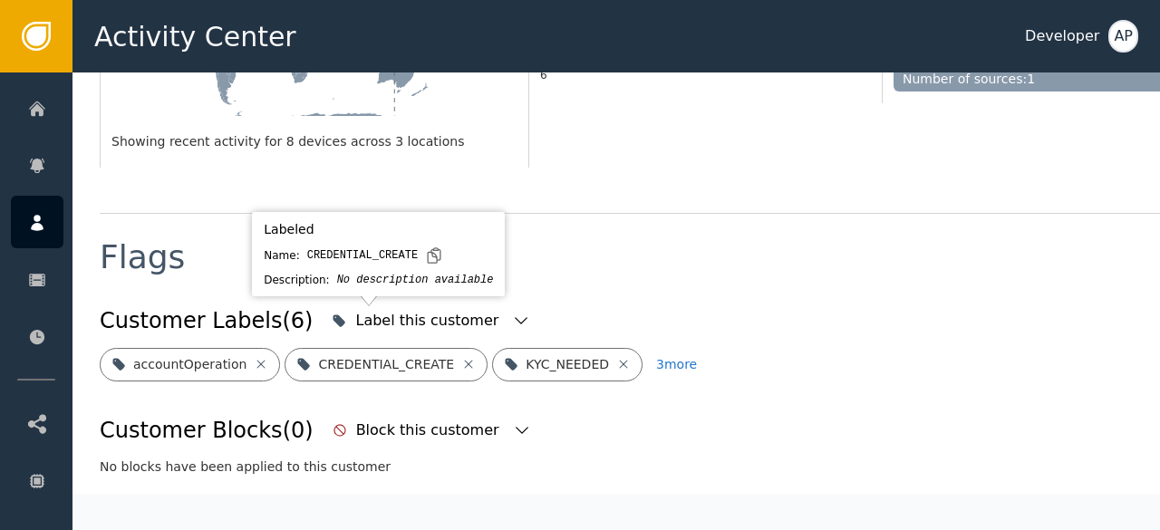
scroll to position [576, 0]
click at [461, 356] on icon at bounding box center [468, 363] width 15 height 15
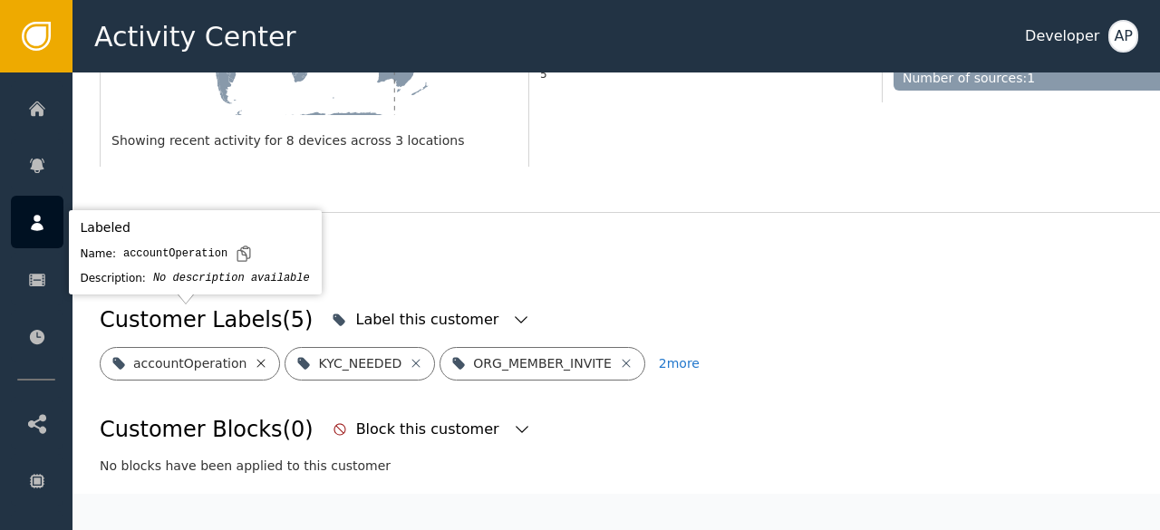
click at [254, 356] on icon at bounding box center [261, 363] width 15 height 15
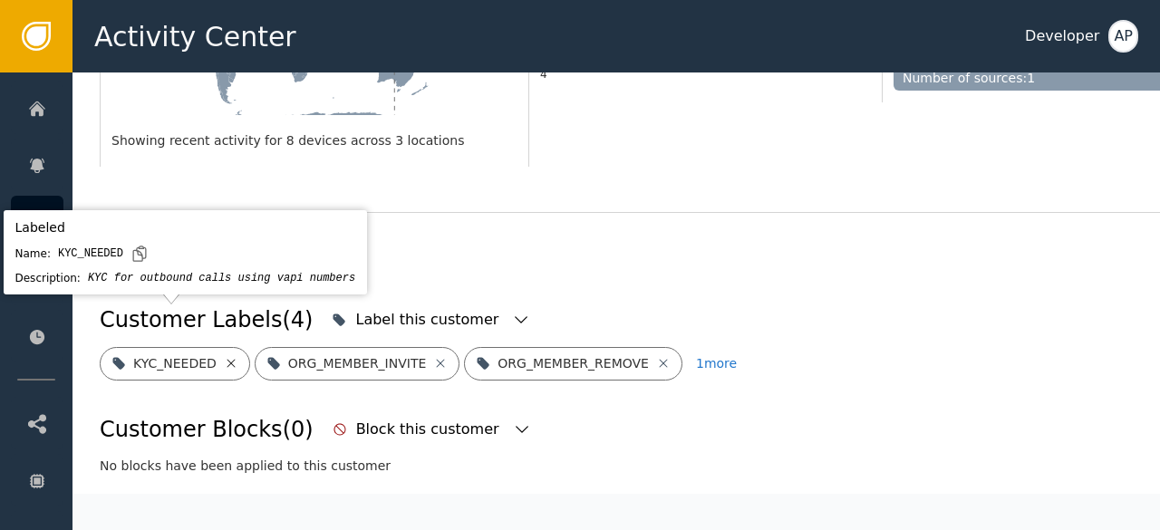
drag, startPoint x: 212, startPoint y: 320, endPoint x: 223, endPoint y: 320, distance: 10.9
click at [223, 347] on div "KYC_NEEDED" at bounding box center [175, 364] width 150 height 34
click at [224, 356] on icon at bounding box center [231, 363] width 15 height 15
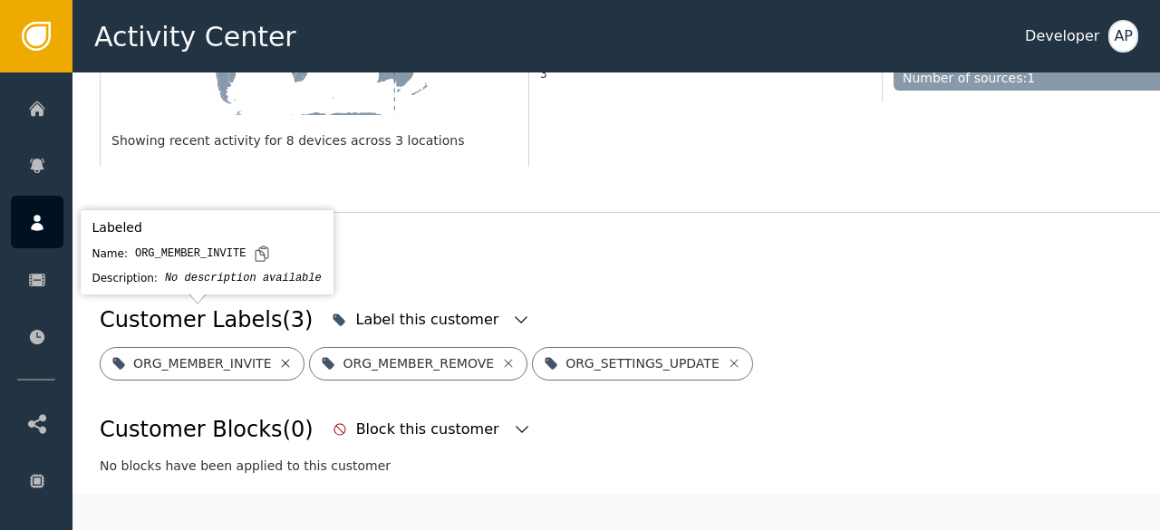
click at [278, 356] on icon at bounding box center [285, 363] width 15 height 15
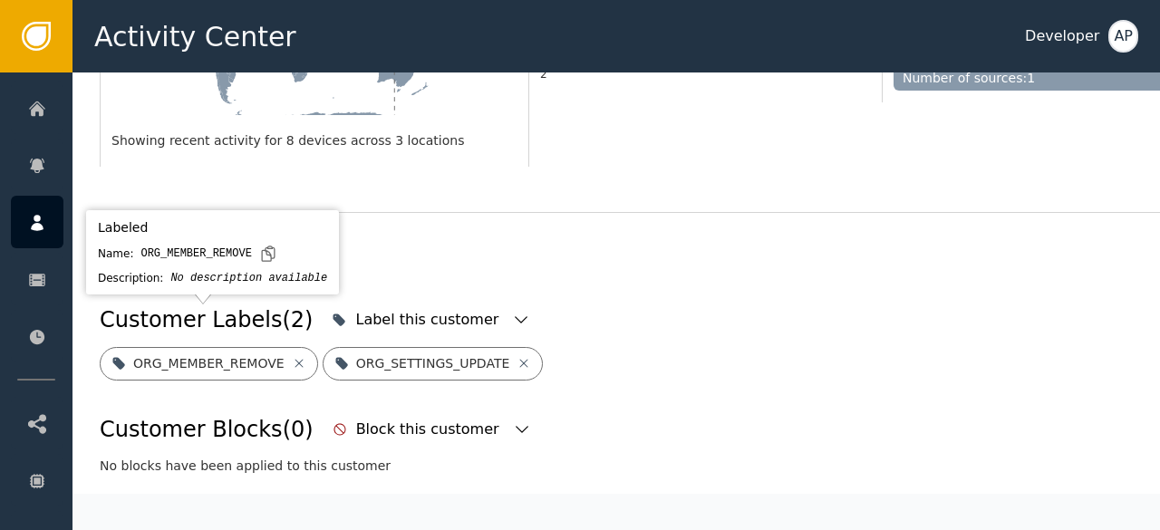
click at [295, 359] on icon at bounding box center [299, 363] width 8 height 8
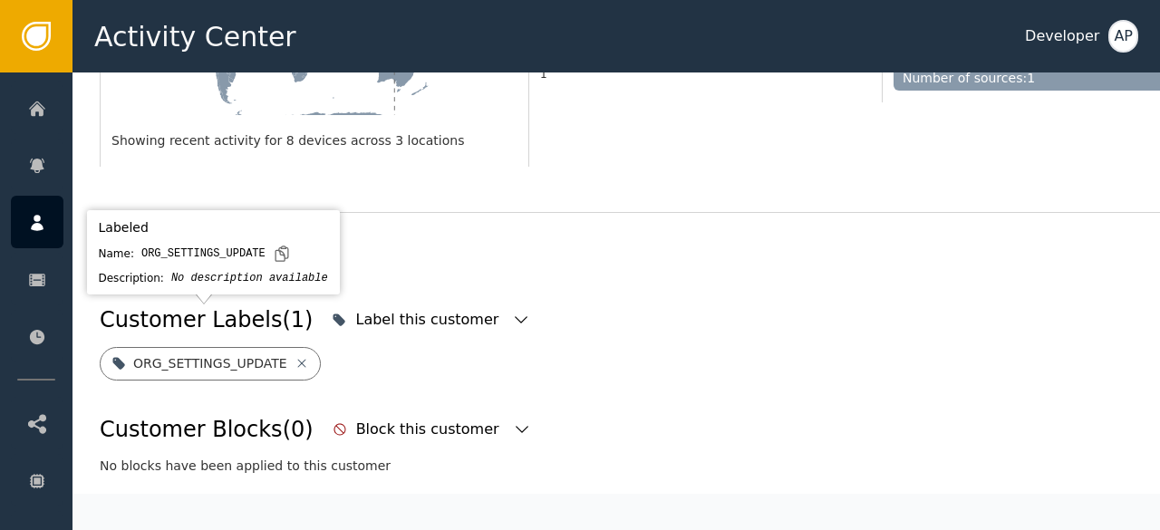
click at [297, 359] on icon at bounding box center [301, 363] width 8 height 8
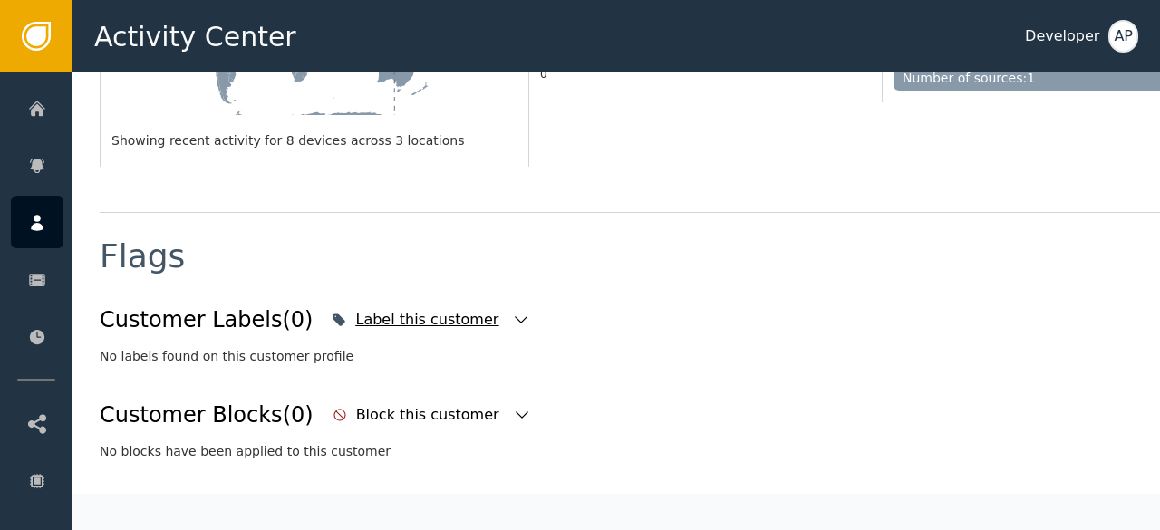
click at [512, 311] on icon "button" at bounding box center [521, 320] width 18 height 18
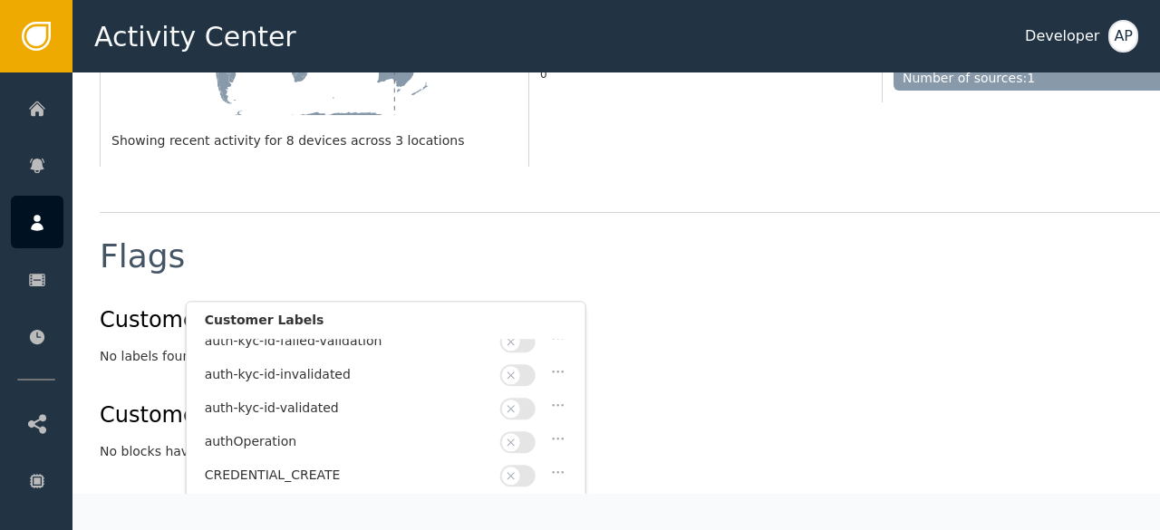
scroll to position [145, 0]
click at [524, 397] on button "button" at bounding box center [517, 408] width 35 height 22
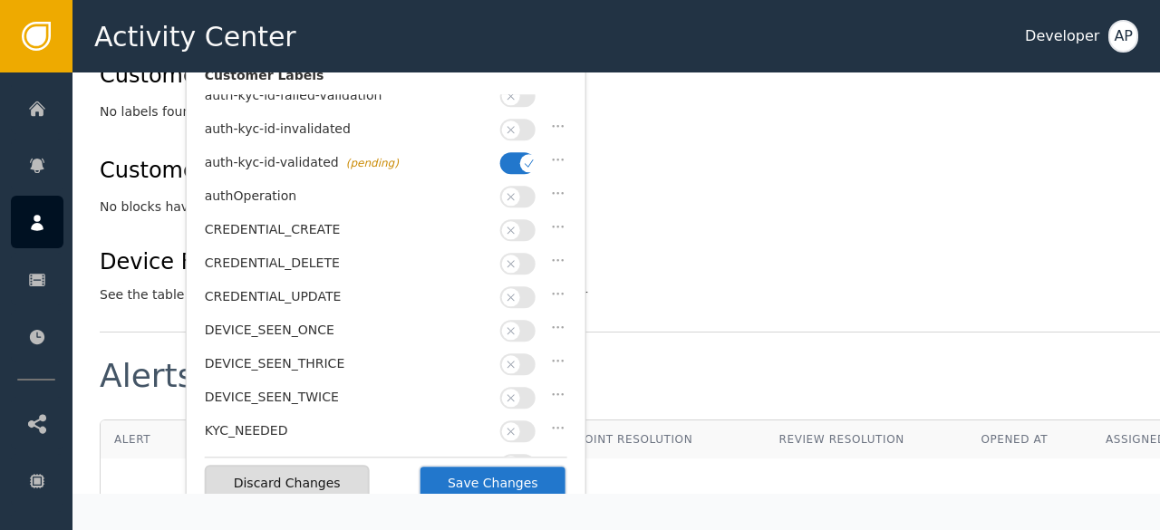
scroll to position [822, 0]
click at [486, 475] on button "Save Changes" at bounding box center [493, 481] width 149 height 37
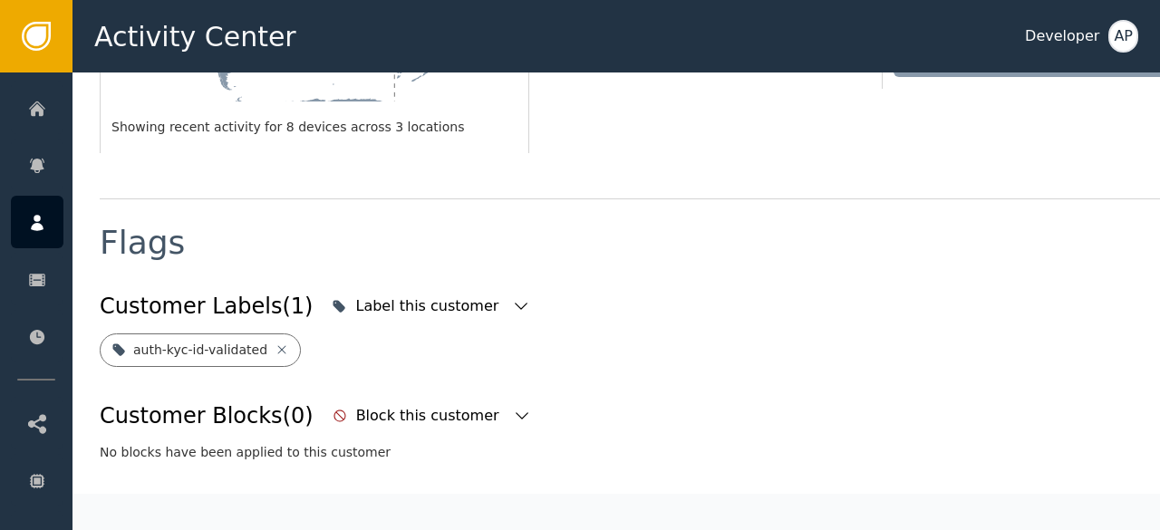
scroll to position [580, 0]
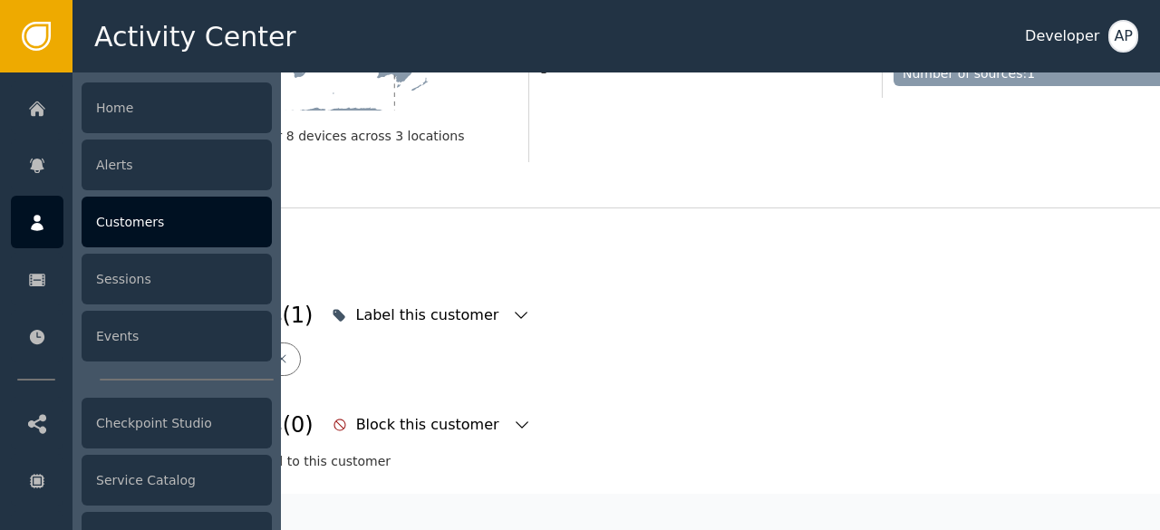
click at [131, 215] on div "Customers" at bounding box center [177, 222] width 190 height 51
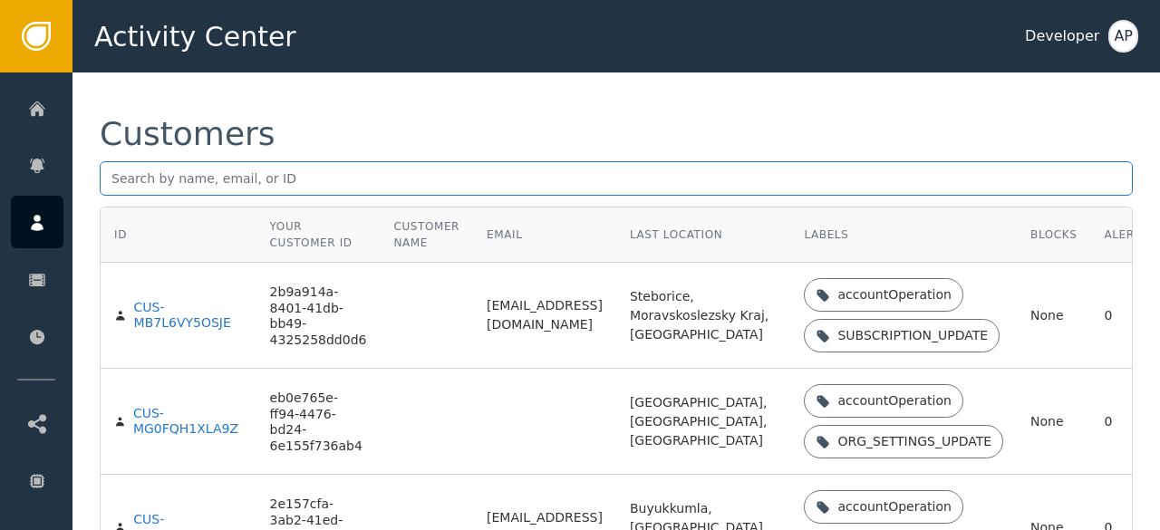
click at [128, 179] on input "text" at bounding box center [616, 178] width 1033 height 34
paste input "[PERSON_NAME][EMAIL_ADDRESS][DOMAIN_NAME]"
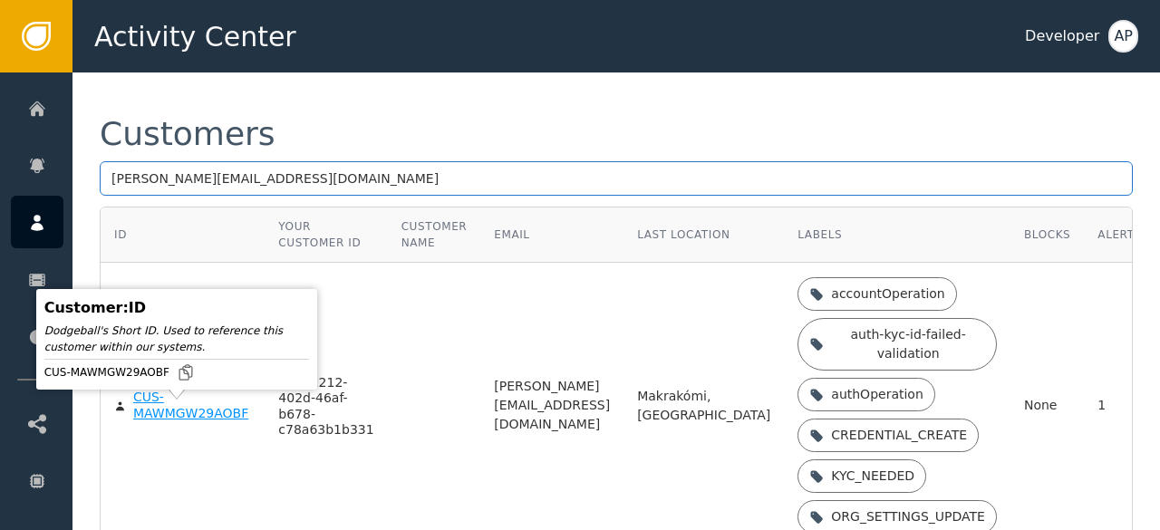
type input "[PERSON_NAME][EMAIL_ADDRESS][DOMAIN_NAME]"
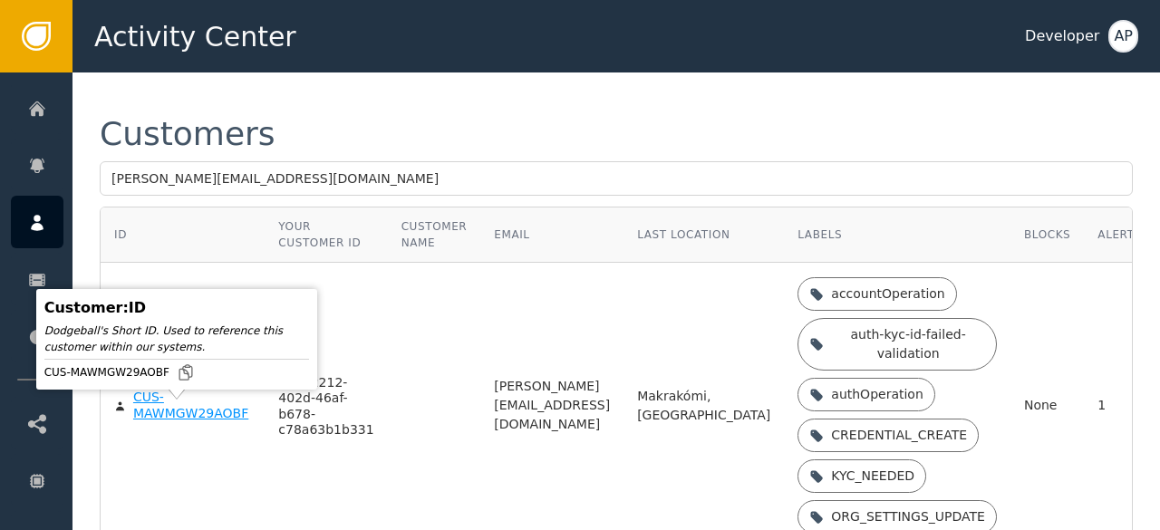
click at [156, 414] on div "CUS-MAWMGW29AOBF" at bounding box center [192, 406] width 118 height 32
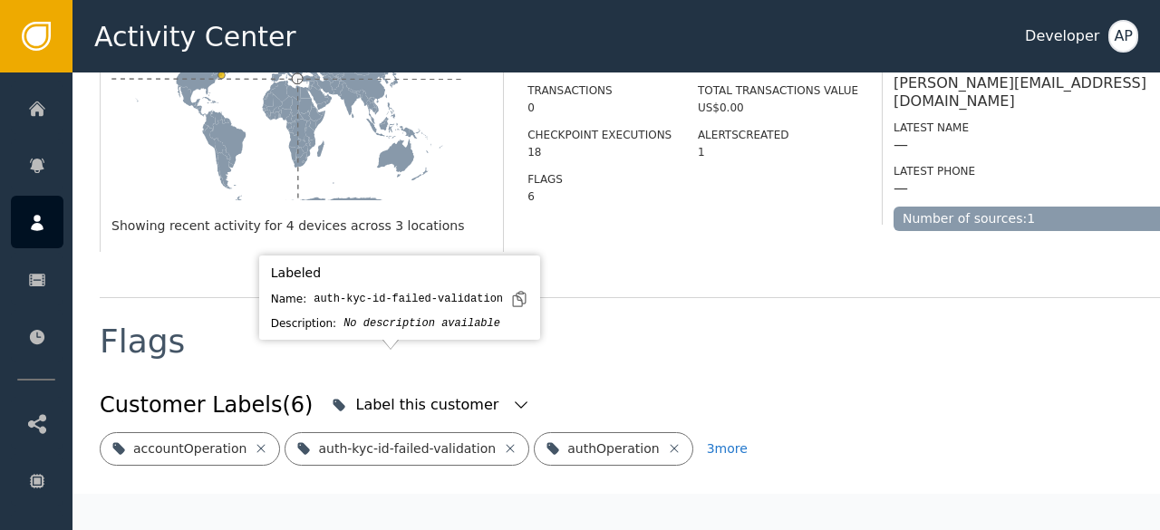
scroll to position [579, 0]
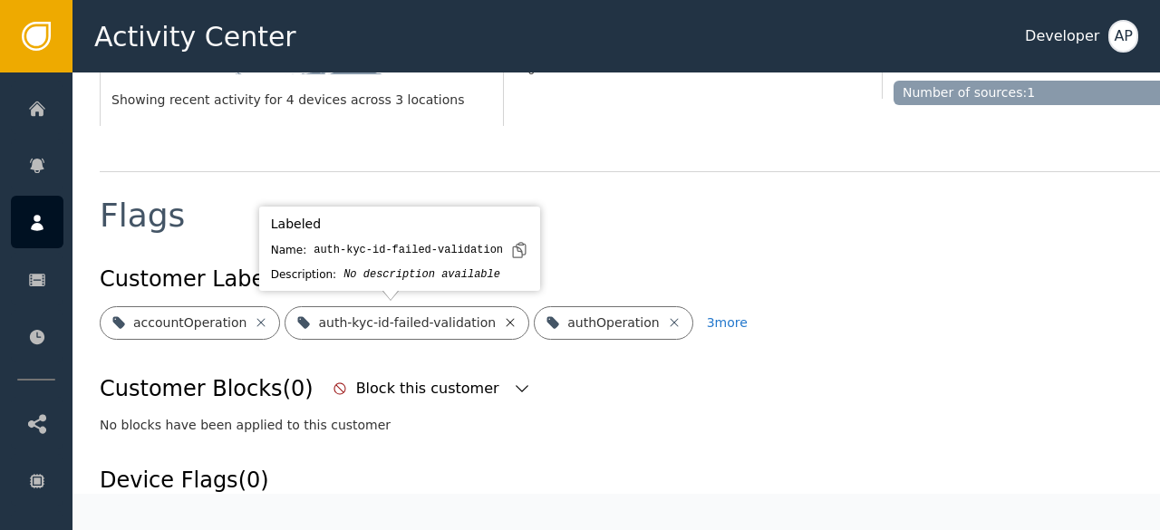
click at [503, 324] on icon at bounding box center [510, 322] width 15 height 15
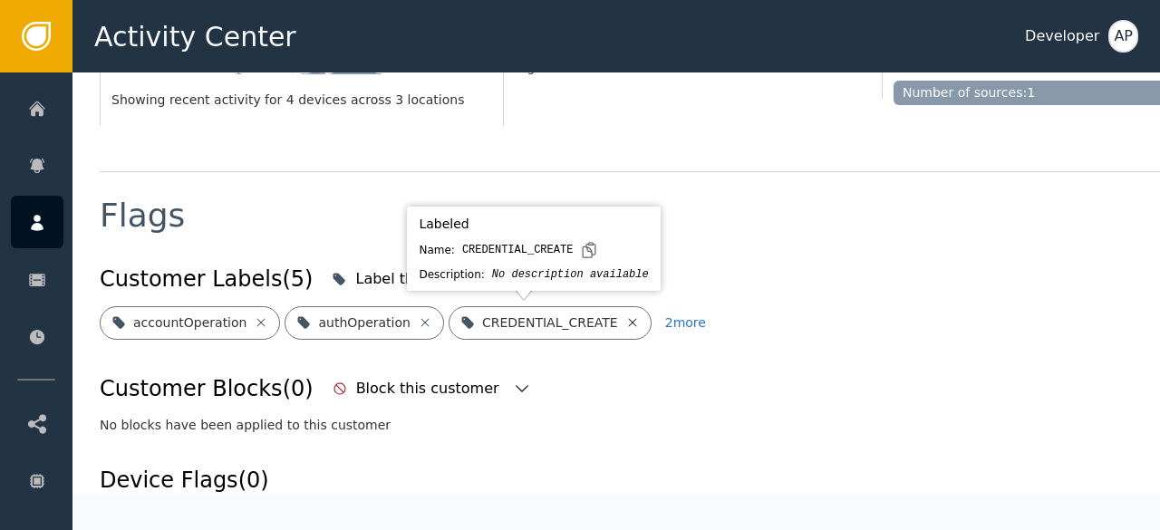
click at [628, 318] on icon at bounding box center [632, 322] width 8 height 8
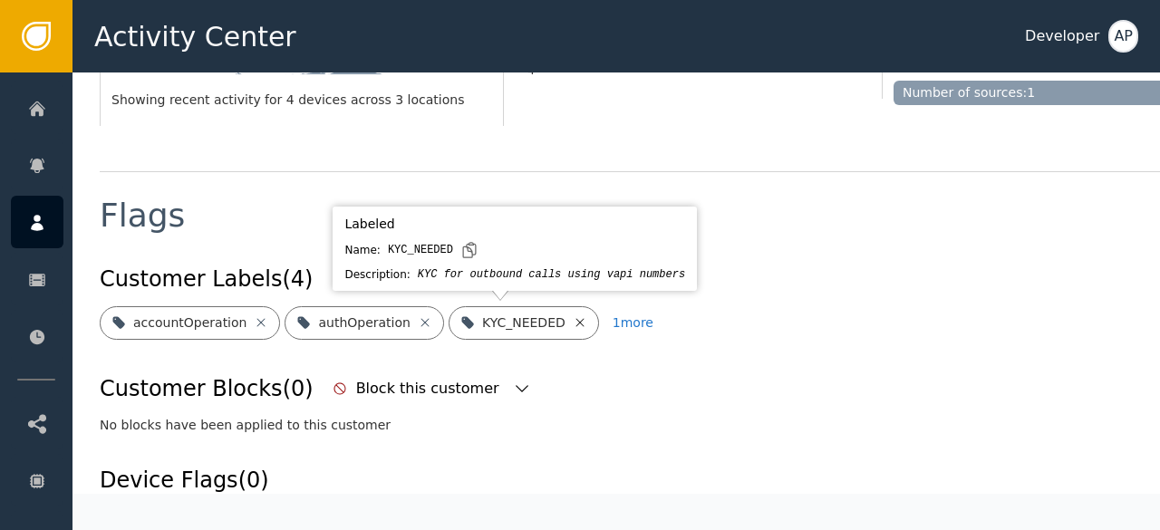
click at [573, 318] on icon at bounding box center [580, 322] width 15 height 15
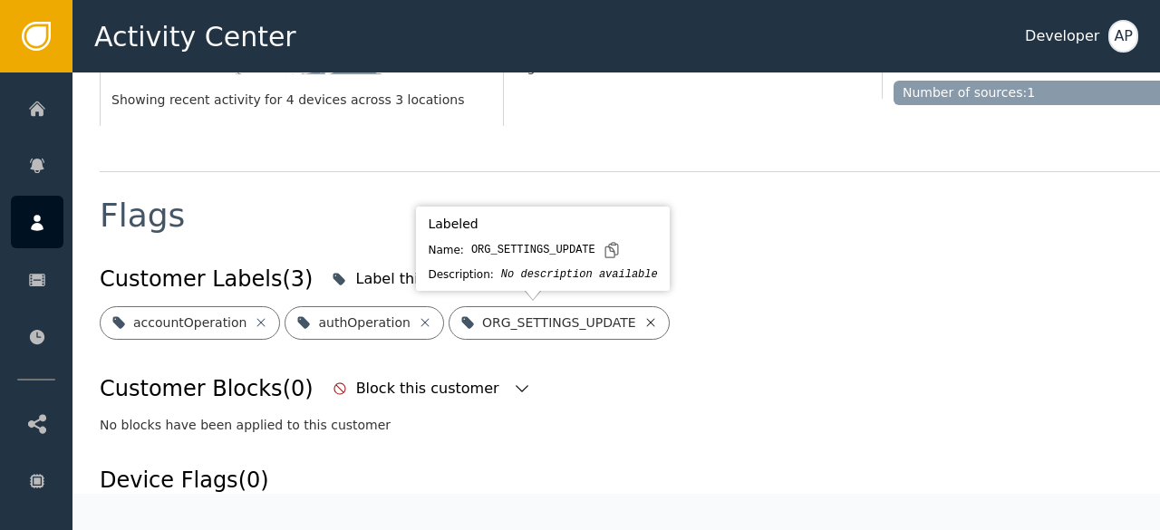
click at [644, 320] on icon at bounding box center [651, 322] width 15 height 15
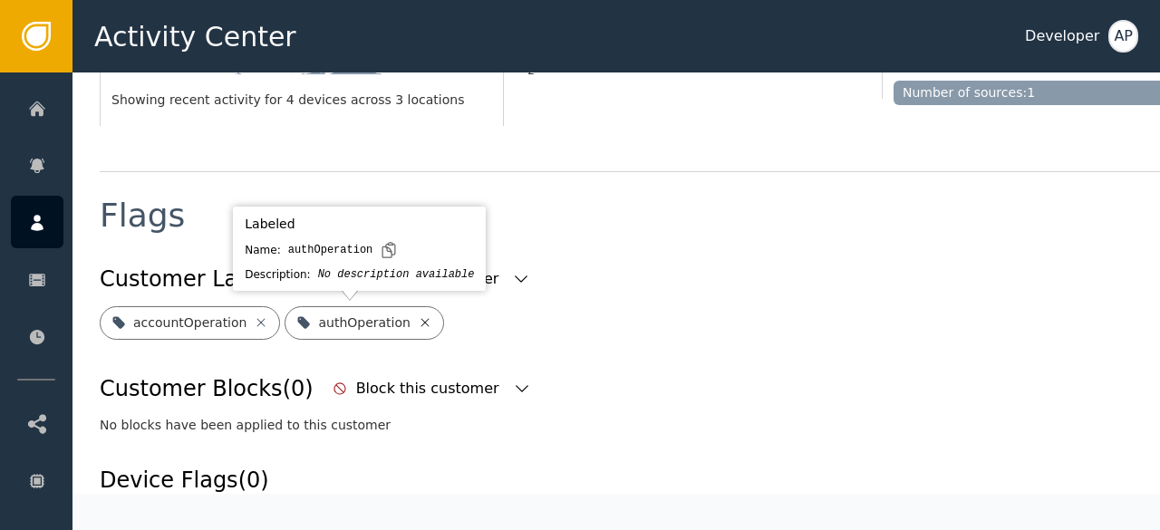
click at [418, 317] on icon at bounding box center [425, 322] width 15 height 15
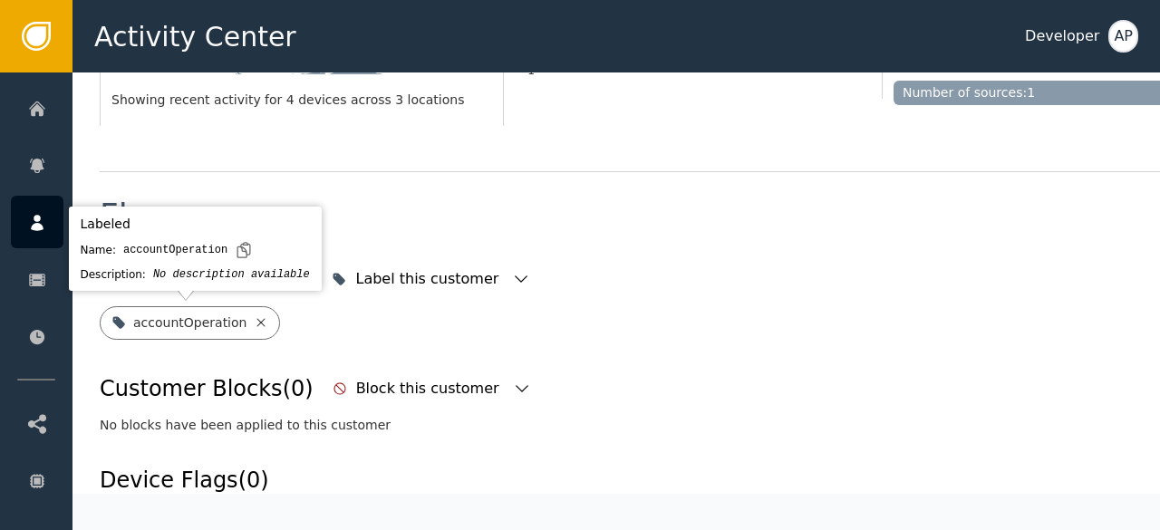
click at [254, 320] on icon at bounding box center [261, 322] width 15 height 15
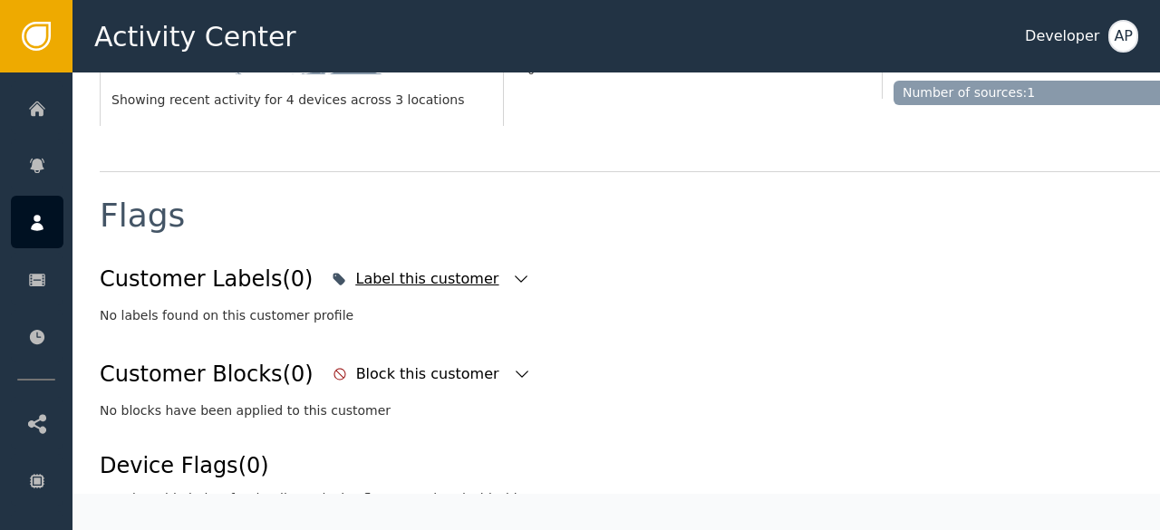
click at [512, 279] on icon "button" at bounding box center [521, 279] width 18 height 18
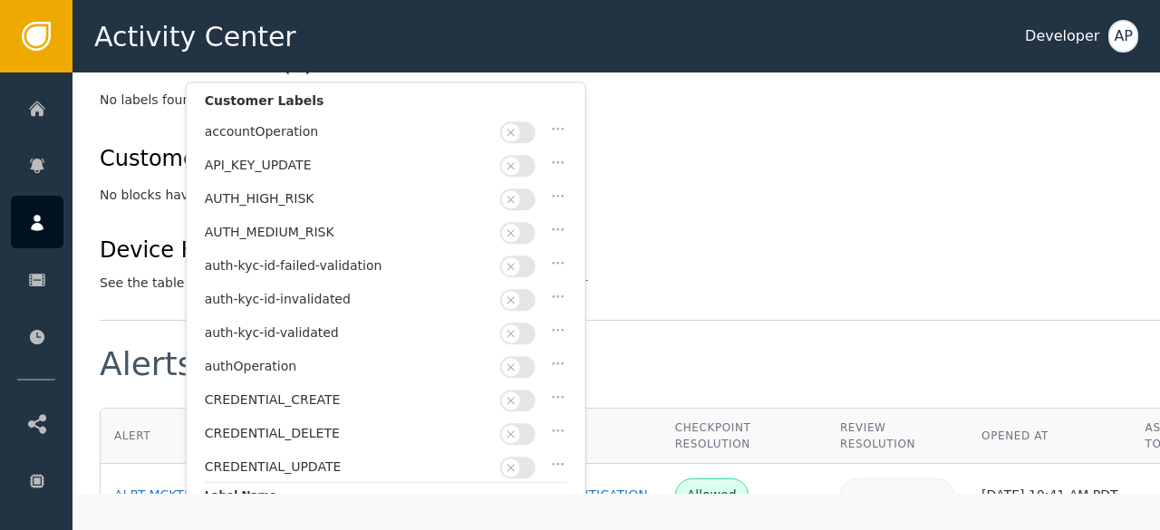
scroll to position [797, 0]
click at [527, 321] on button "button" at bounding box center [517, 332] width 35 height 22
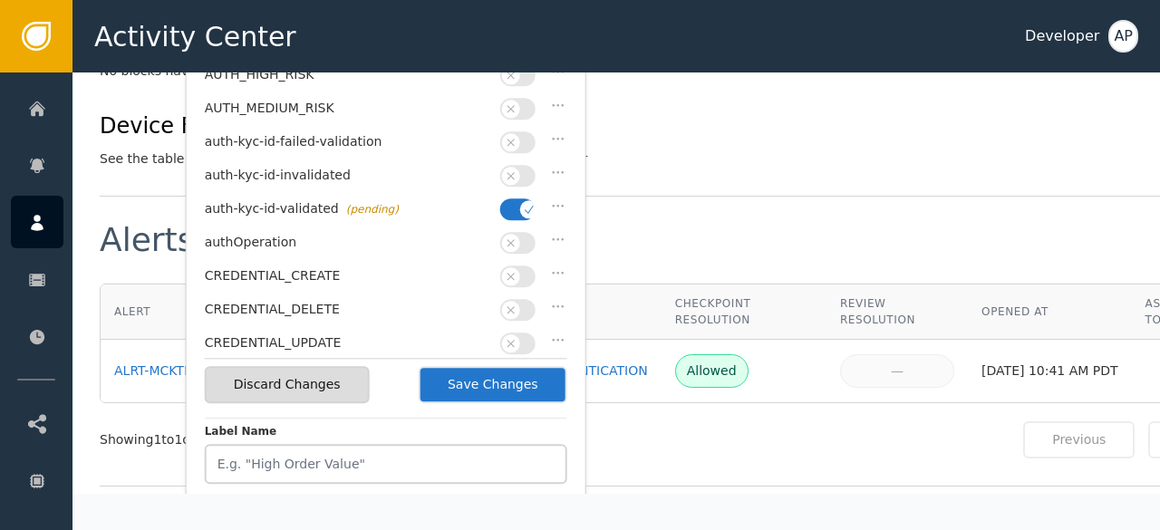
scroll to position [929, 0]
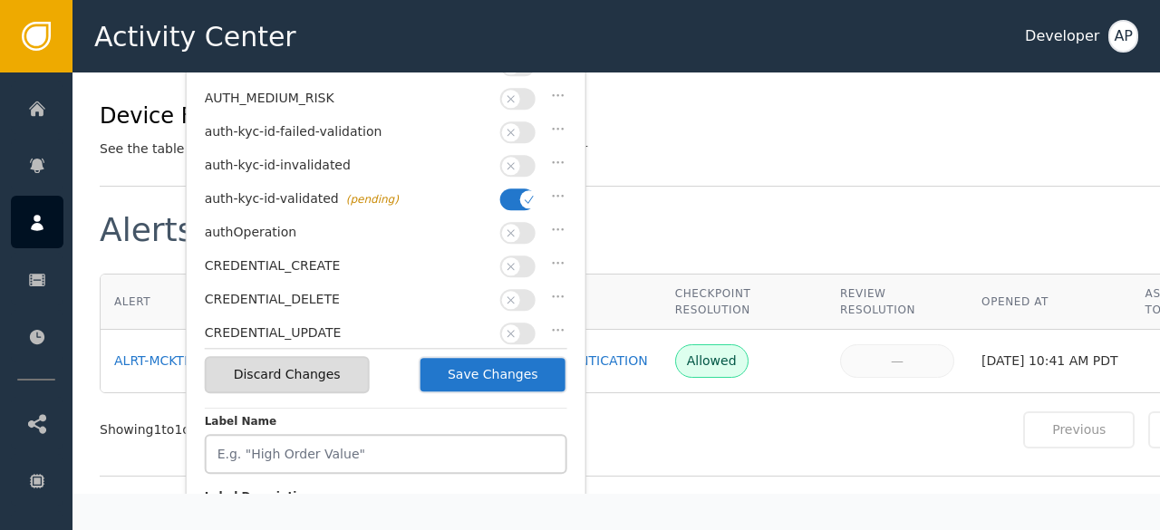
click at [498, 363] on button "Save Changes" at bounding box center [493, 374] width 149 height 37
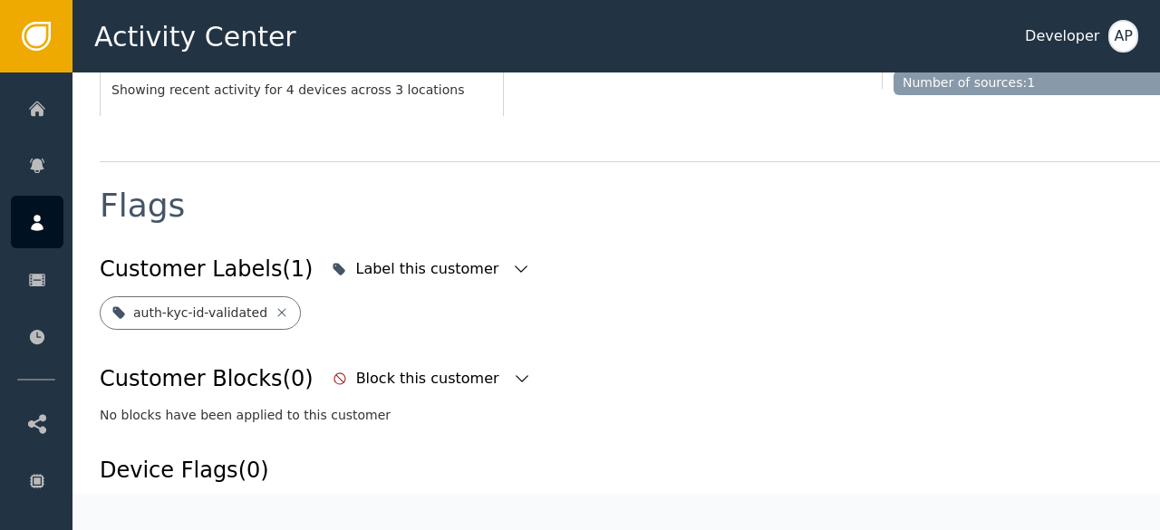
scroll to position [580, 0]
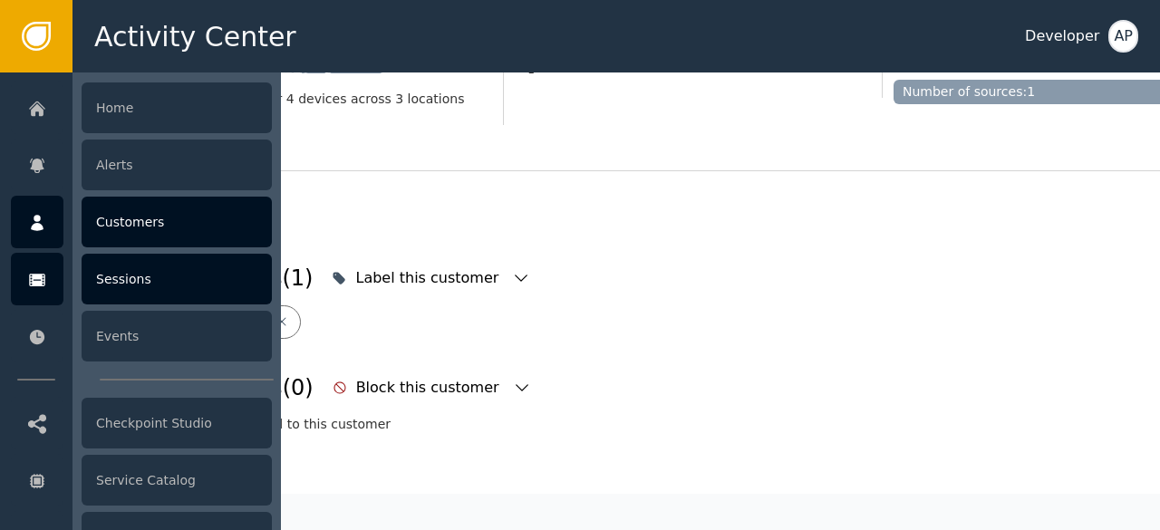
click at [112, 273] on div "Sessions" at bounding box center [177, 279] width 190 height 51
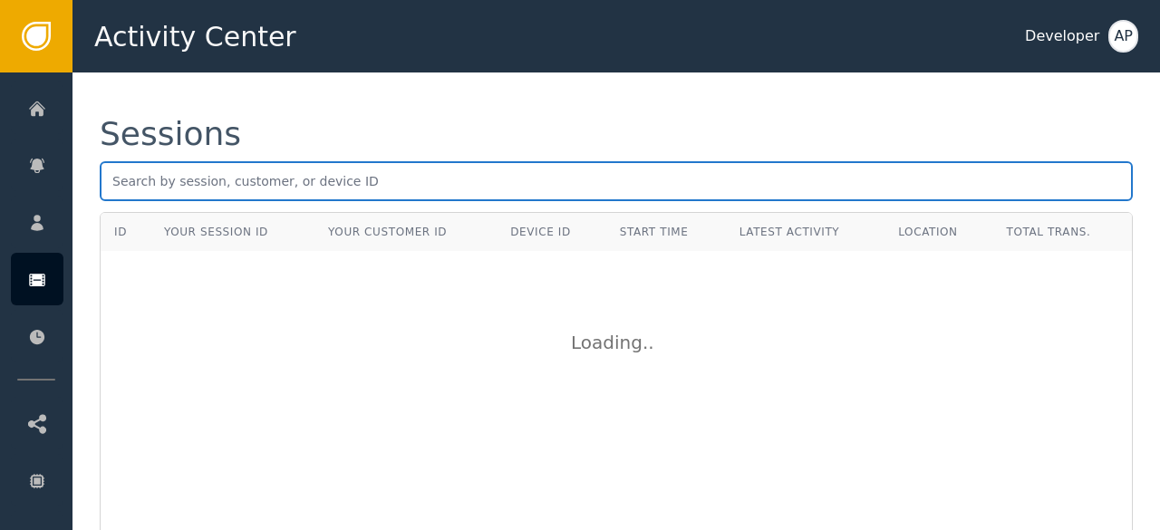
click at [115, 184] on input "text" at bounding box center [616, 181] width 1033 height 40
paste input "[EMAIL_ADDRESS][DOMAIN_NAME]"
type input "r"
paste input "[PERSON_NAME][EMAIL_ADDRESS][PERSON_NAME][DOMAIN_NAME]"
type input "S"
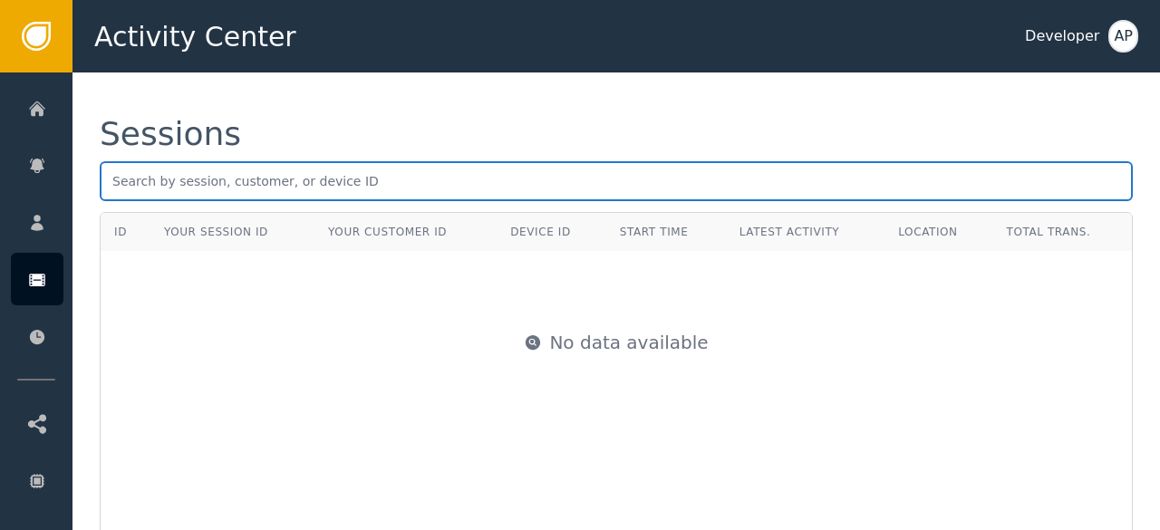
paste input "[PERSON_NAME][EMAIL_ADDRESS][PERSON_NAME][DOMAIN_NAME]"
type input "S"
paste input "[EMAIL_ADDRESS][DOMAIN_NAME]"
type input "s"
paste input "[PERSON_NAME][EMAIL_ADDRESS][PERSON_NAME][DOMAIN_NAME]"
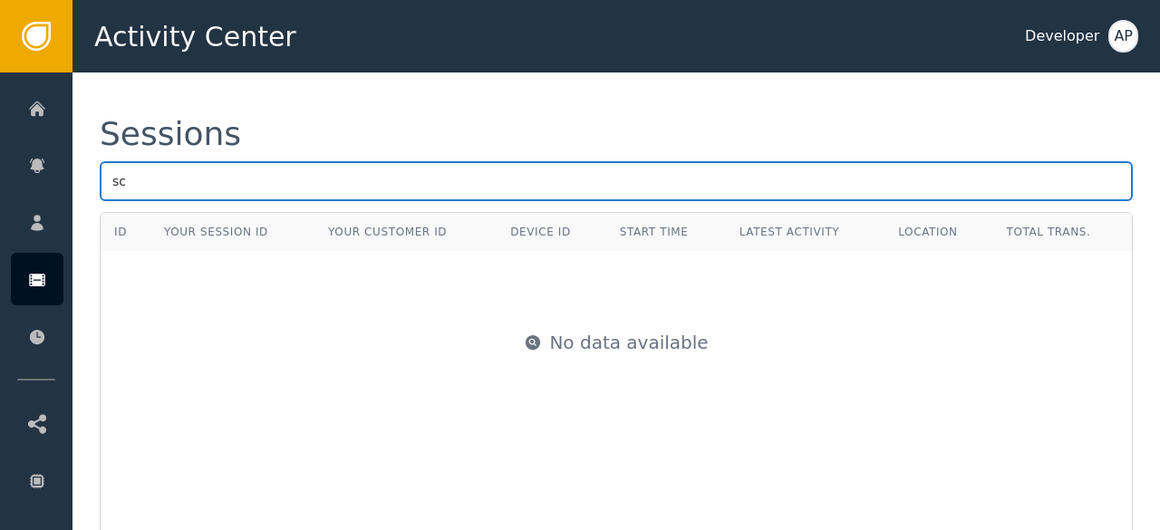
type input "s"
paste input "[EMAIL_ADDRESS][DOMAIN_NAME]"
type input "[EMAIL_ADDRESS][DOMAIN_NAME]"
